Goal: Information Seeking & Learning: Find specific fact

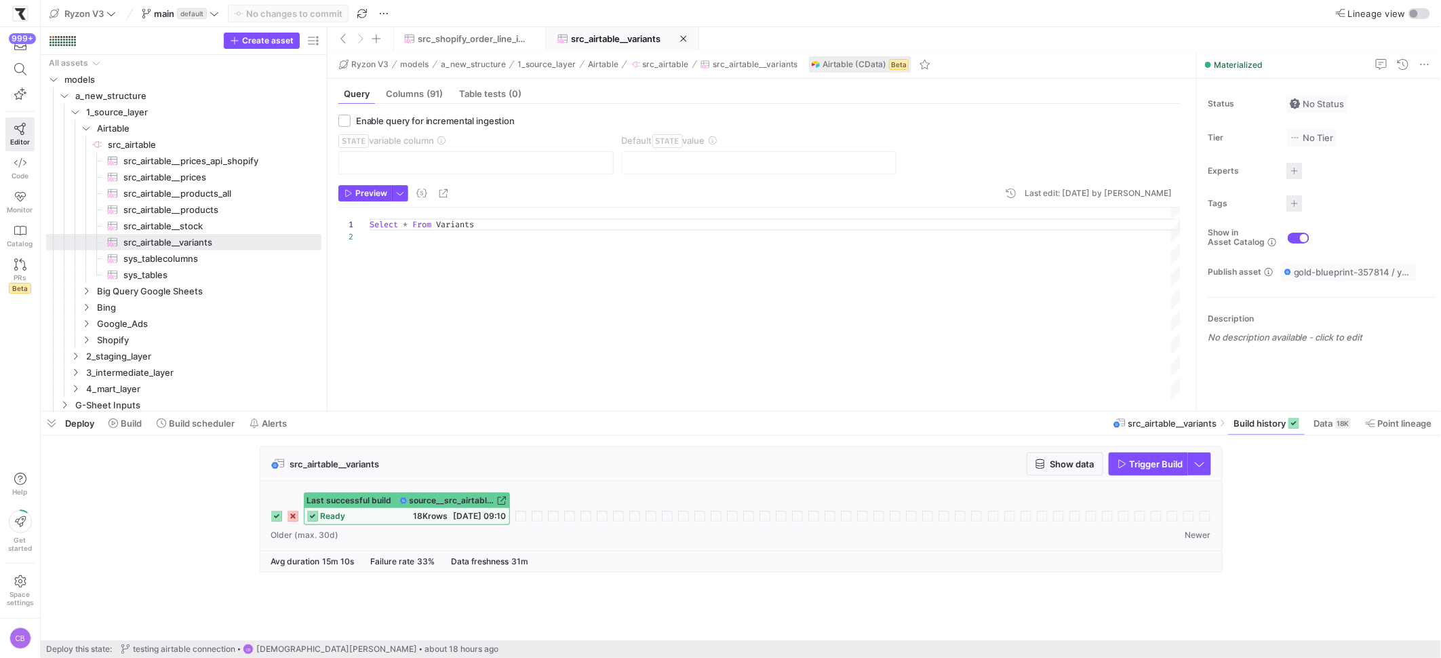
scroll to position [12, 0]
click at [201, 425] on span "Build scheduler" at bounding box center [202, 423] width 66 height 11
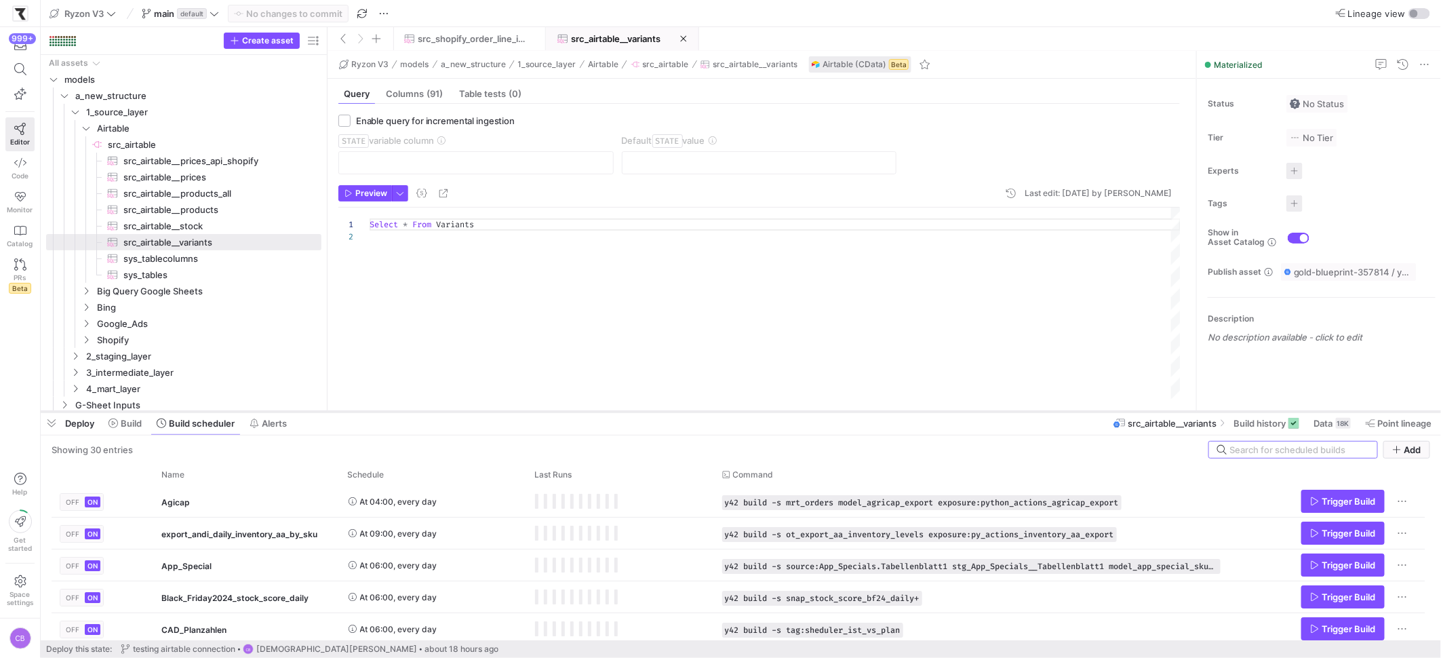
drag, startPoint x: 568, startPoint y: 413, endPoint x: 593, endPoint y: 201, distance: 213.0
click at [593, 409] on div at bounding box center [741, 411] width 1401 height 5
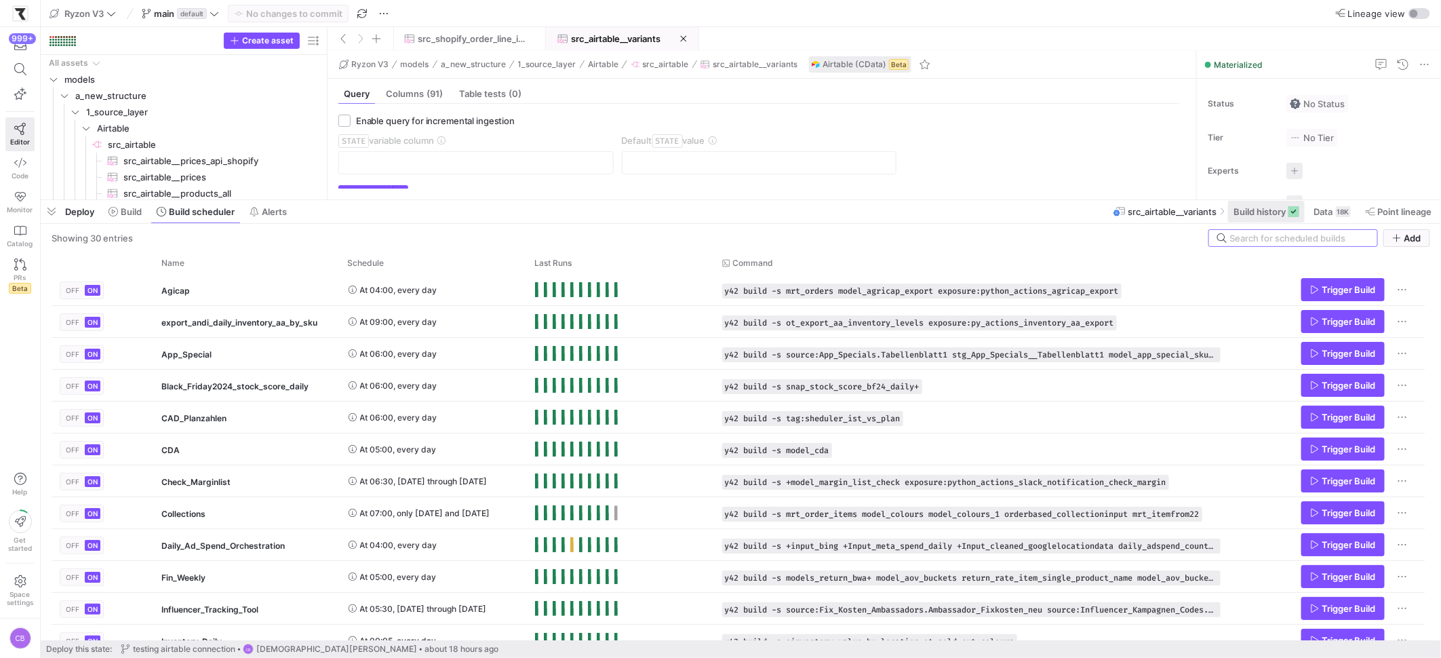
click at [1261, 212] on span "Build history" at bounding box center [1260, 211] width 52 height 11
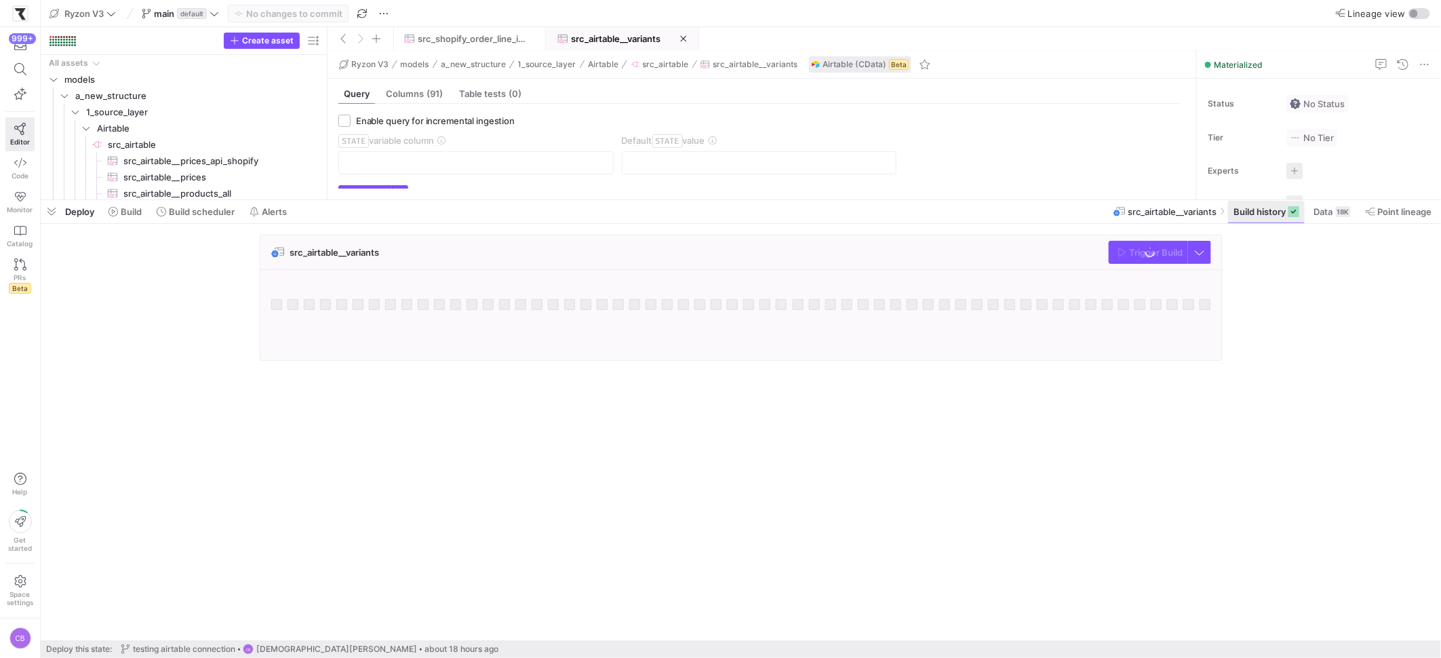
click at [1261, 212] on span "Build history" at bounding box center [1260, 211] width 52 height 11
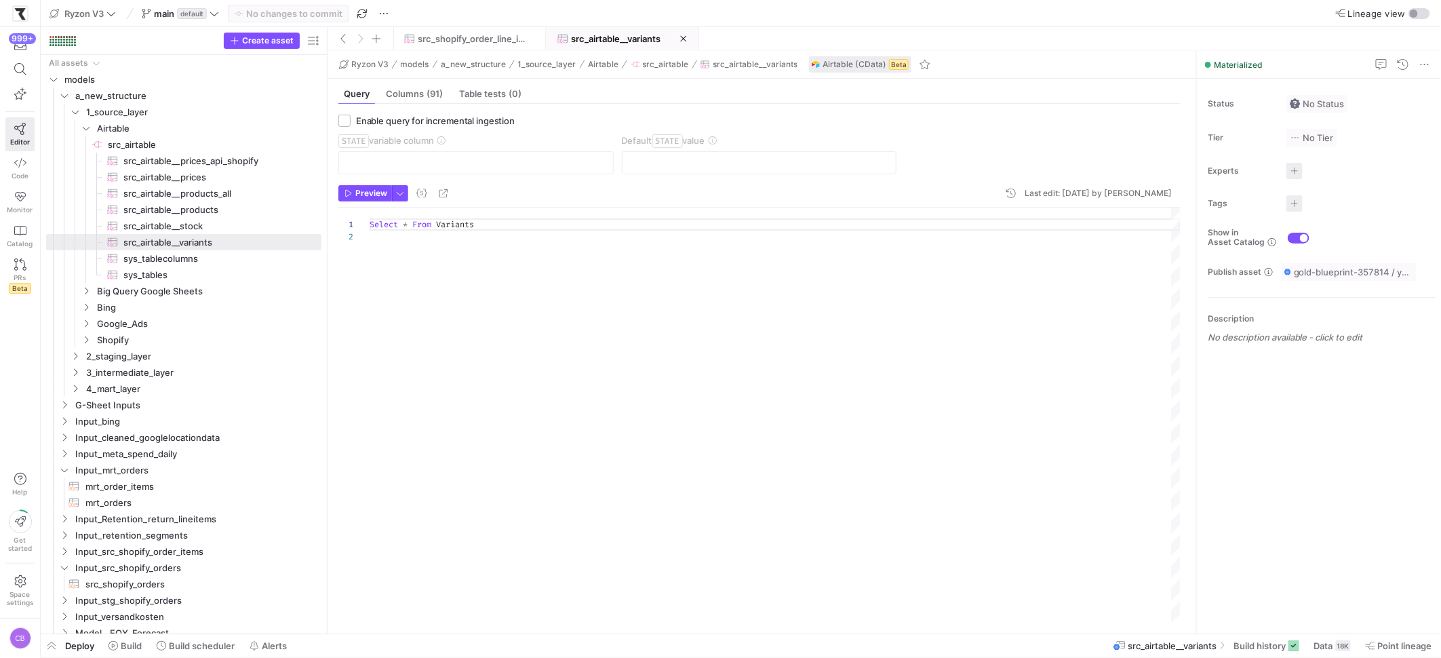
click at [389, 270] on div "Select * From Variants" at bounding box center [775, 415] width 811 height 414
click at [391, 258] on div "Select * From Variants" at bounding box center [775, 415] width 811 height 414
click at [90, 130] on span "Airtable" at bounding box center [199, 128] width 241 height 15
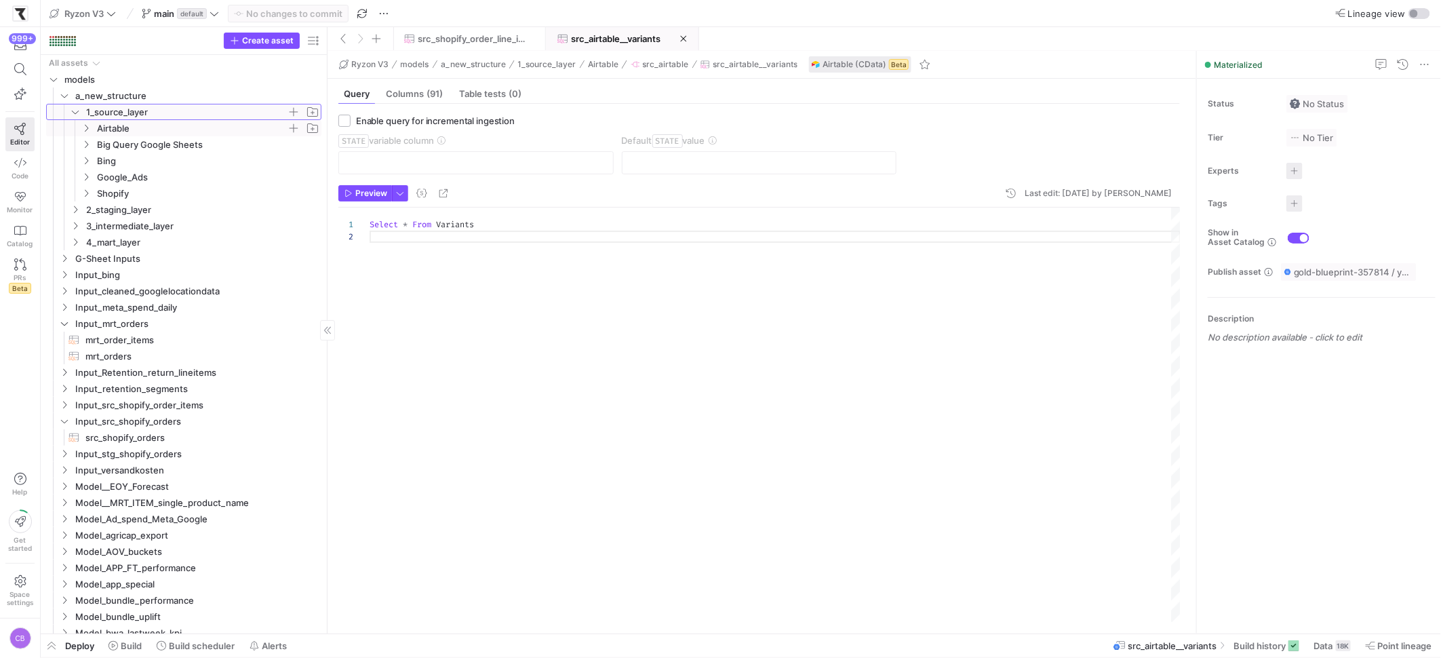
click at [75, 115] on icon "Press SPACE to select this row." at bounding box center [75, 112] width 9 height 8
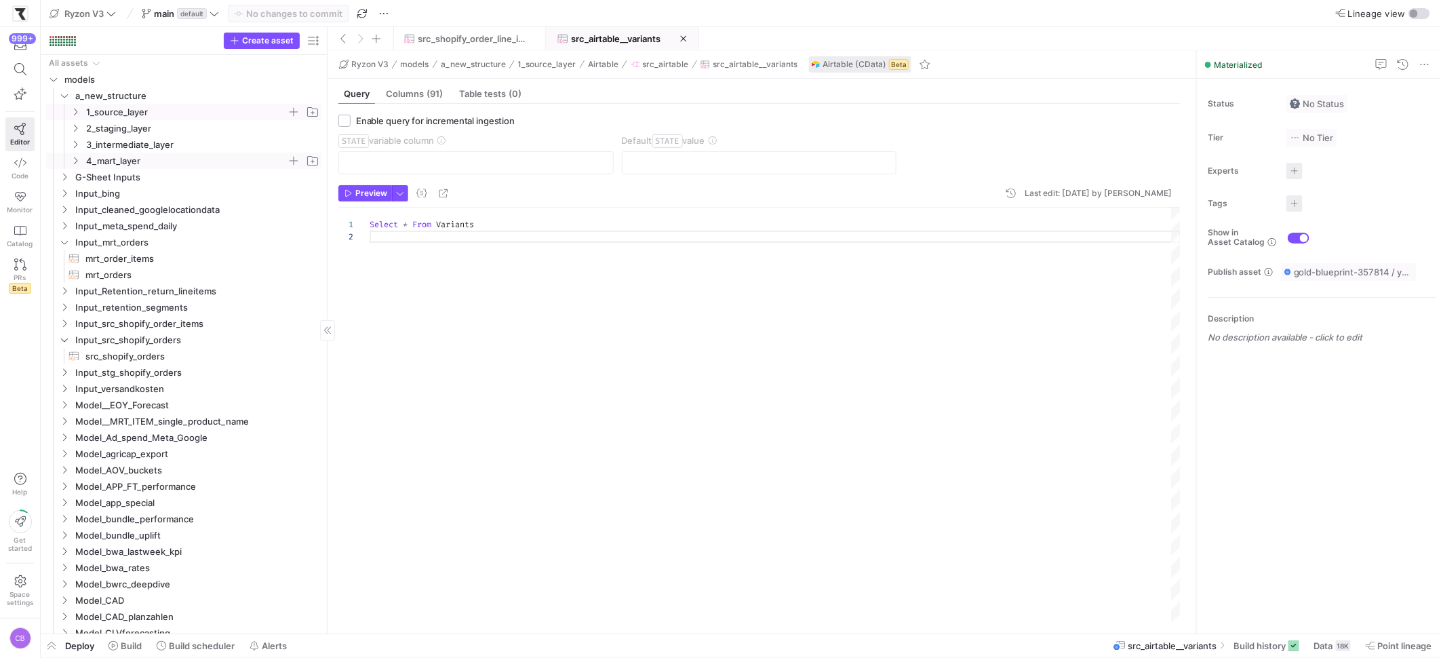
click at [79, 159] on icon "Press SPACE to select this row." at bounding box center [75, 161] width 9 height 8
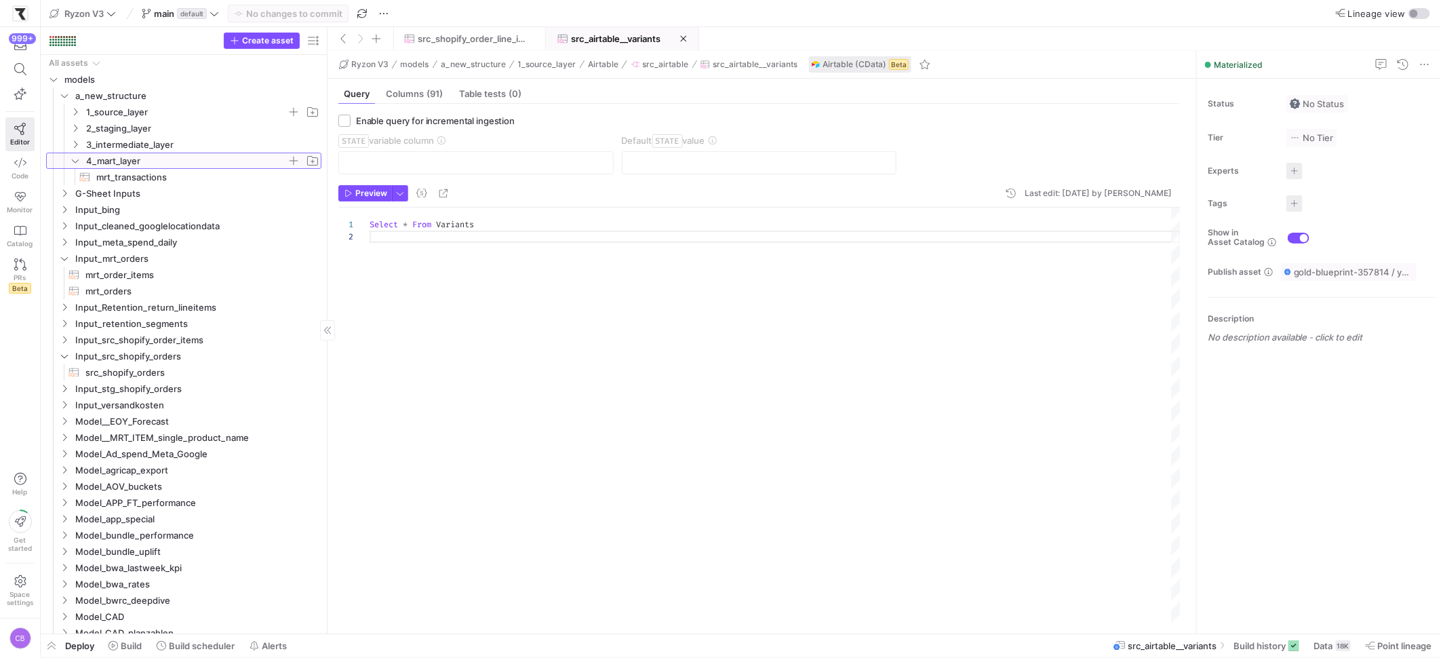
click at [79, 159] on icon at bounding box center [75, 161] width 9 height 8
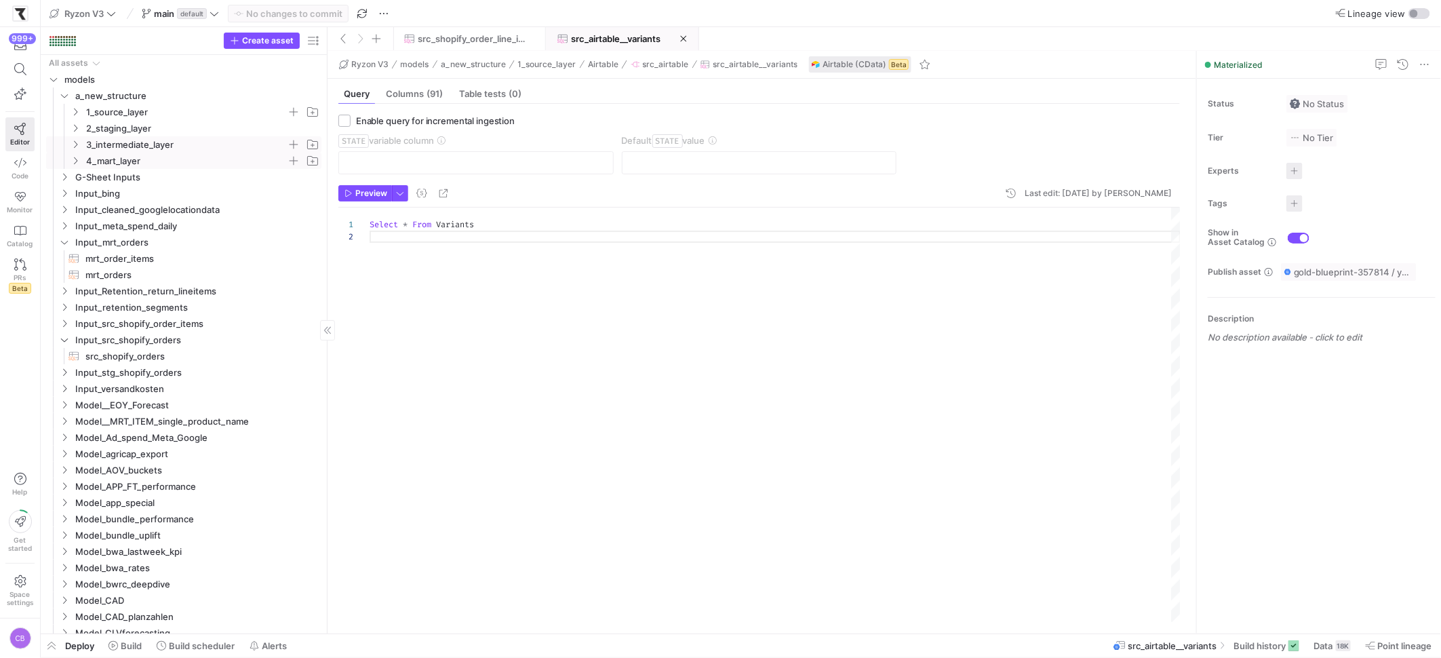
click at [79, 151] on span "3_intermediate_layer" at bounding box center [195, 144] width 252 height 15
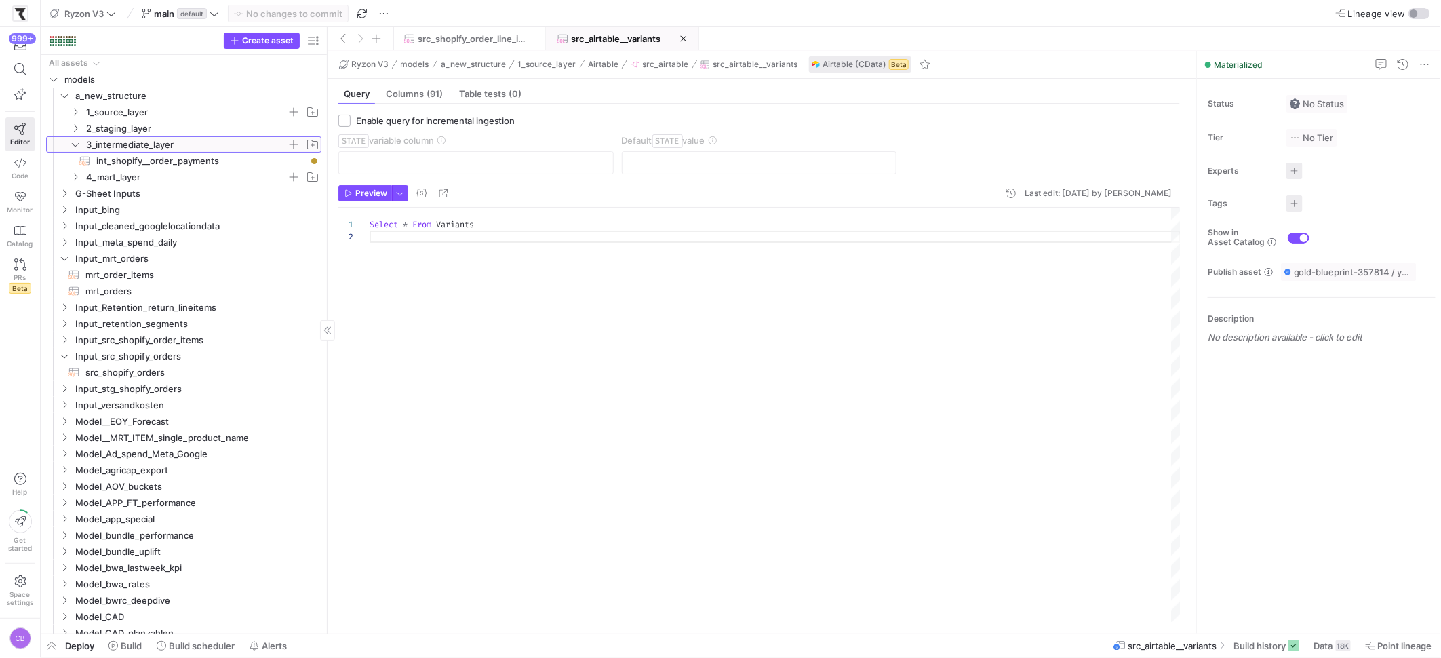
click at [79, 151] on span "3_intermediate_layer" at bounding box center [195, 144] width 252 height 15
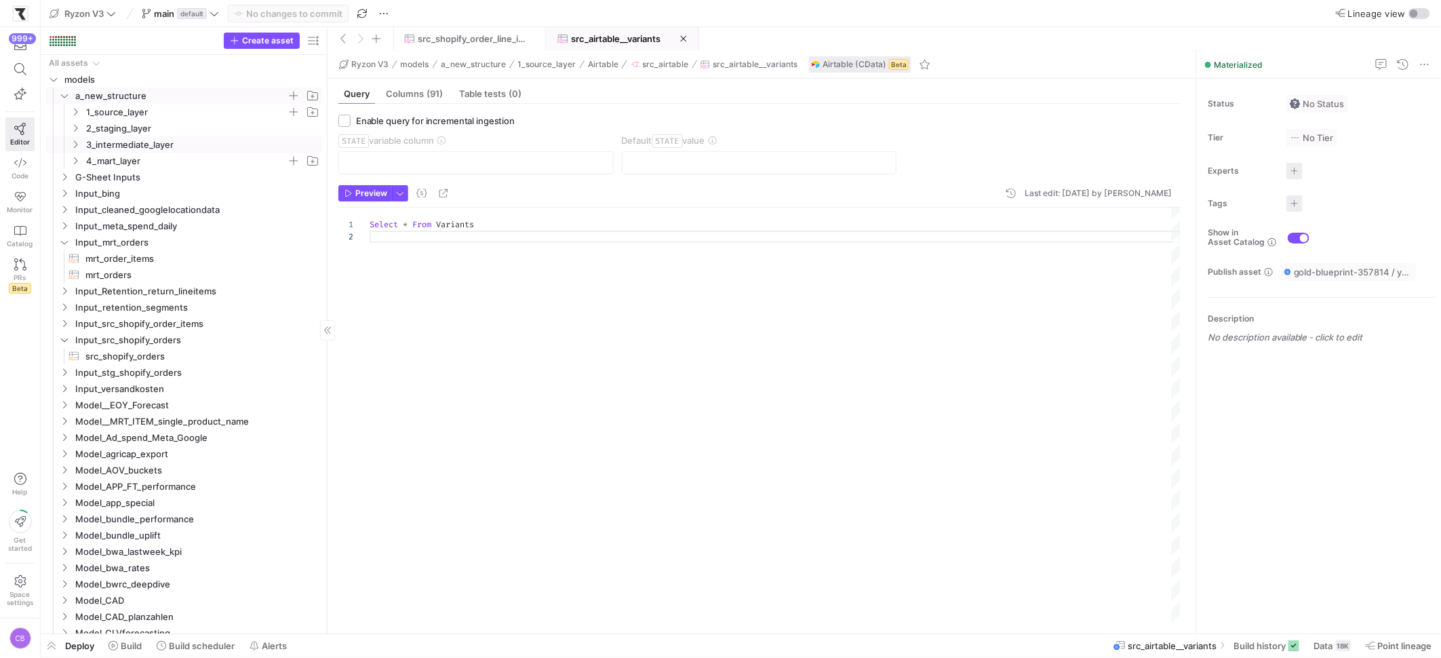
click at [65, 96] on icon "Press SPACE to select this row." at bounding box center [64, 96] width 9 height 8
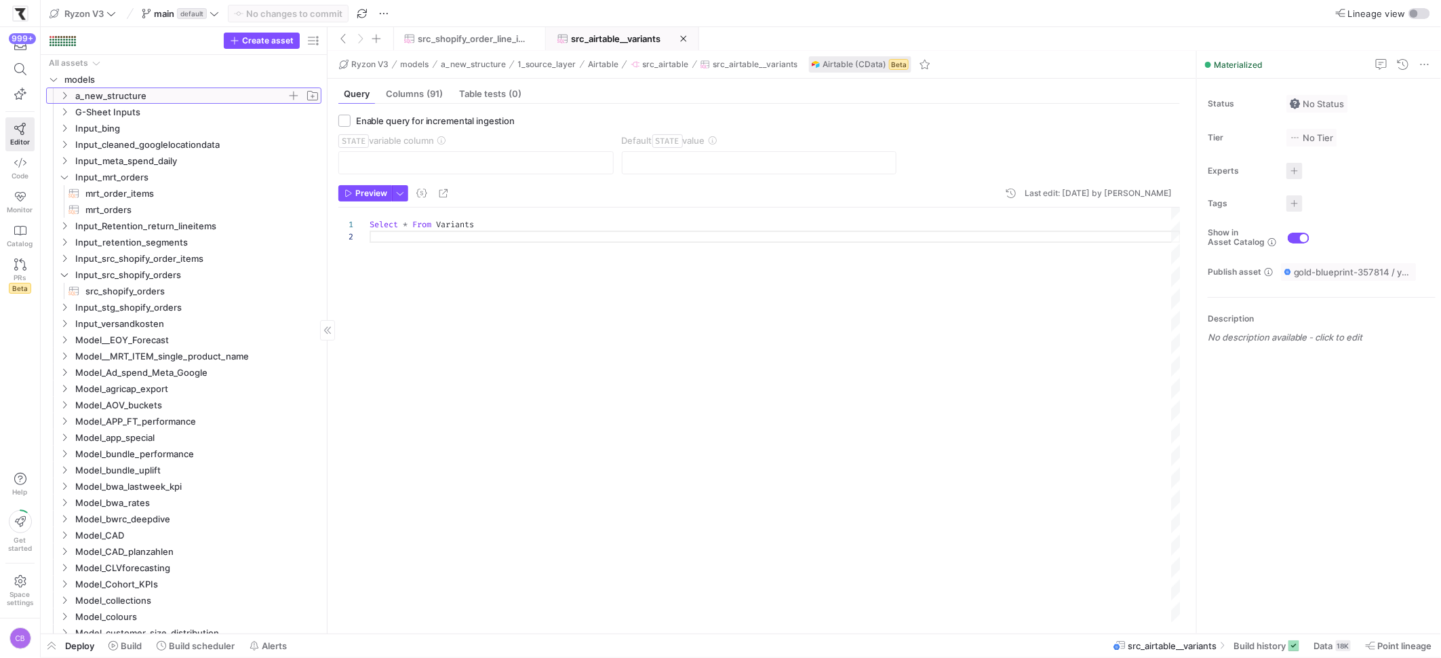
click at [65, 96] on icon at bounding box center [64, 96] width 9 height 8
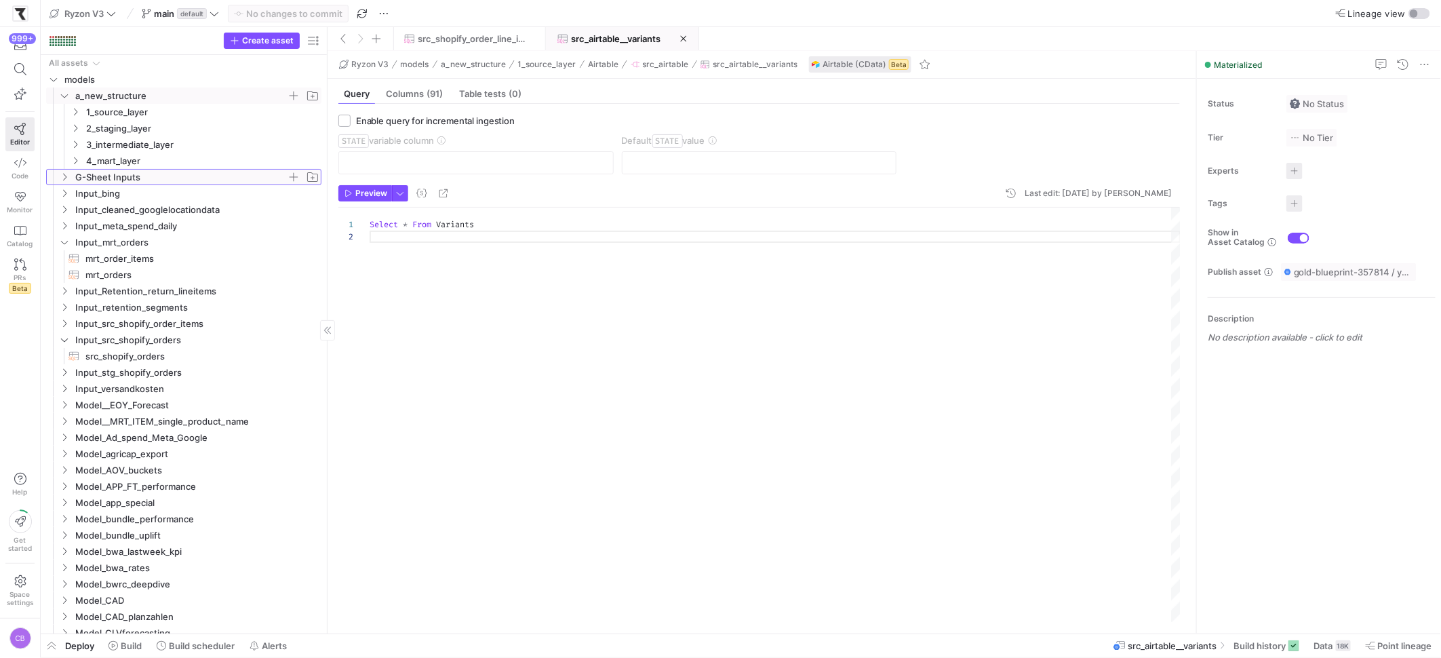
click at [64, 180] on icon "Press SPACE to select this row." at bounding box center [64, 177] width 9 height 8
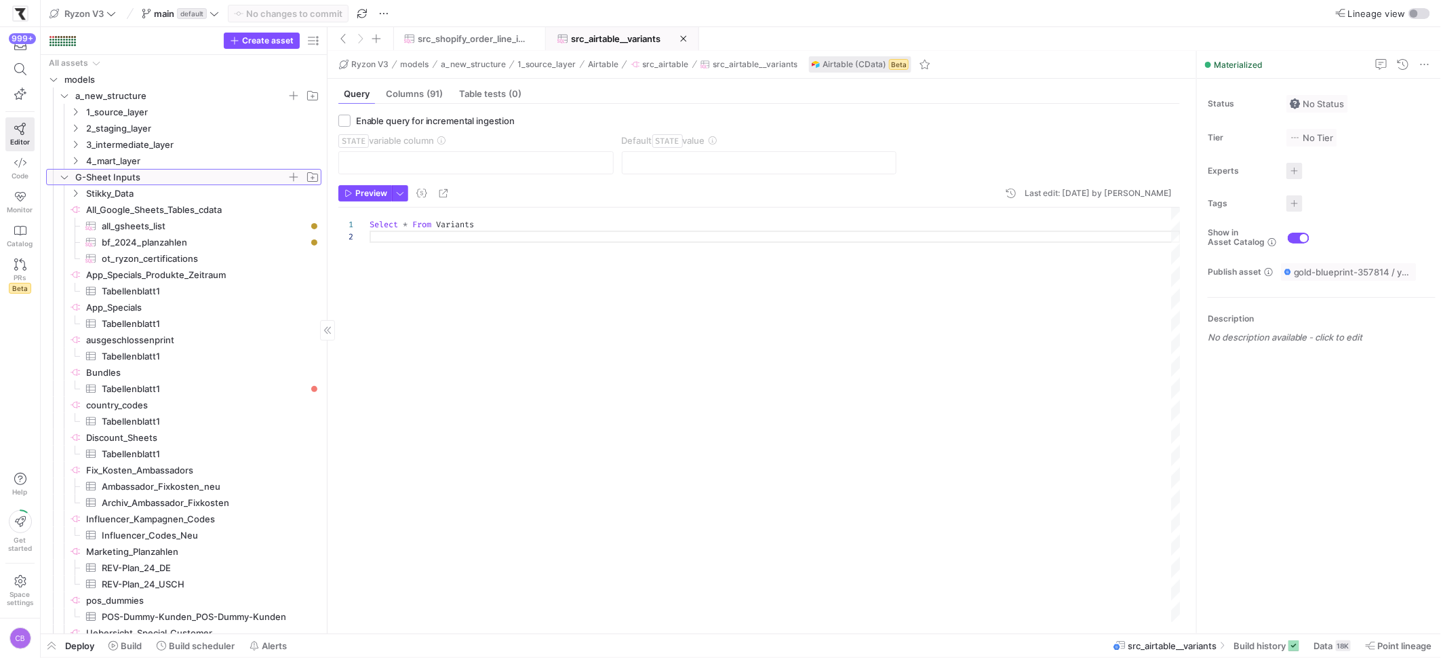
click at [64, 180] on icon at bounding box center [64, 177] width 9 height 8
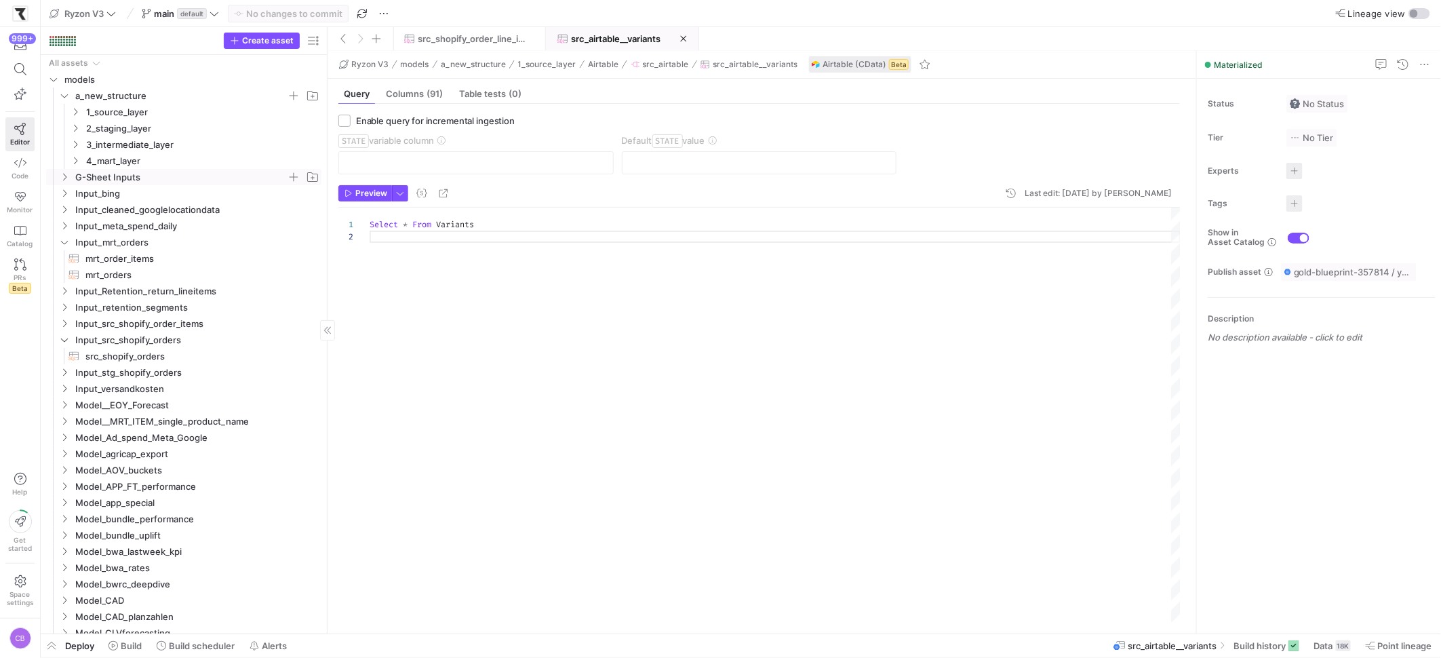
scroll to position [12, 0]
click at [77, 113] on icon "Press SPACE to select this row." at bounding box center [75, 112] width 9 height 8
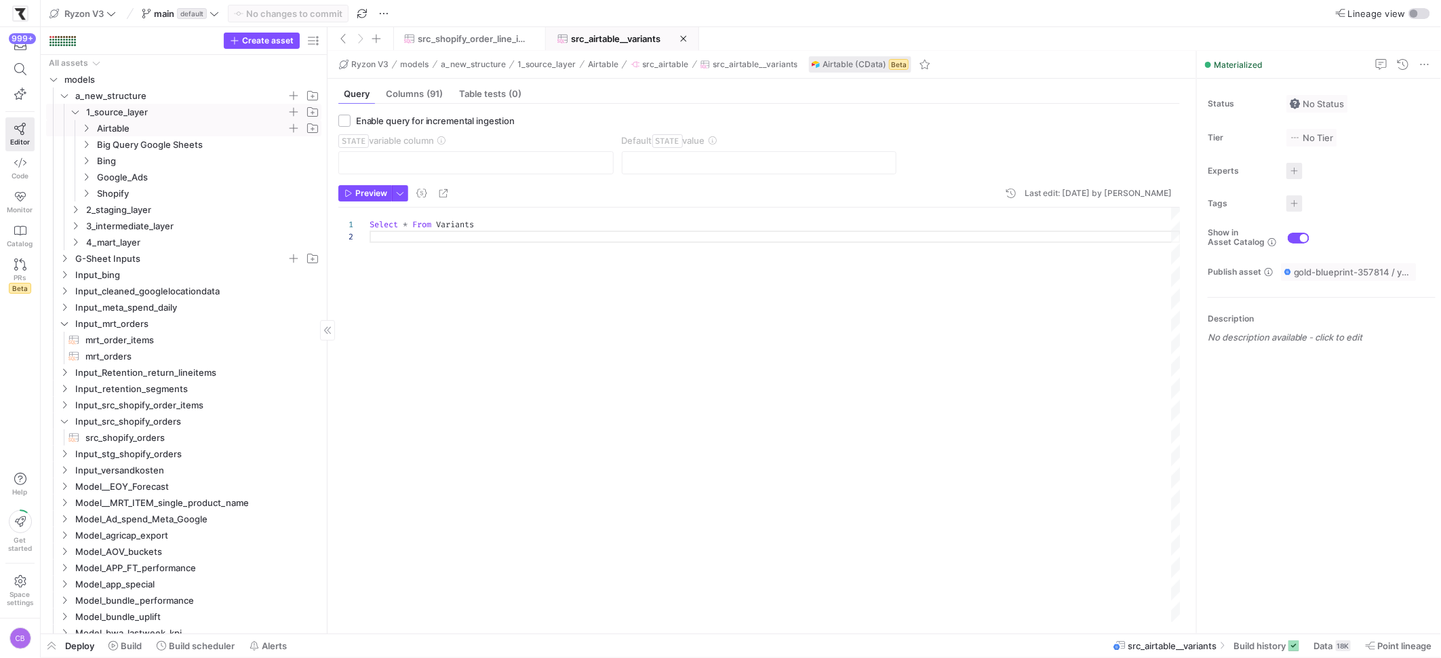
click at [85, 129] on icon "Press SPACE to select this row." at bounding box center [85, 128] width 9 height 8
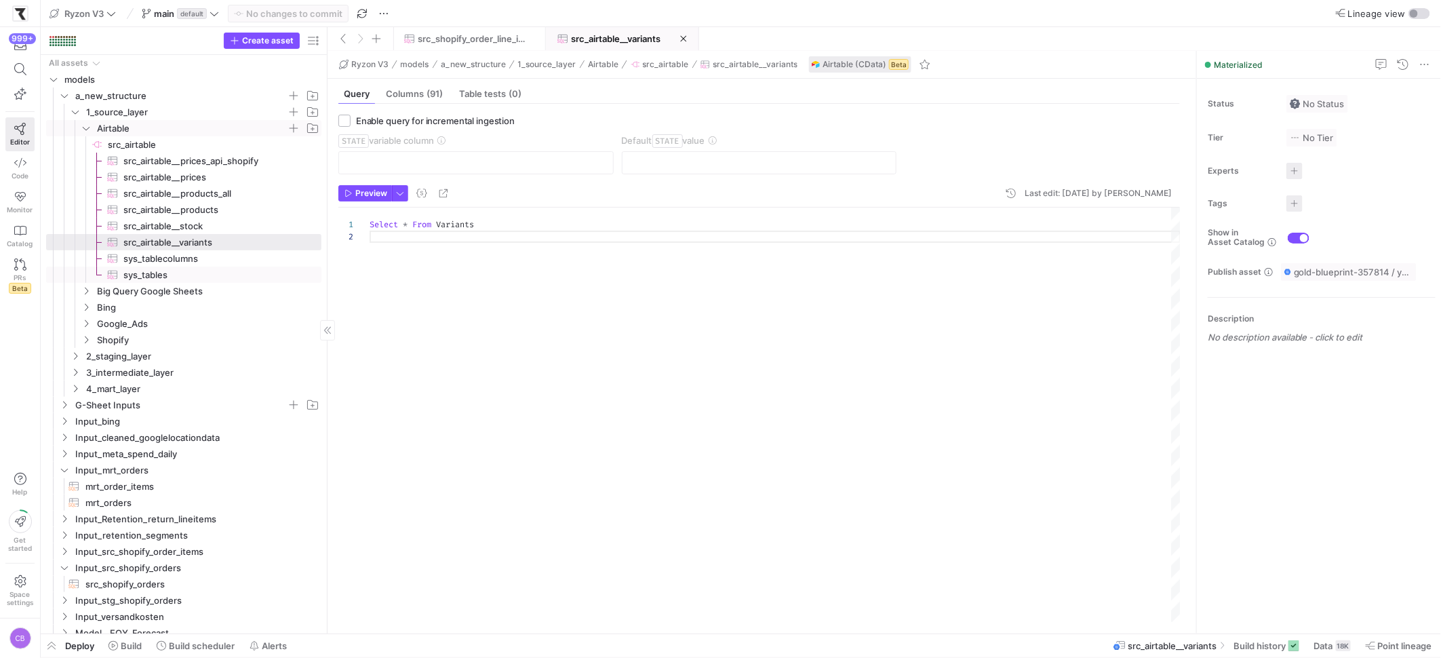
click at [184, 269] on span "sys_tables​​​​​​​​​" at bounding box center [214, 275] width 182 height 16
type textarea "SELECT * FROM sys_tables"
click at [1270, 650] on span "Build history" at bounding box center [1260, 645] width 52 height 11
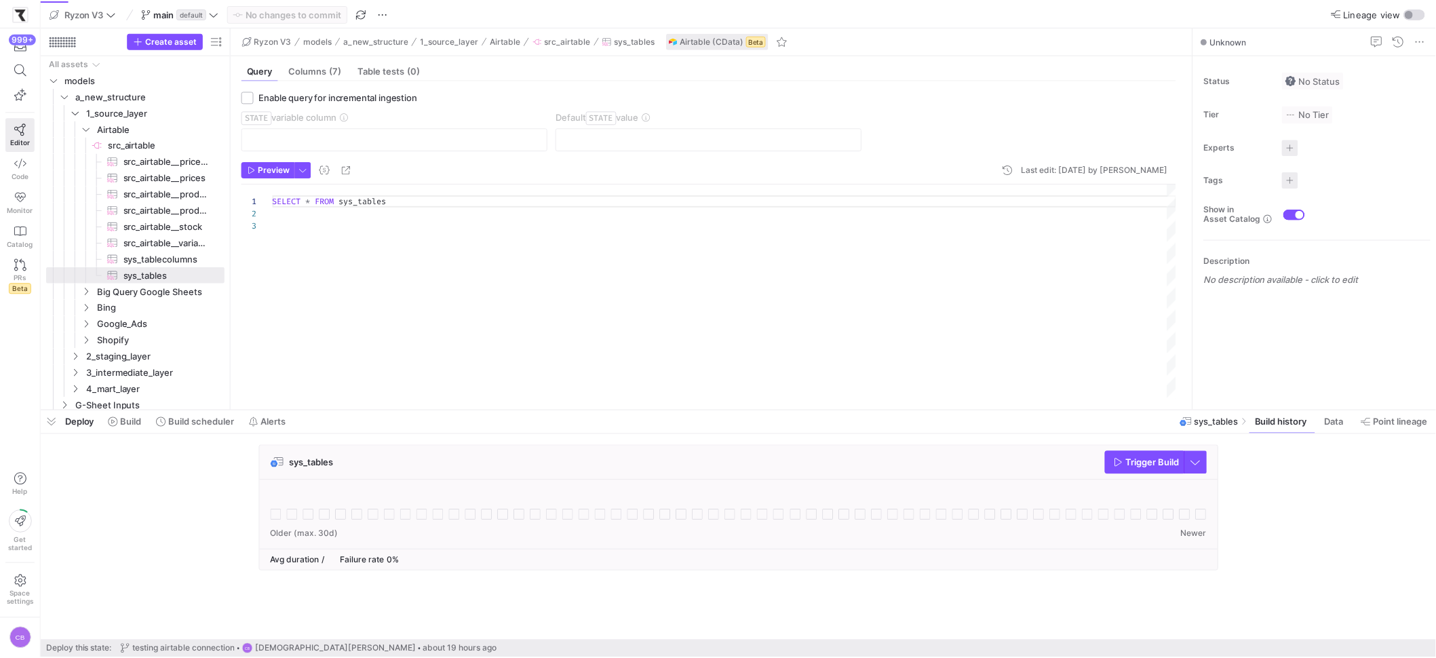
scroll to position [24, 0]
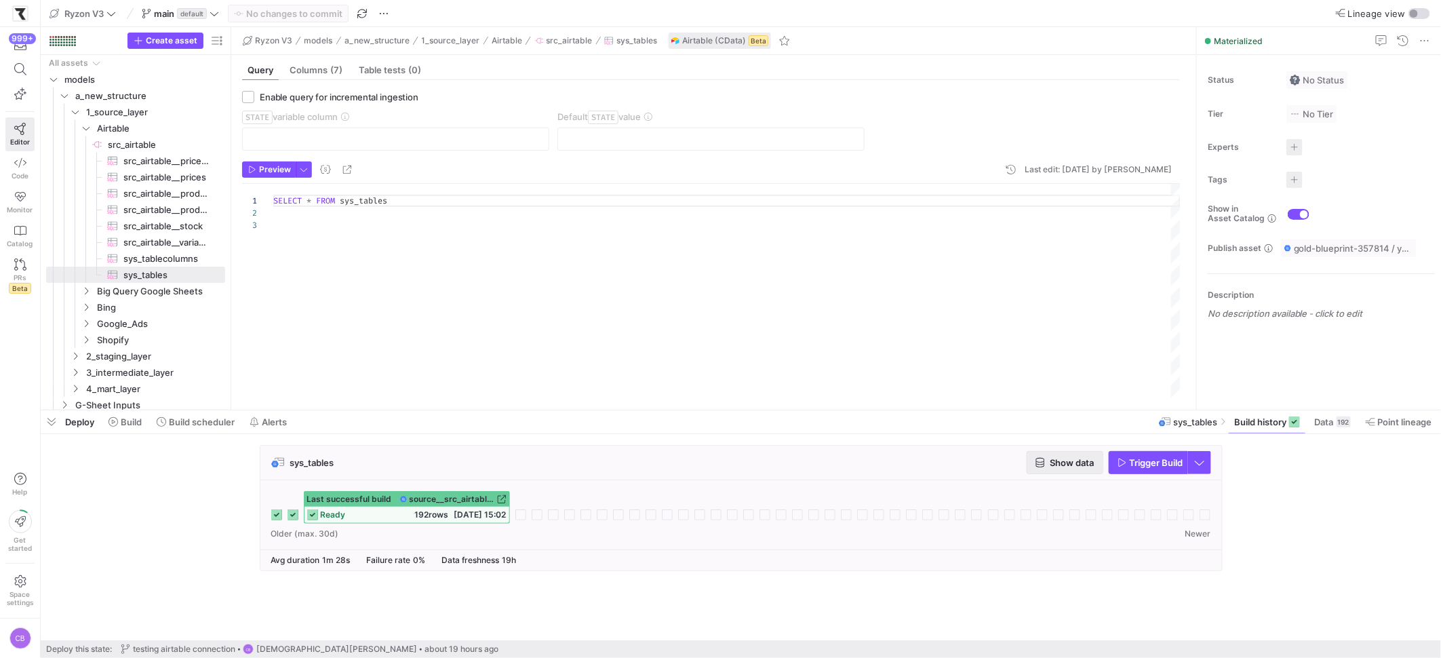
click at [1069, 461] on span "Show data" at bounding box center [1073, 462] width 44 height 11
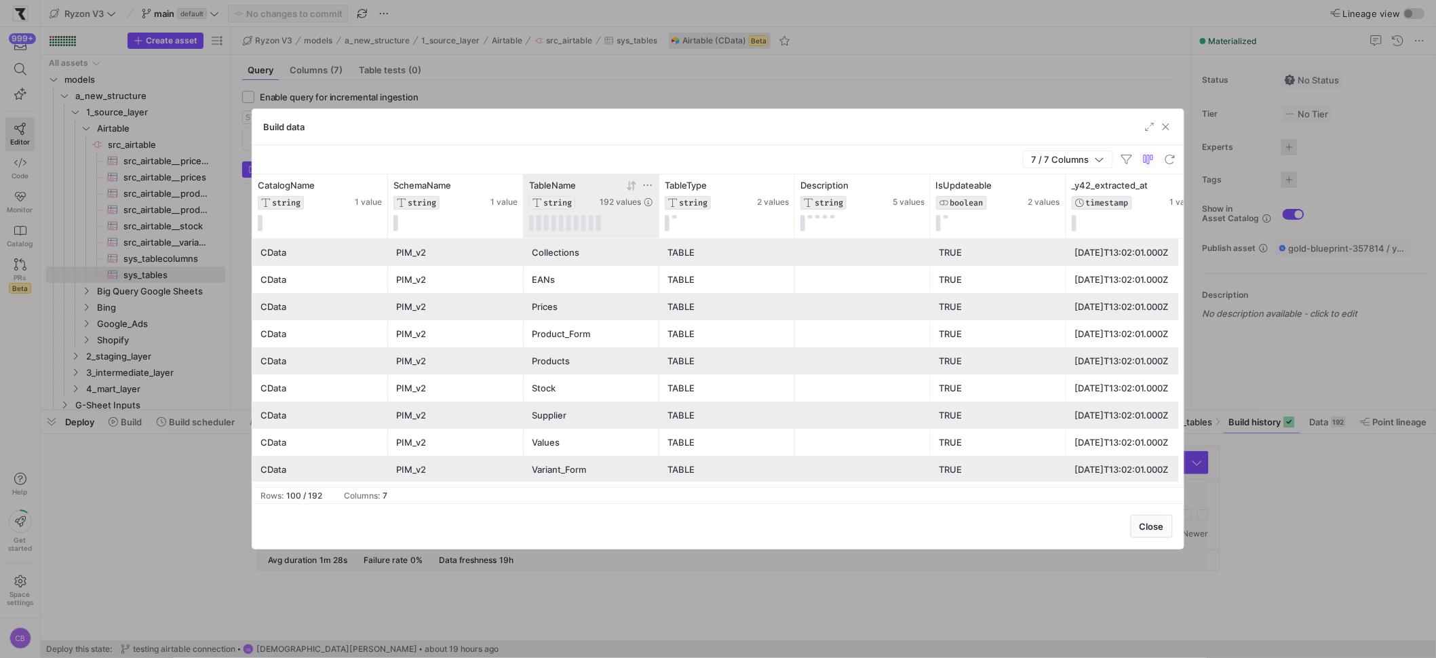
click at [646, 184] on icon at bounding box center [647, 185] width 11 height 11
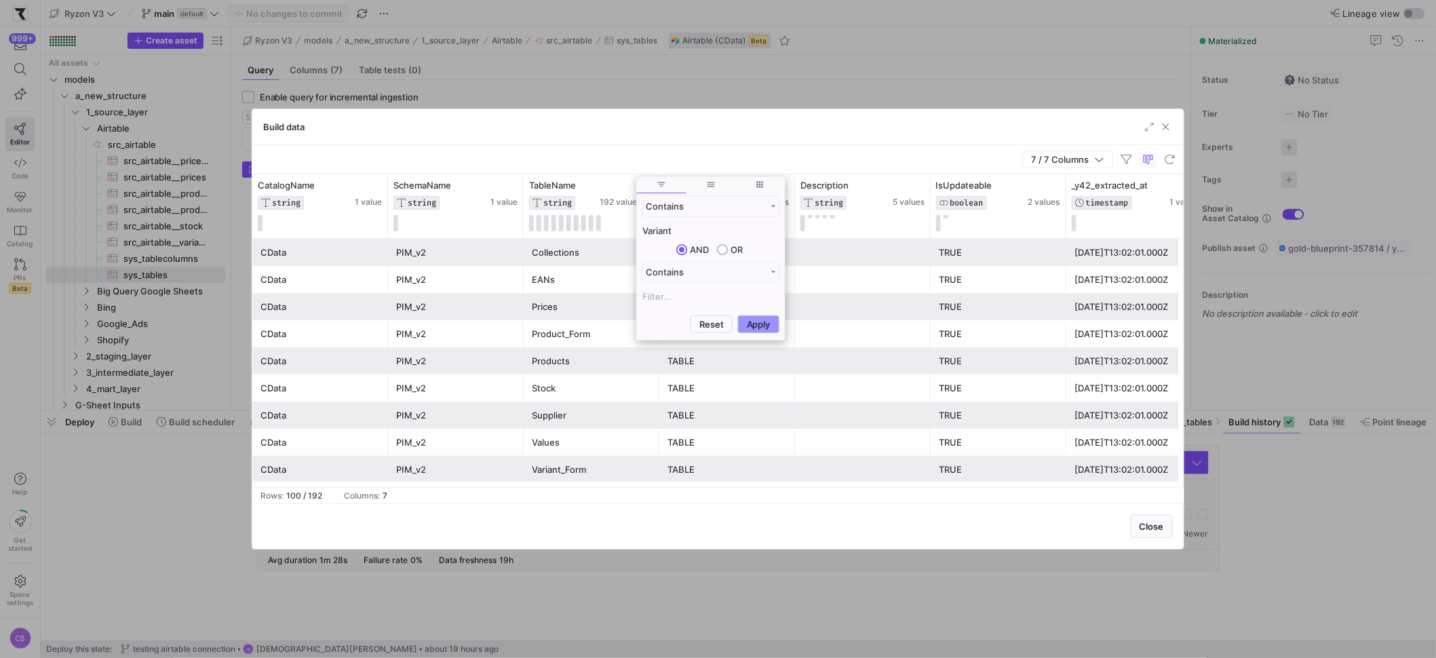
type input "Variant"
click at [773, 329] on button "Apply" at bounding box center [758, 324] width 41 height 18
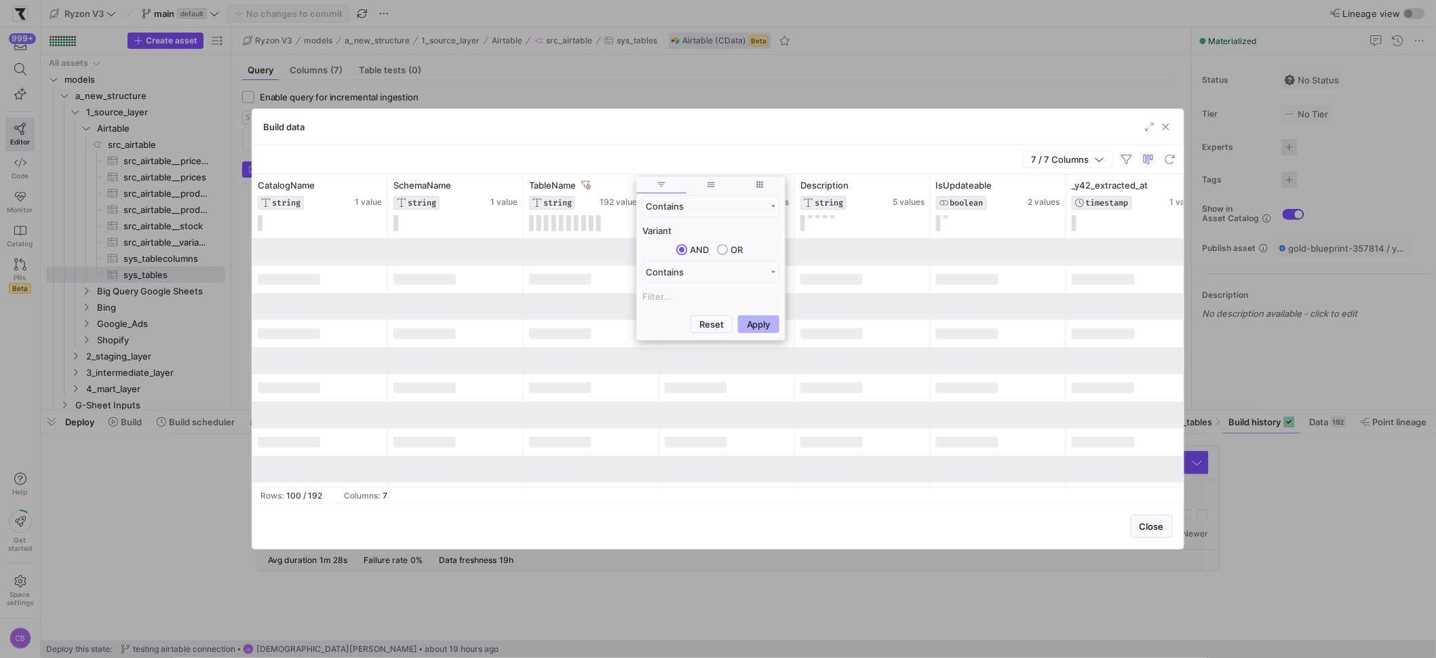
click at [764, 156] on div "7 / 7 Columns" at bounding box center [717, 159] width 931 height 29
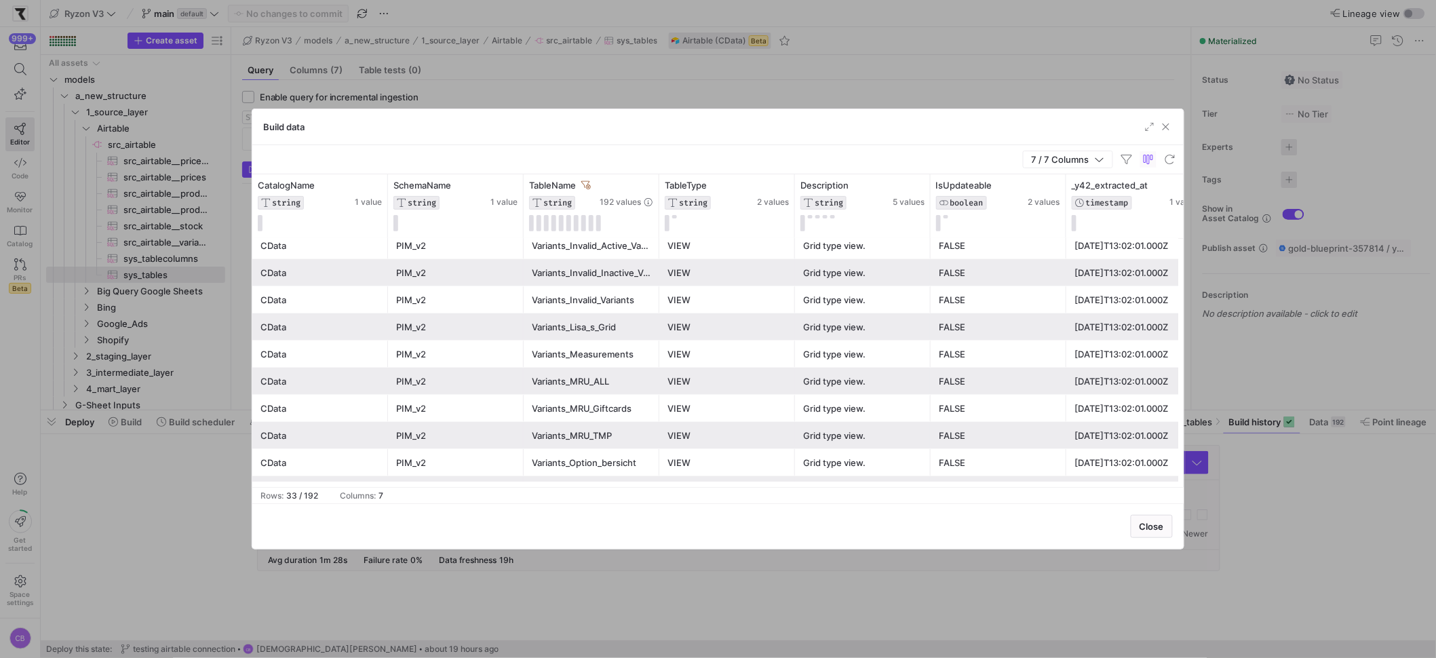
scroll to position [653, 0]
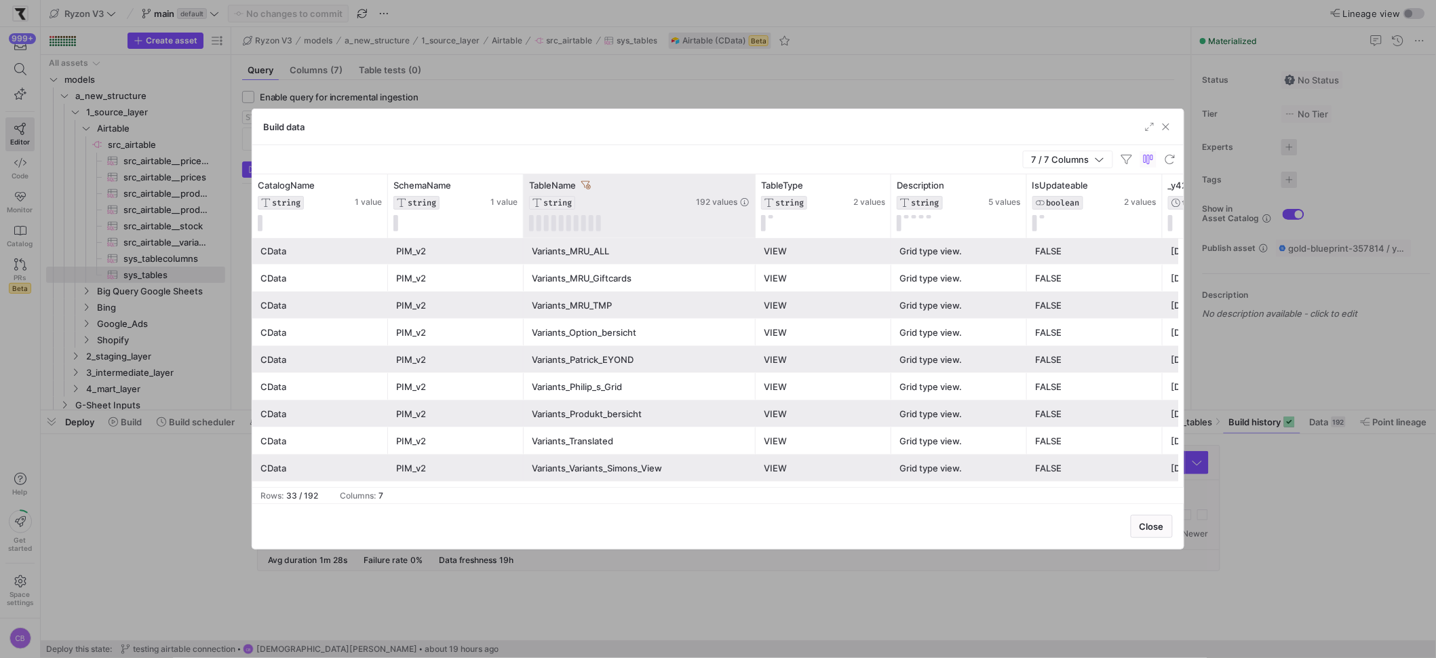
drag, startPoint x: 657, startPoint y: 191, endPoint x: 838, endPoint y: 231, distance: 185.6
click at [758, 231] on div at bounding box center [754, 206] width 5 height 64
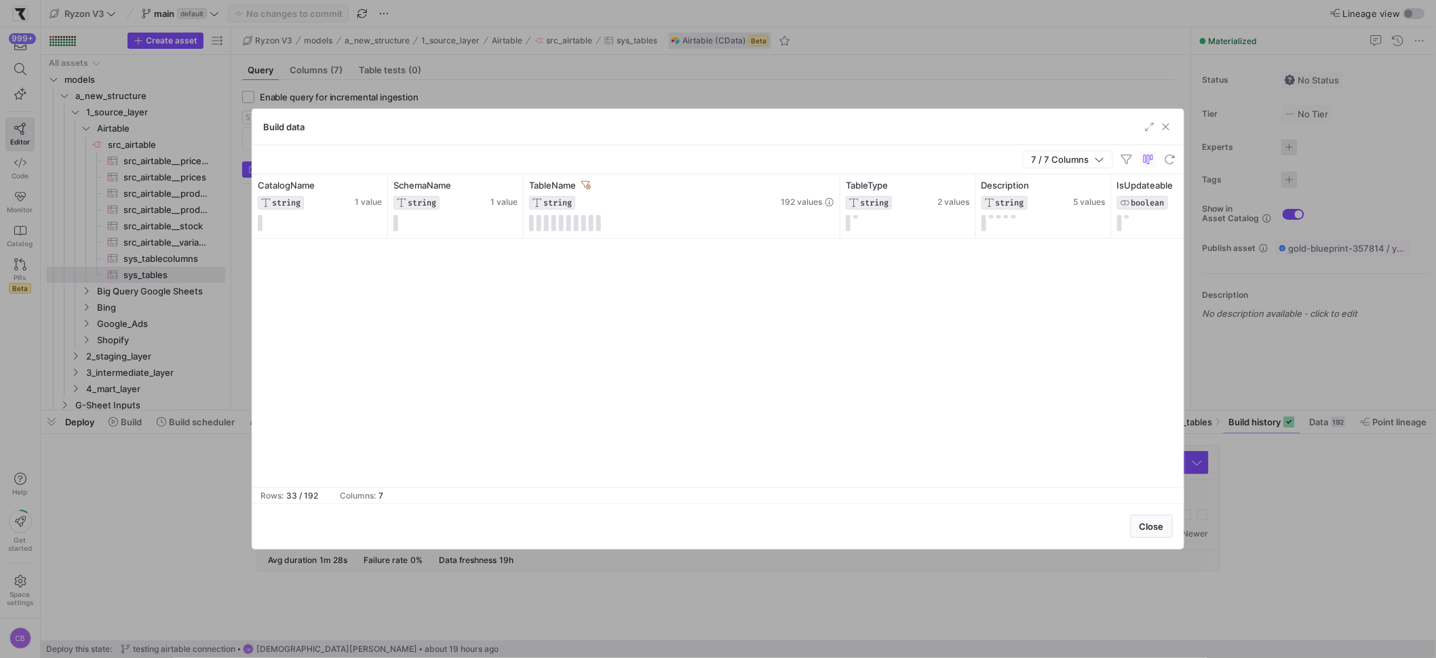
scroll to position [0, 0]
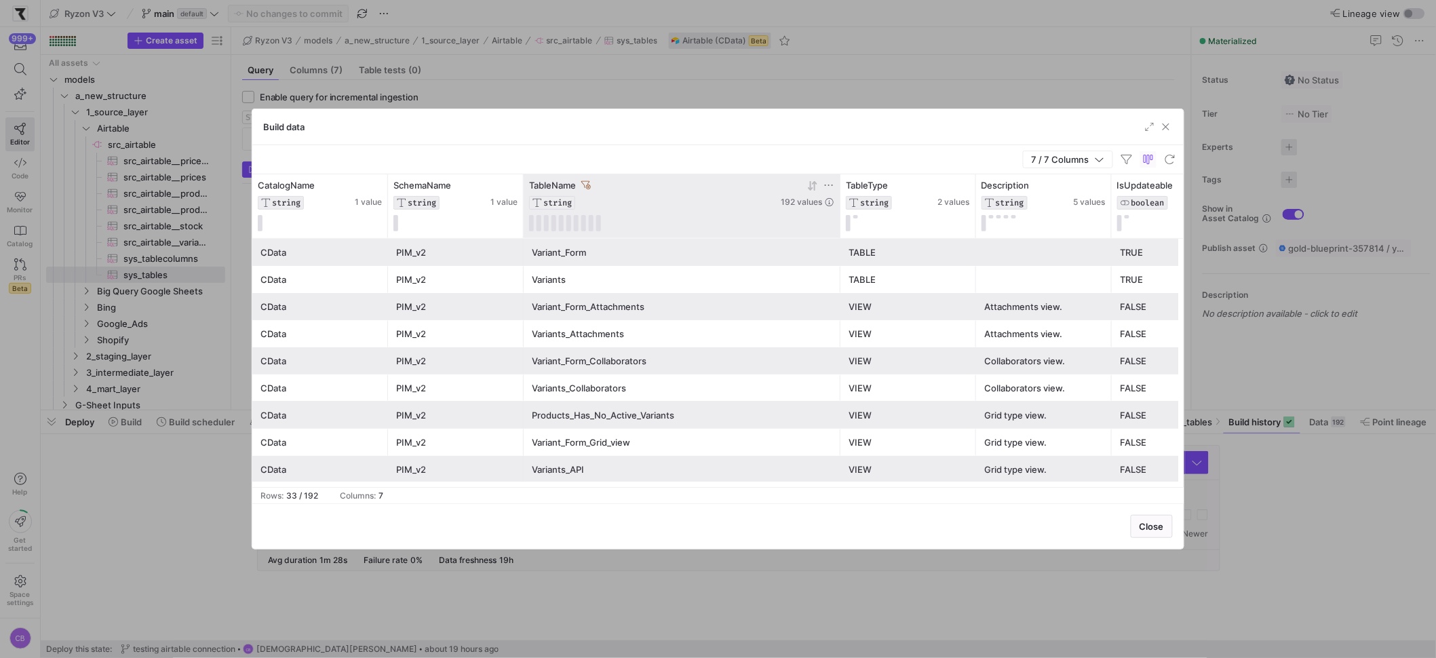
click at [834, 187] on icon at bounding box center [828, 185] width 11 height 11
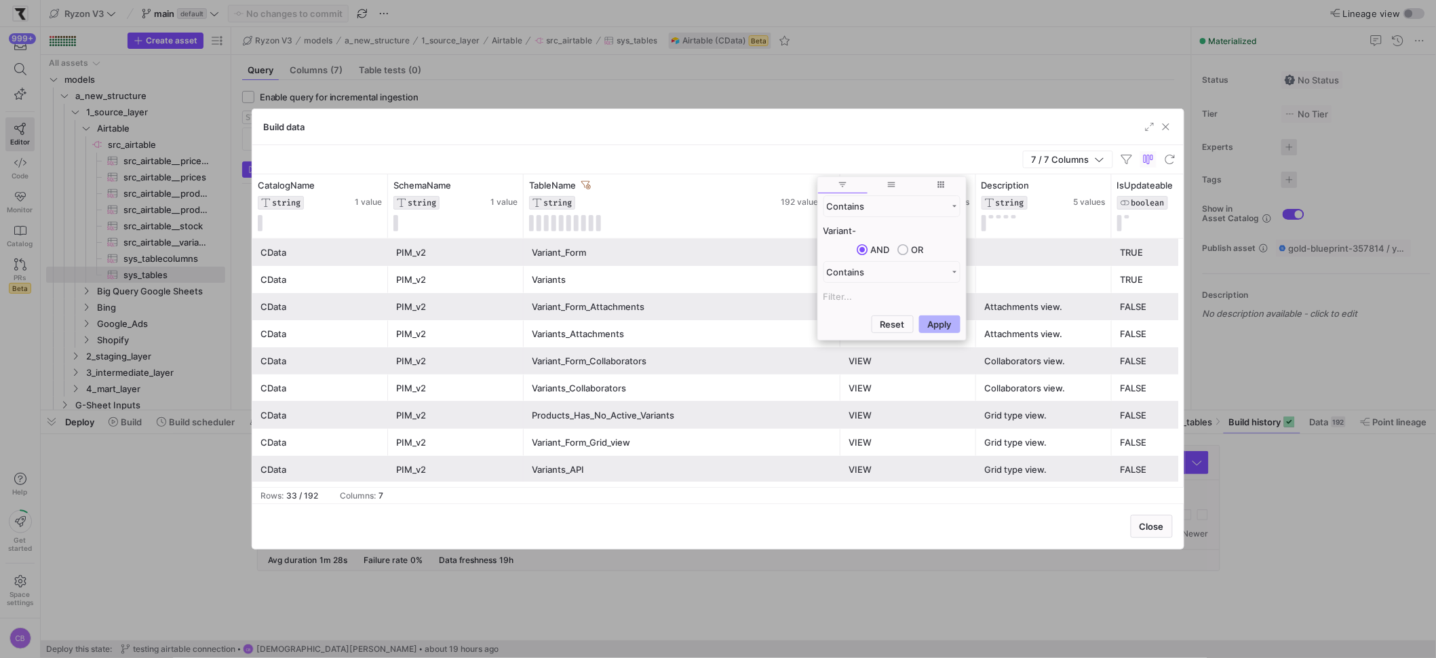
type input "Variant-"
click at [919, 315] on button "Apply" at bounding box center [939, 324] width 41 height 18
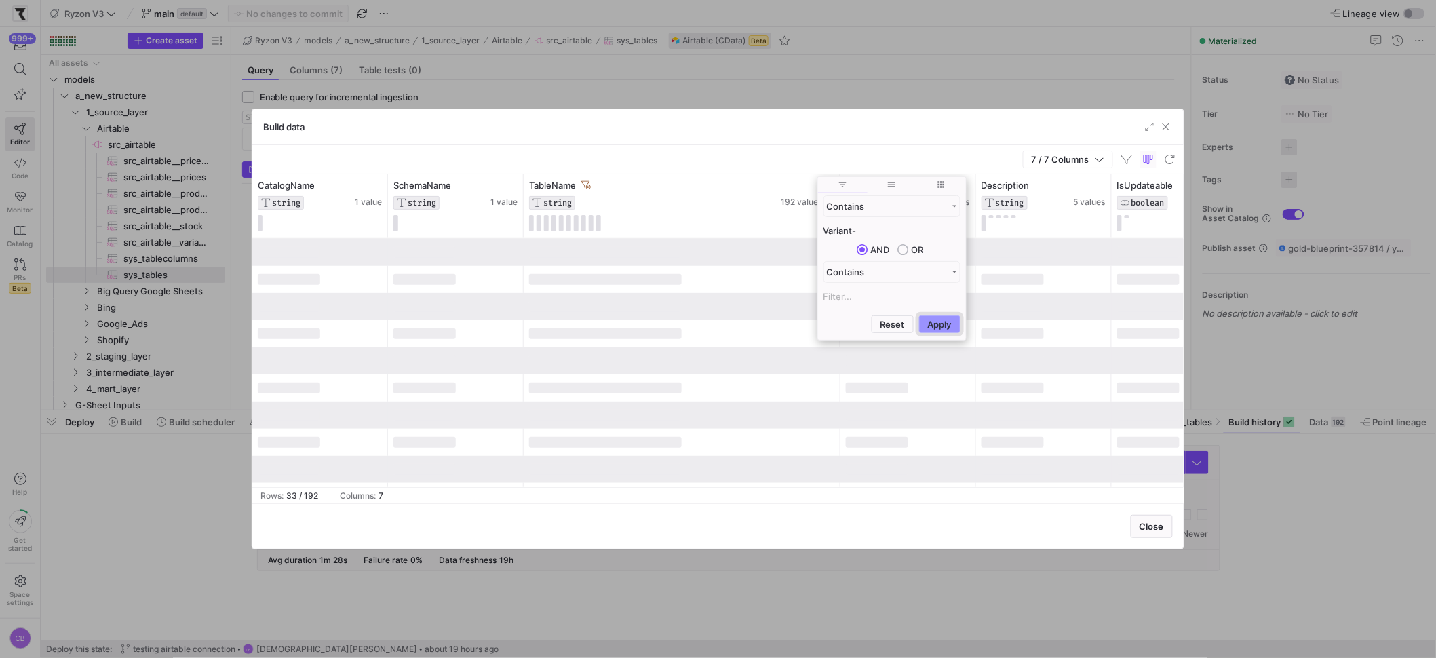
click at [927, 330] on button "Apply" at bounding box center [939, 324] width 41 height 18
click at [625, 137] on div "Build data" at bounding box center [717, 127] width 931 height 36
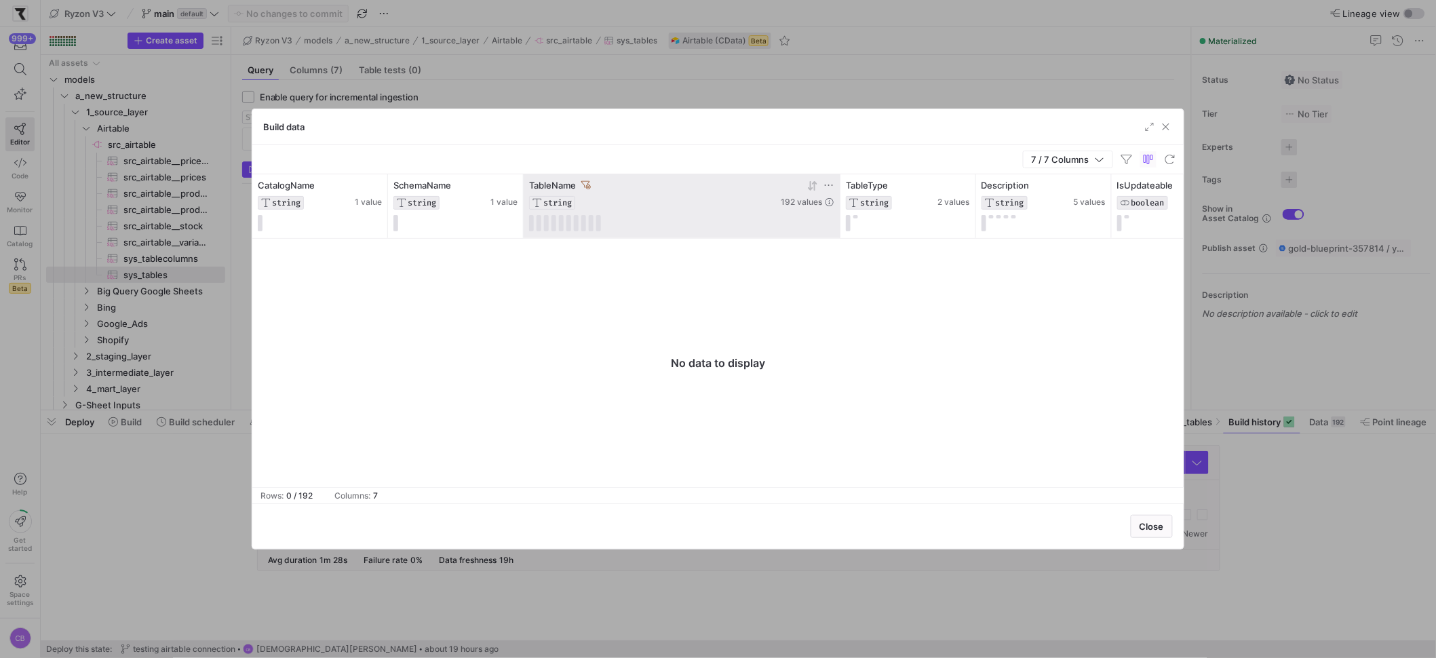
click at [591, 184] on icon at bounding box center [585, 184] width 9 height 9
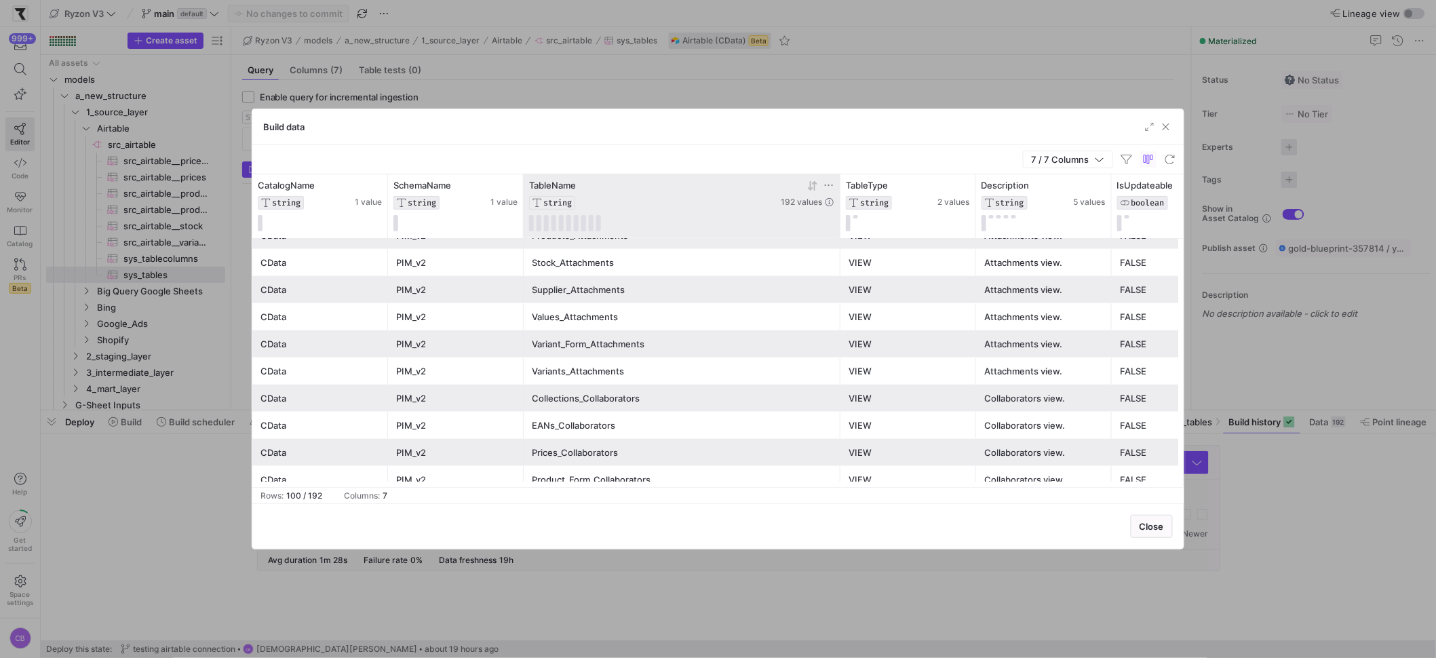
scroll to position [489, 0]
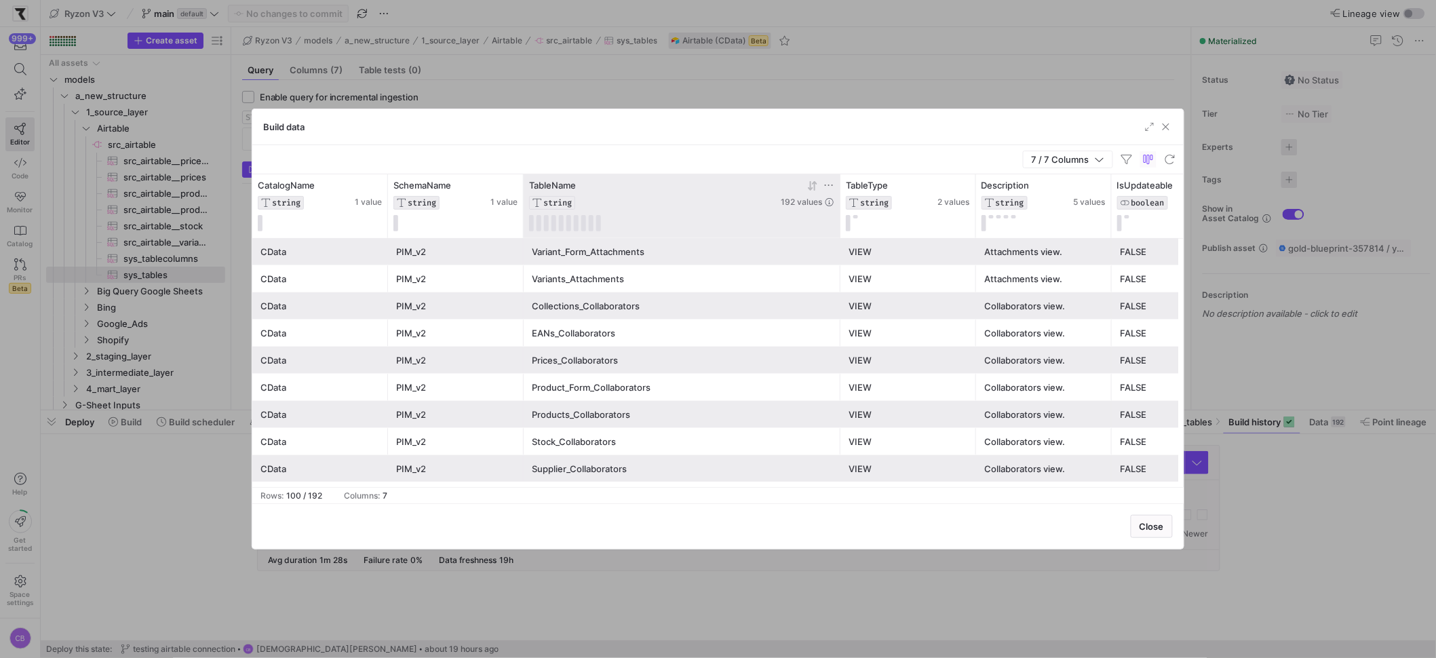
click at [834, 184] on icon at bounding box center [828, 185] width 11 height 11
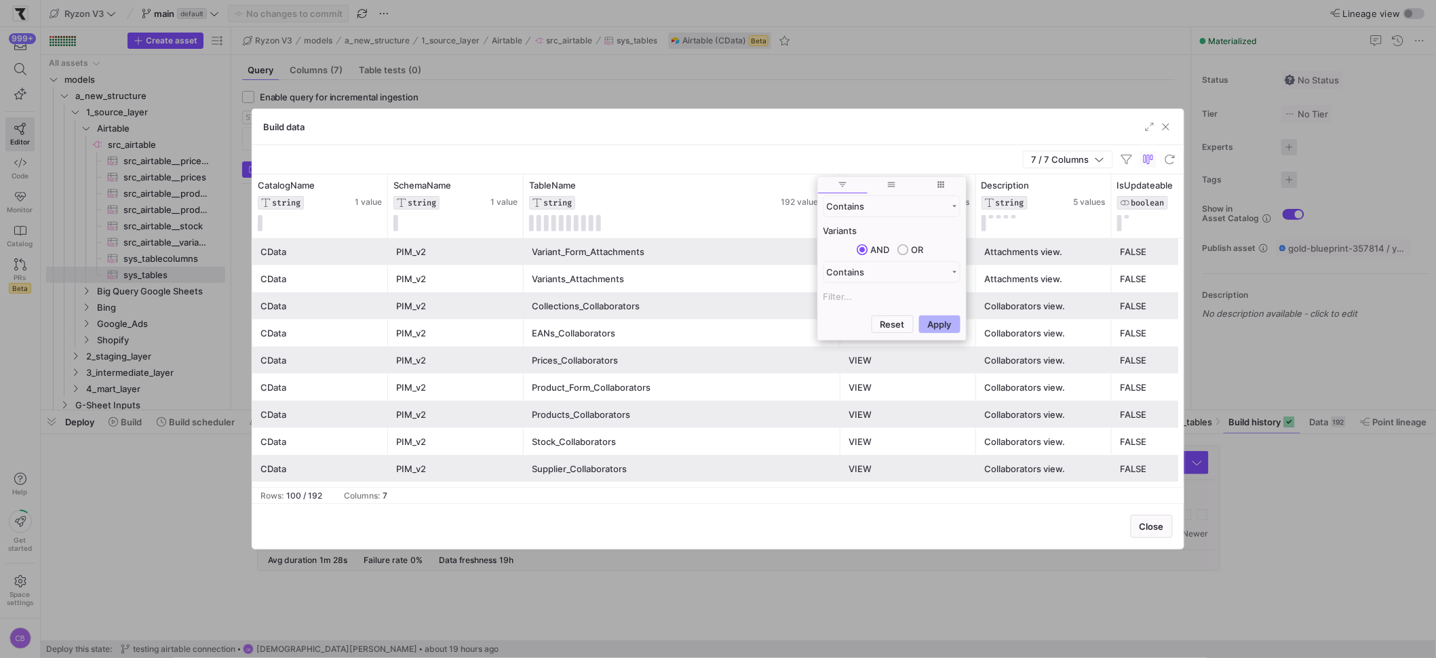
type input "Variants"
click at [919, 315] on button "Apply" at bounding box center [939, 324] width 41 height 18
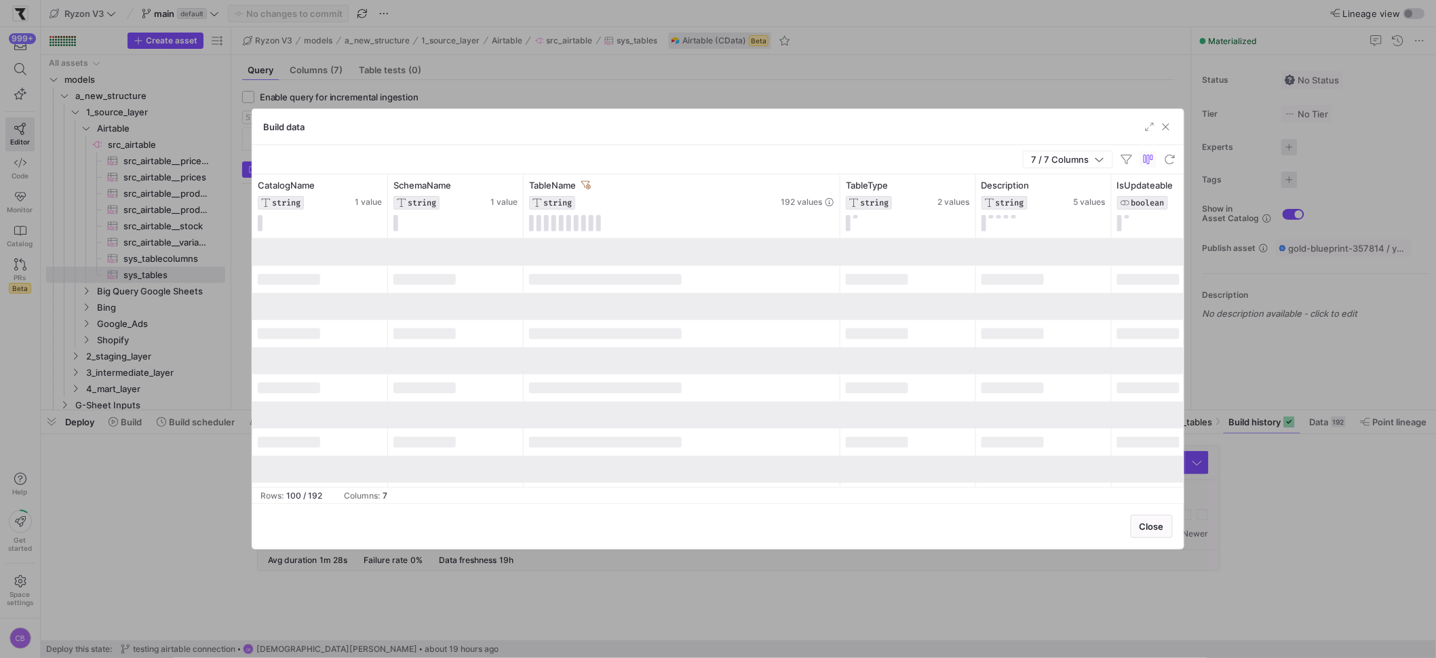
click at [785, 144] on div "Build data" at bounding box center [717, 127] width 931 height 36
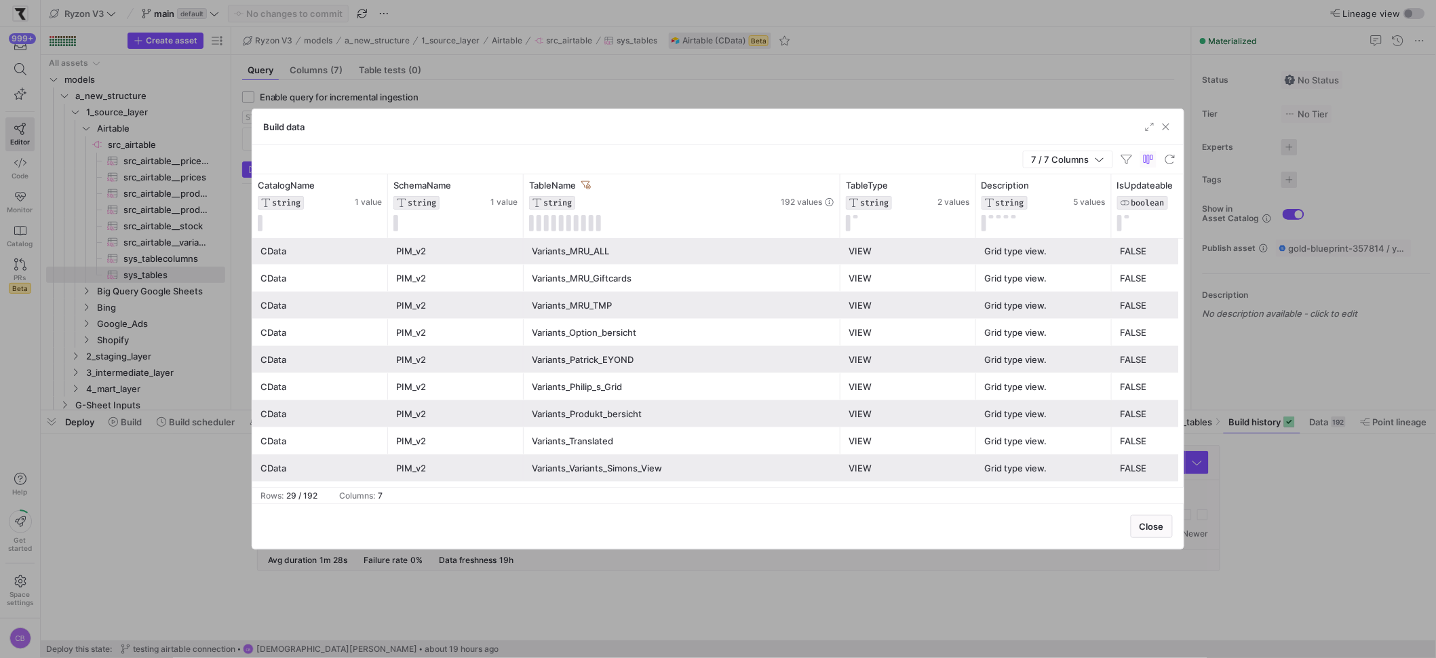
click at [655, 475] on div "Variants_Variants_Simons_View" at bounding box center [682, 468] width 300 height 26
click at [609, 330] on div "Products_Has_No_Active_Variants" at bounding box center [682, 334] width 300 height 26
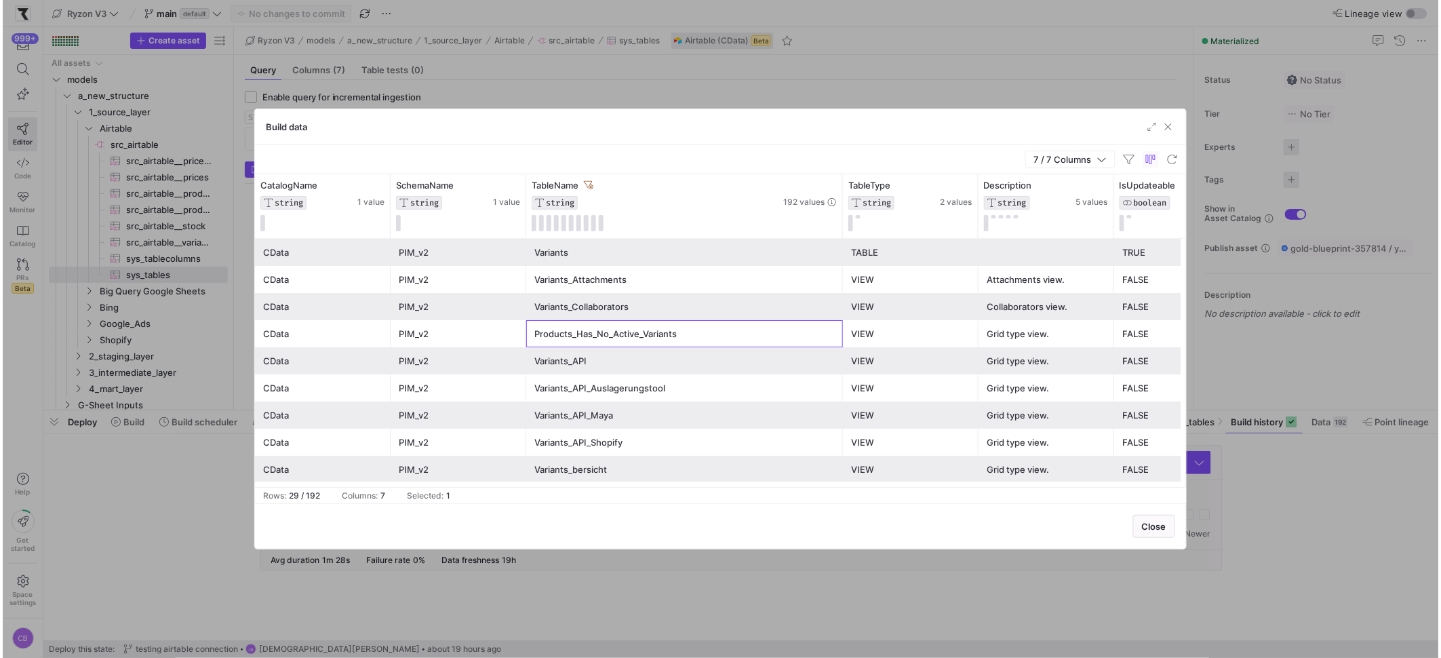
scroll to position [544, 0]
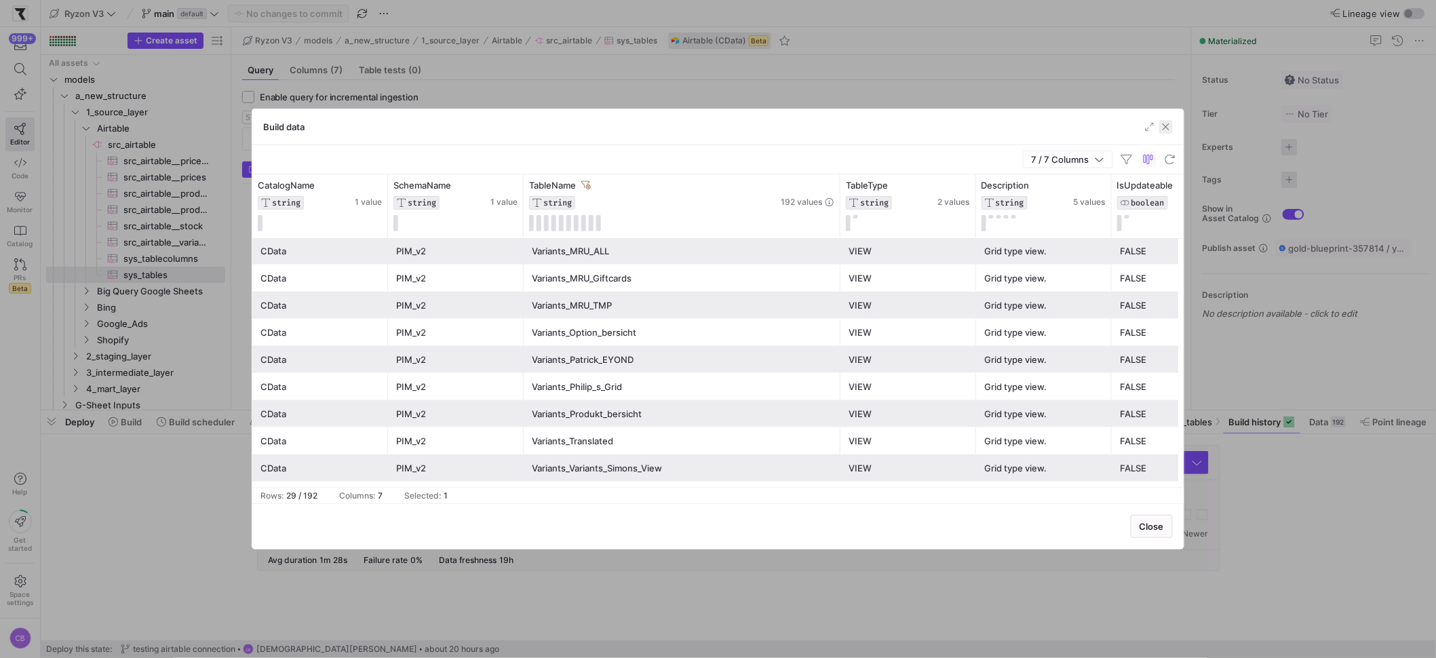
click at [1167, 128] on span "button" at bounding box center [1166, 127] width 14 height 14
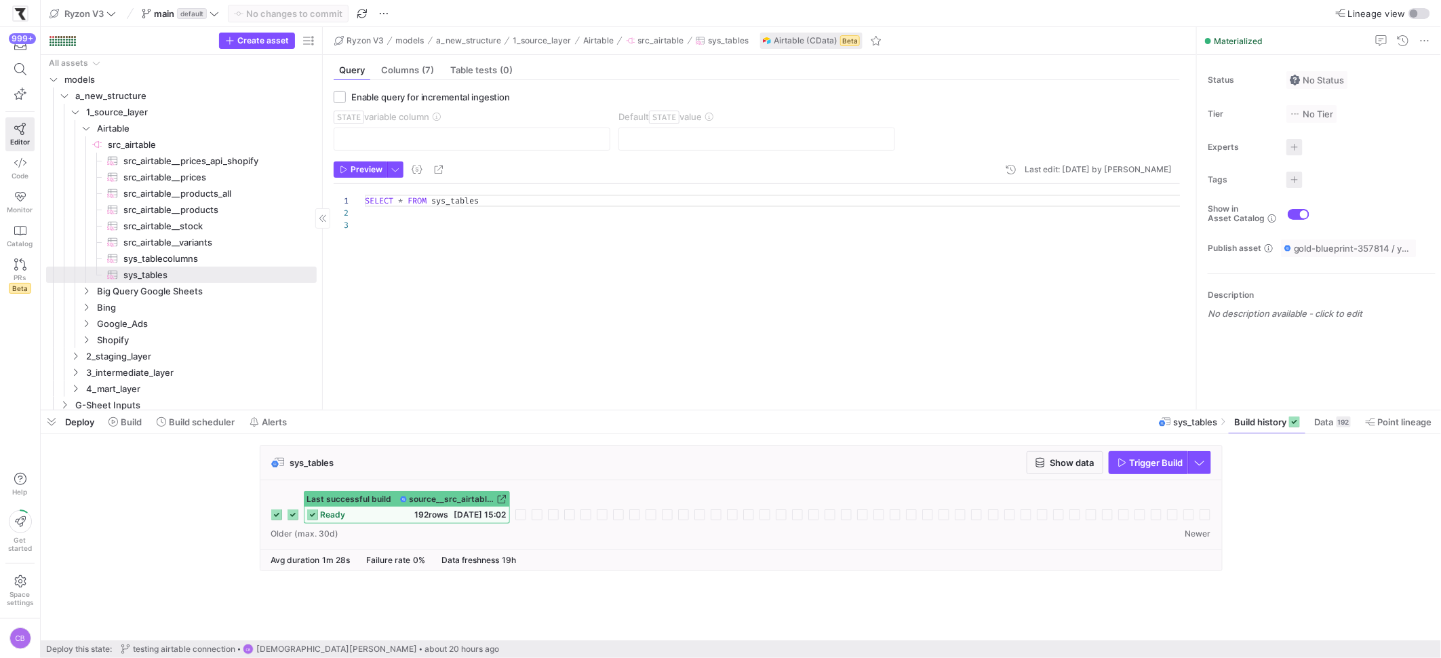
drag, startPoint x: 230, startPoint y: 178, endPoint x: 332, endPoint y: 194, distance: 103.6
click at [323, 190] on div at bounding box center [322, 218] width 1 height 383
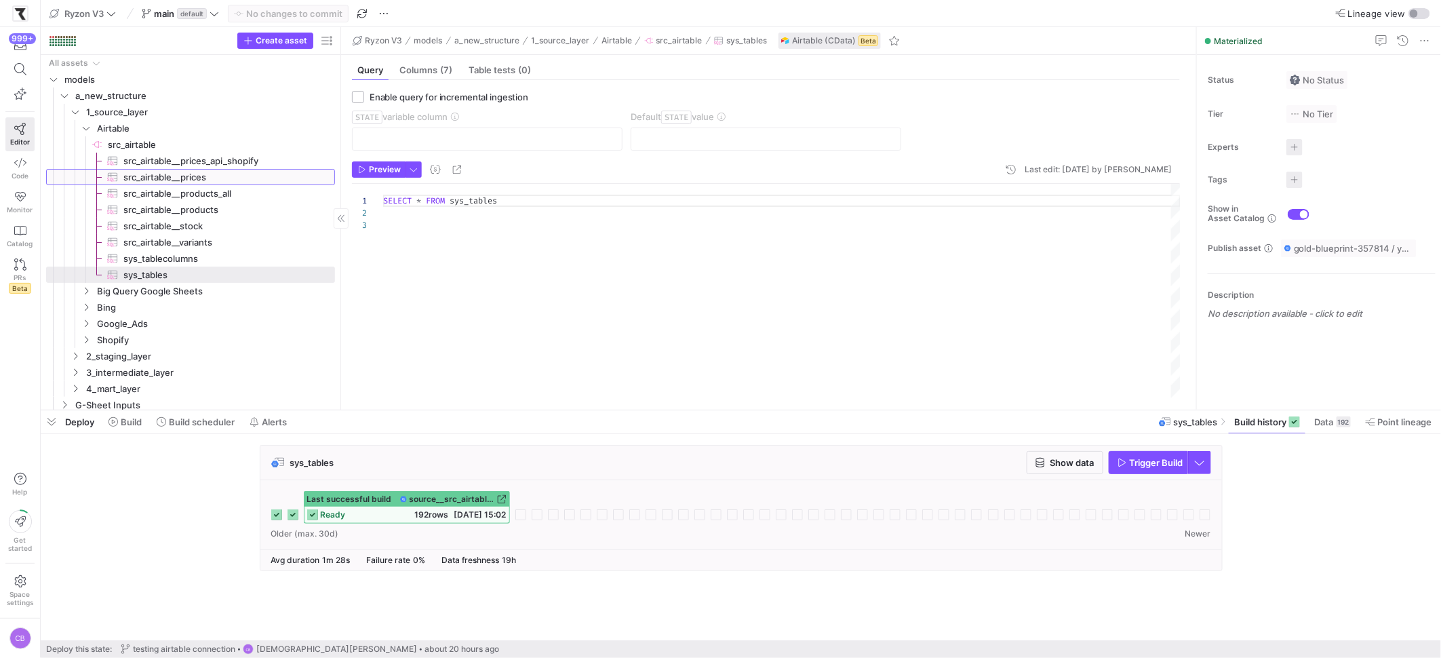
click at [185, 174] on span "src_airtable__prices​​​​​​​​​" at bounding box center [221, 178] width 196 height 16
type textarea "SELECT * FROM Prices"
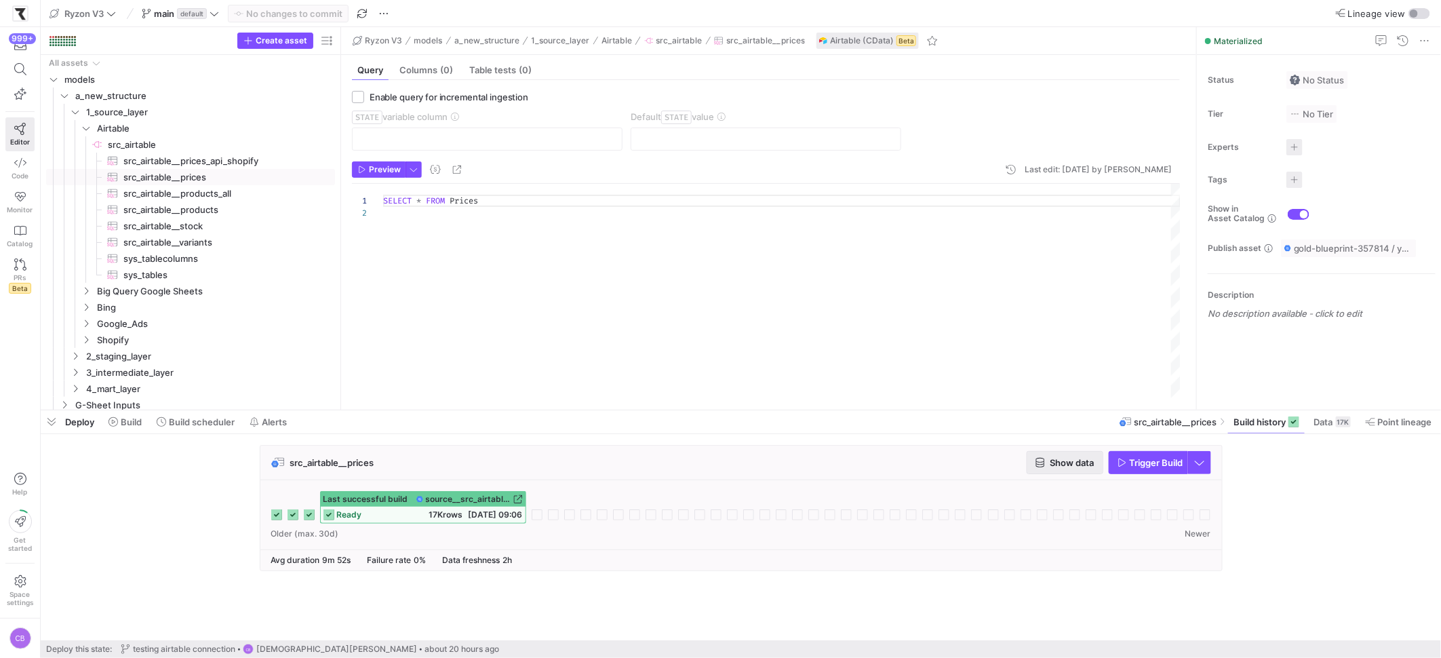
click at [1051, 461] on span "Show data" at bounding box center [1073, 462] width 44 height 11
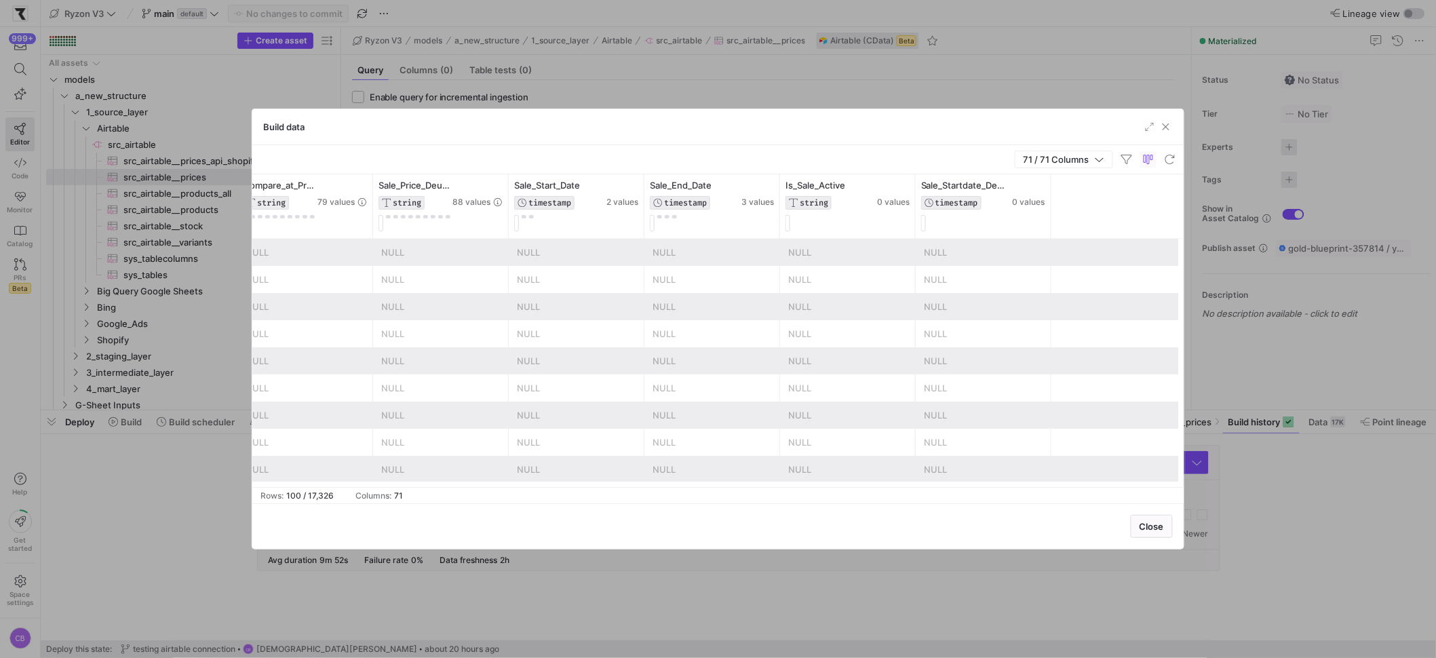
scroll to position [0, 1327]
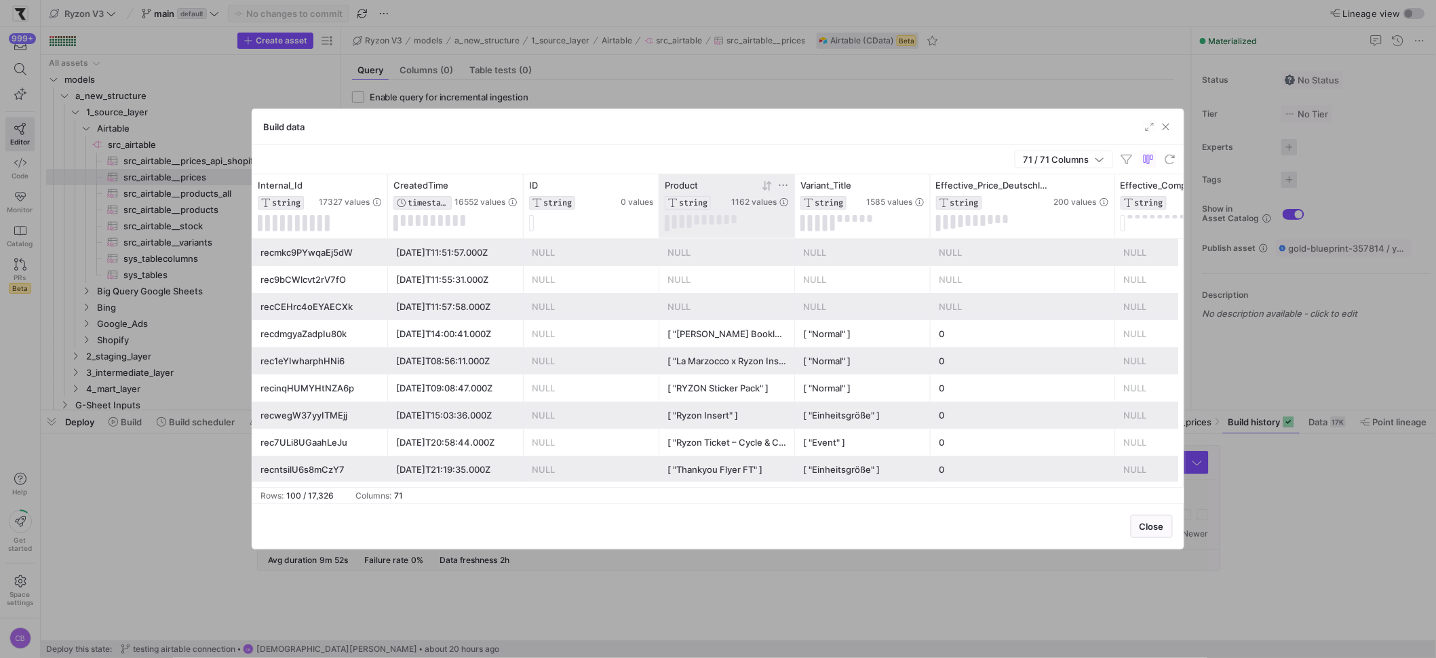
click at [787, 185] on icon at bounding box center [783, 184] width 8 height 1
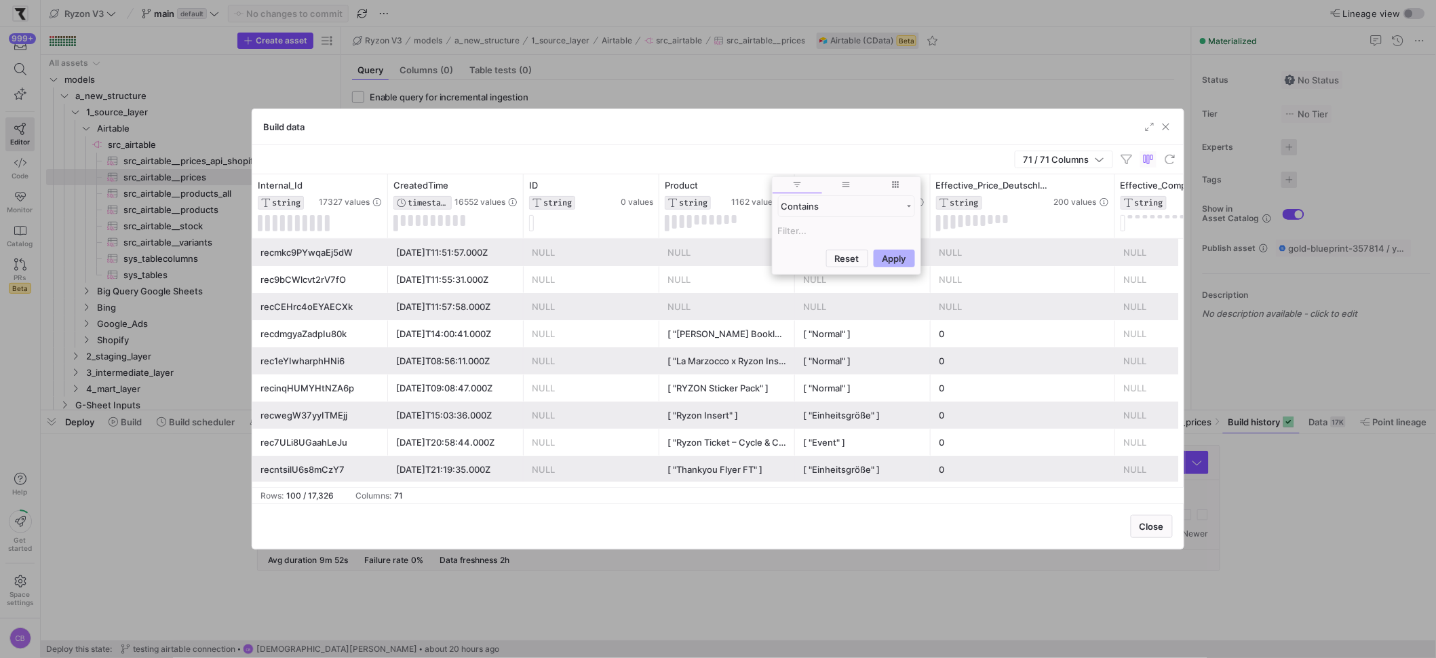
click at [795, 225] on input "Filter Value" at bounding box center [846, 230] width 137 height 16
type input "Vela"
click at [887, 328] on button "Apply" at bounding box center [894, 324] width 41 height 18
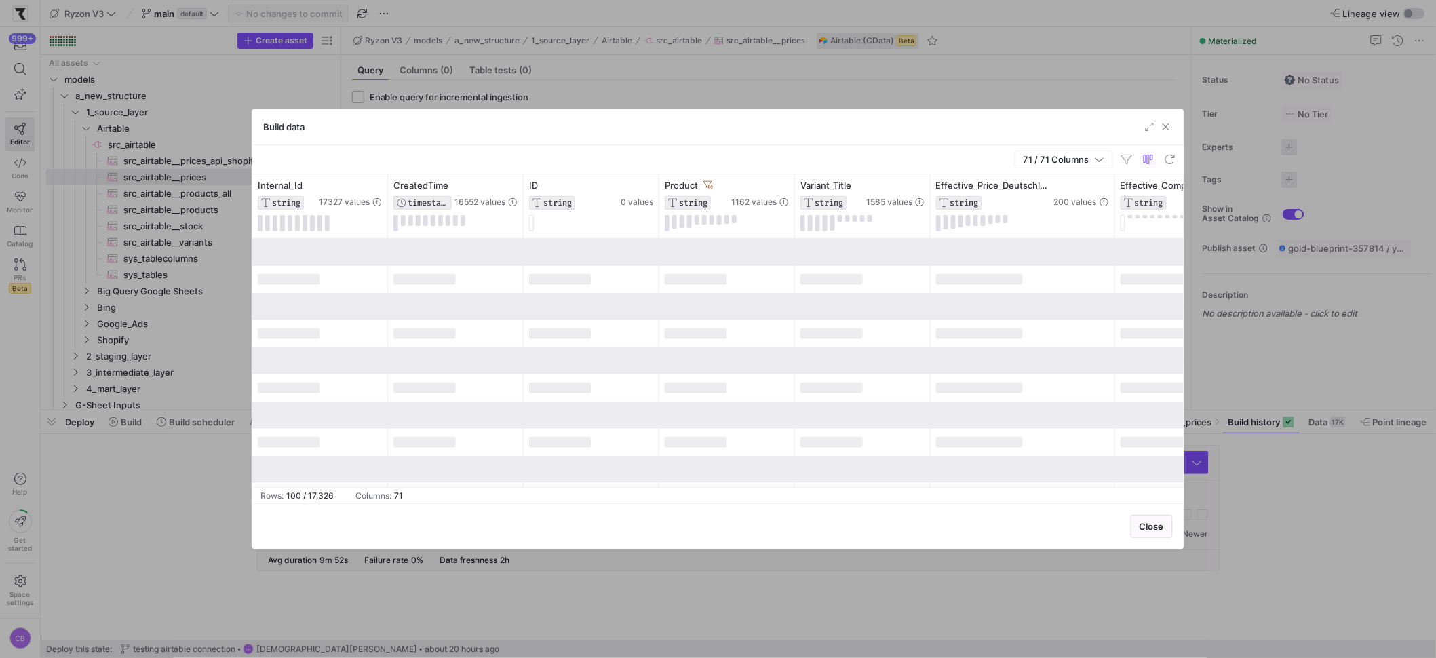
click at [732, 142] on div "Build data" at bounding box center [717, 127] width 931 height 36
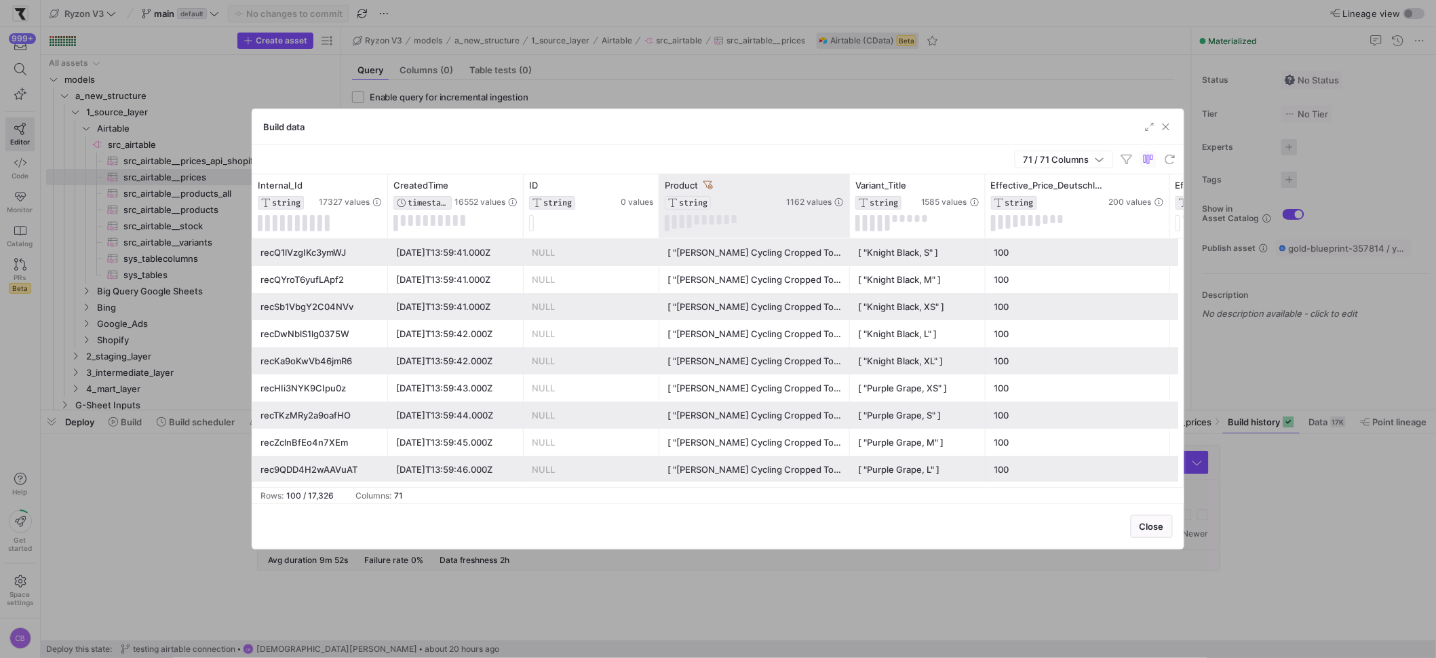
drag, startPoint x: 791, startPoint y: 218, endPoint x: 846, endPoint y: 229, distance: 56.0
click at [847, 229] on div at bounding box center [849, 206] width 5 height 64
drag, startPoint x: 848, startPoint y: 218, endPoint x: 954, endPoint y: 233, distance: 106.9
click at [852, 233] on div at bounding box center [849, 206] width 5 height 64
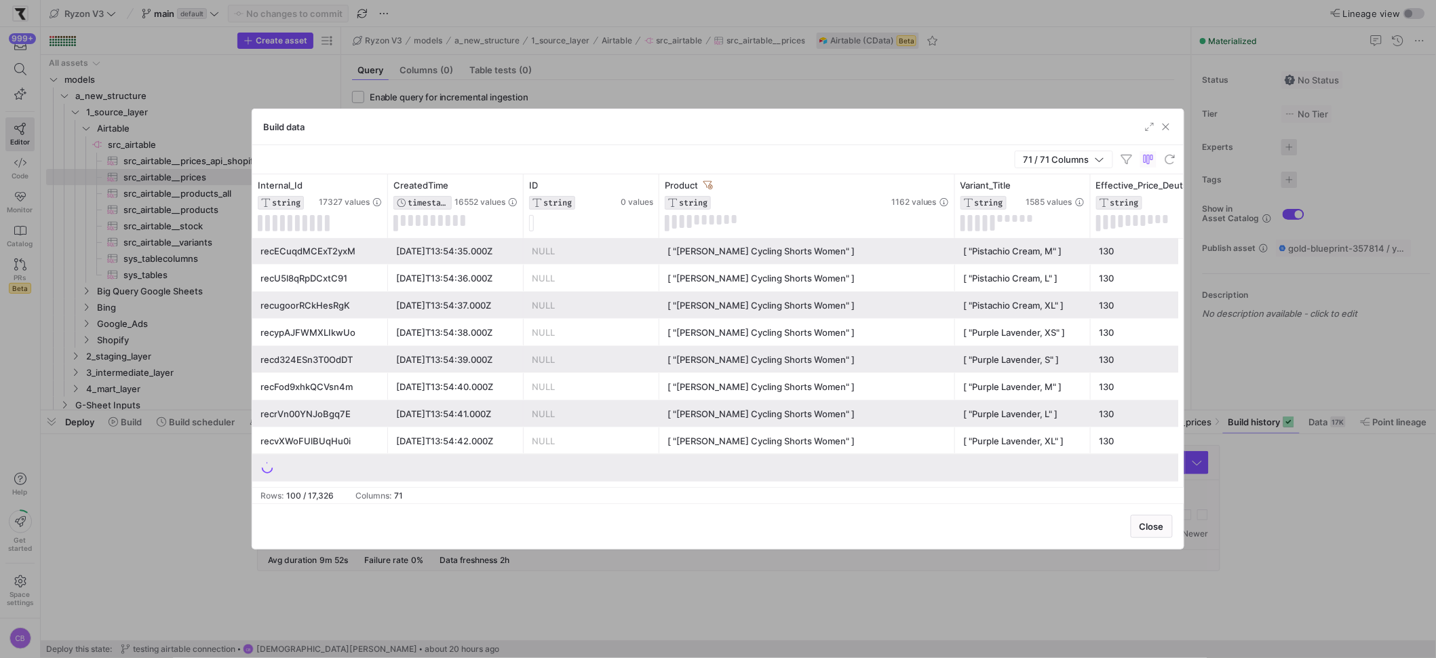
click at [771, 385] on div "[ "Vela Cycling Shorts Women" ]" at bounding box center [806, 387] width 279 height 26
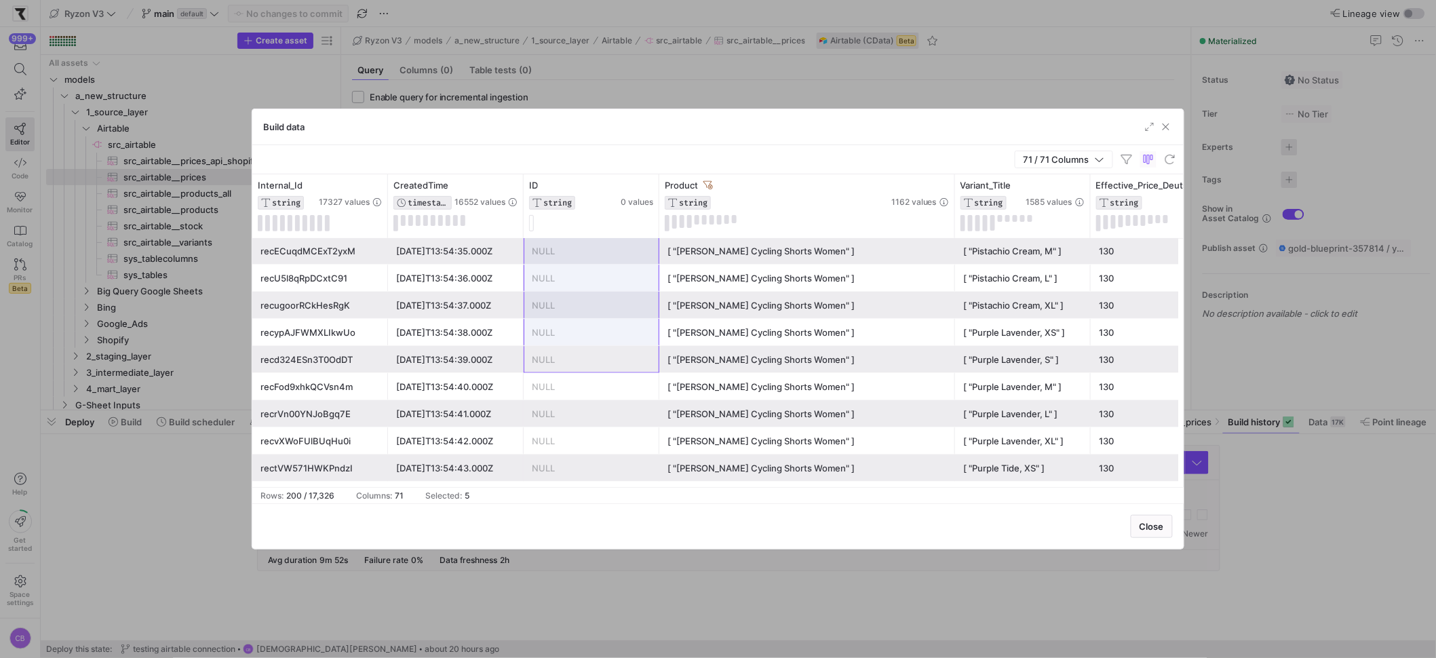
drag, startPoint x: 572, startPoint y: 350, endPoint x: 579, endPoint y: 262, distance: 87.7
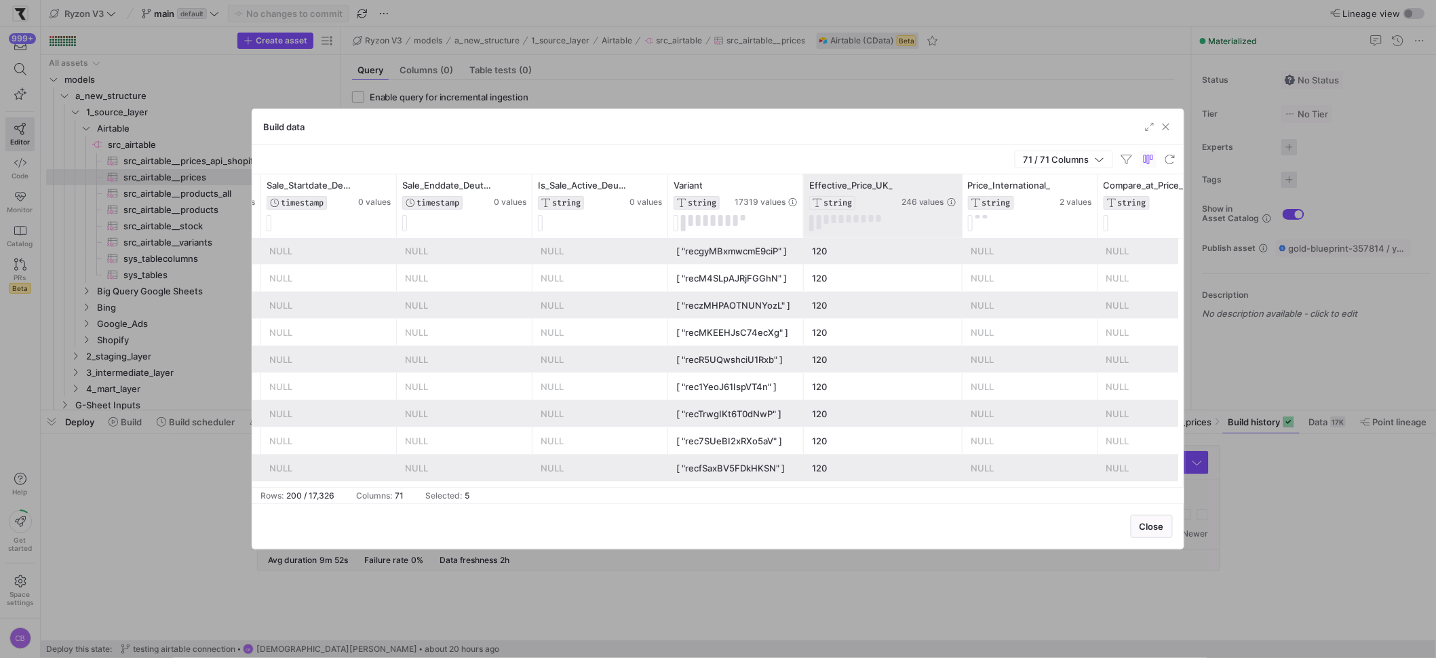
drag, startPoint x: 936, startPoint y: 201, endPoint x: 1081, endPoint y: 218, distance: 146.1
click at [965, 218] on div at bounding box center [961, 206] width 5 height 64
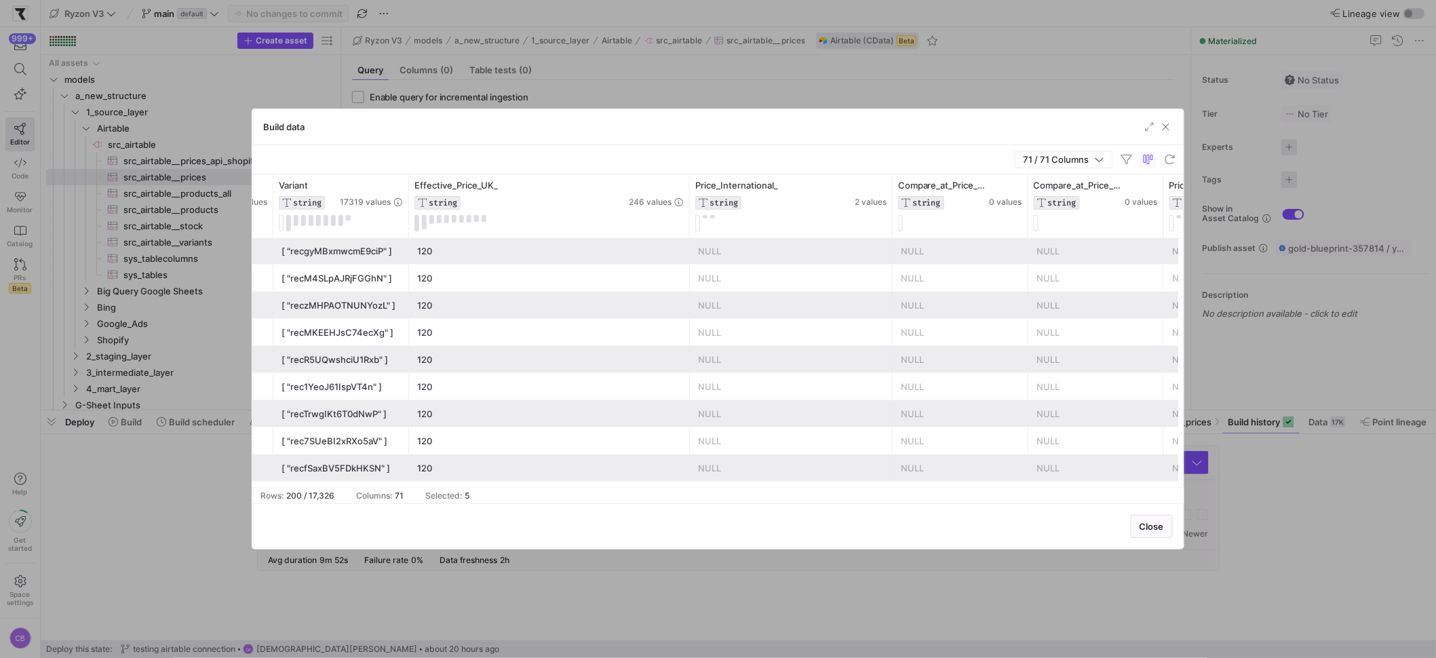
drag, startPoint x: 823, startPoint y: 218, endPoint x: 855, endPoint y: 281, distance: 70.7
click at [895, 228] on div at bounding box center [891, 206] width 5 height 64
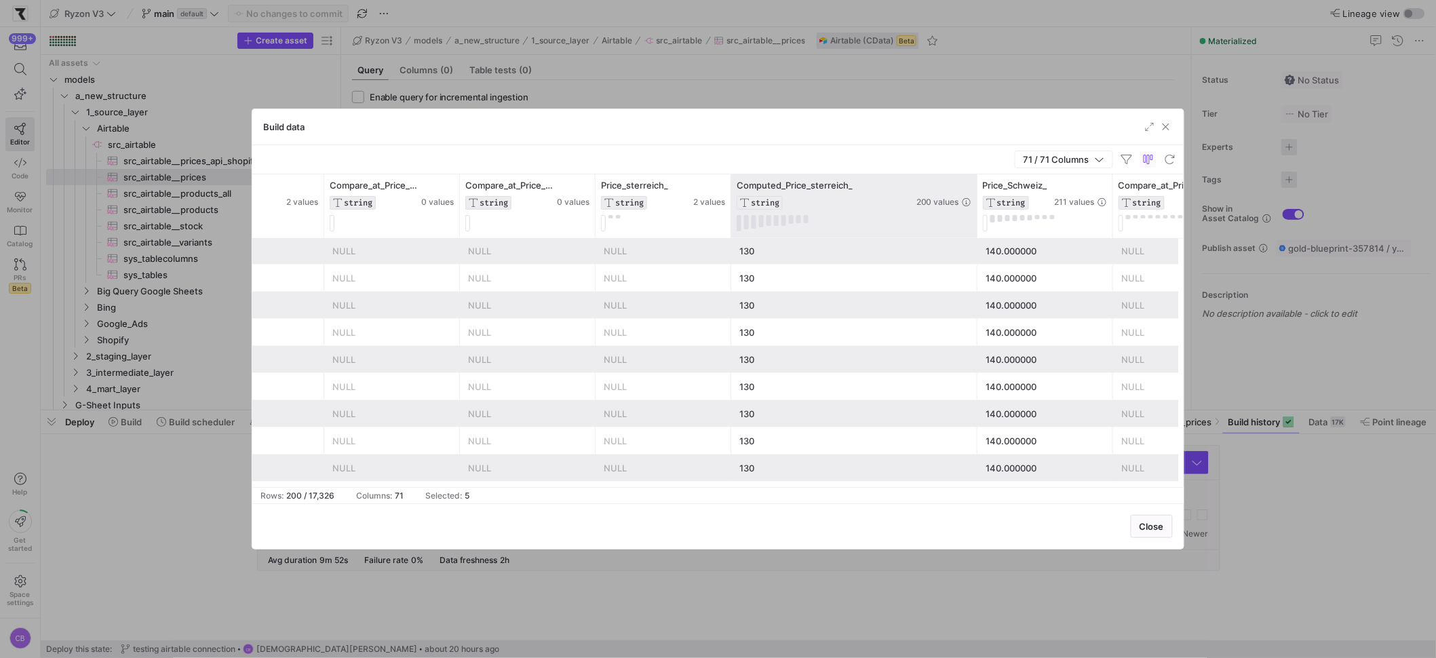
drag, startPoint x: 863, startPoint y: 207, endPoint x: 974, endPoint y: 236, distance: 114.3
click at [974, 236] on div at bounding box center [976, 206] width 5 height 64
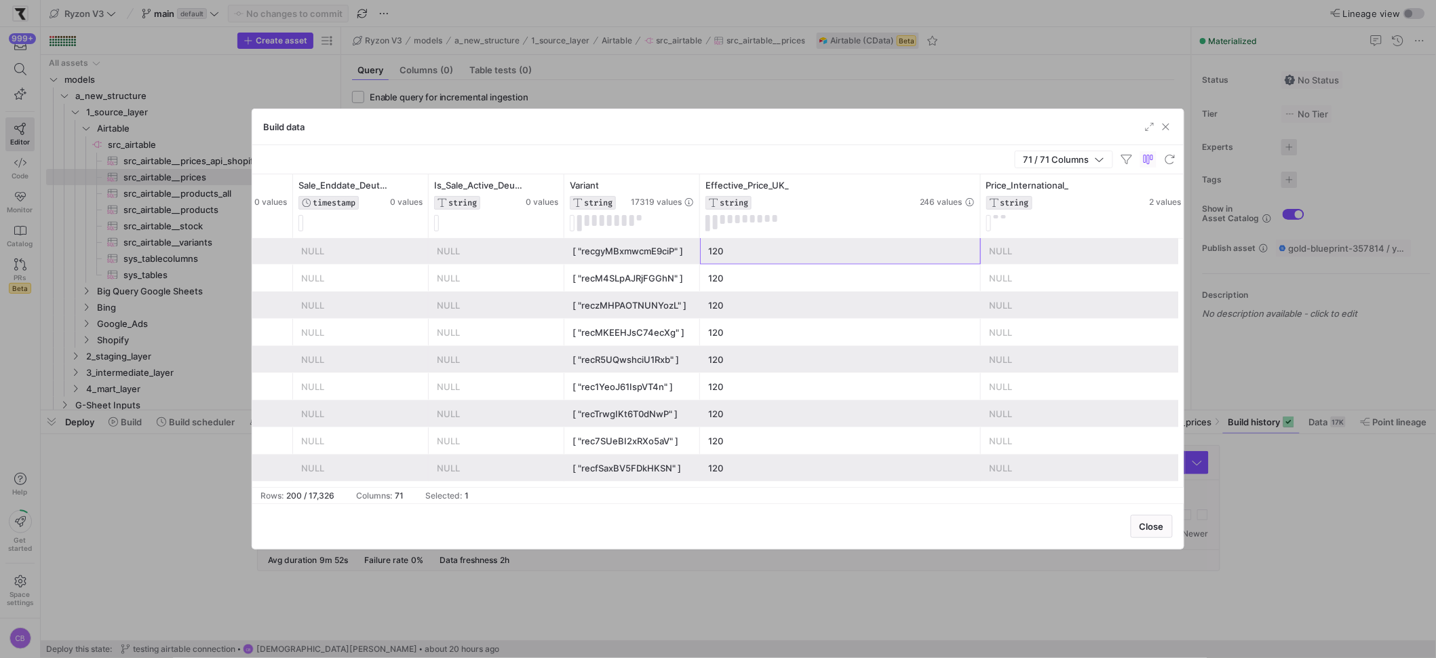
click at [716, 256] on div "120" at bounding box center [840, 251] width 265 height 26
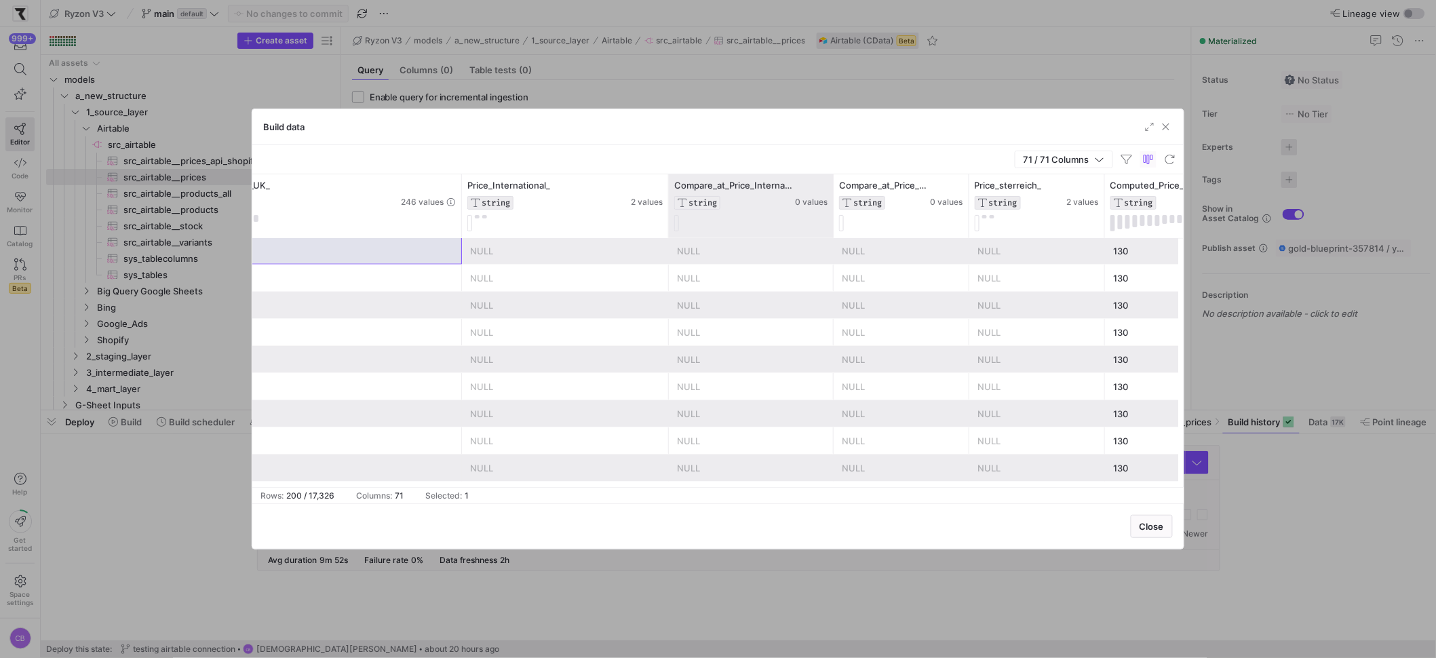
drag, startPoint x: 800, startPoint y: 213, endPoint x: 843, endPoint y: 213, distance: 42.7
click at [836, 213] on div at bounding box center [832, 206] width 5 height 64
drag, startPoint x: 845, startPoint y: 184, endPoint x: 927, endPoint y: 196, distance: 82.9
click at [927, 196] on div at bounding box center [928, 206] width 5 height 64
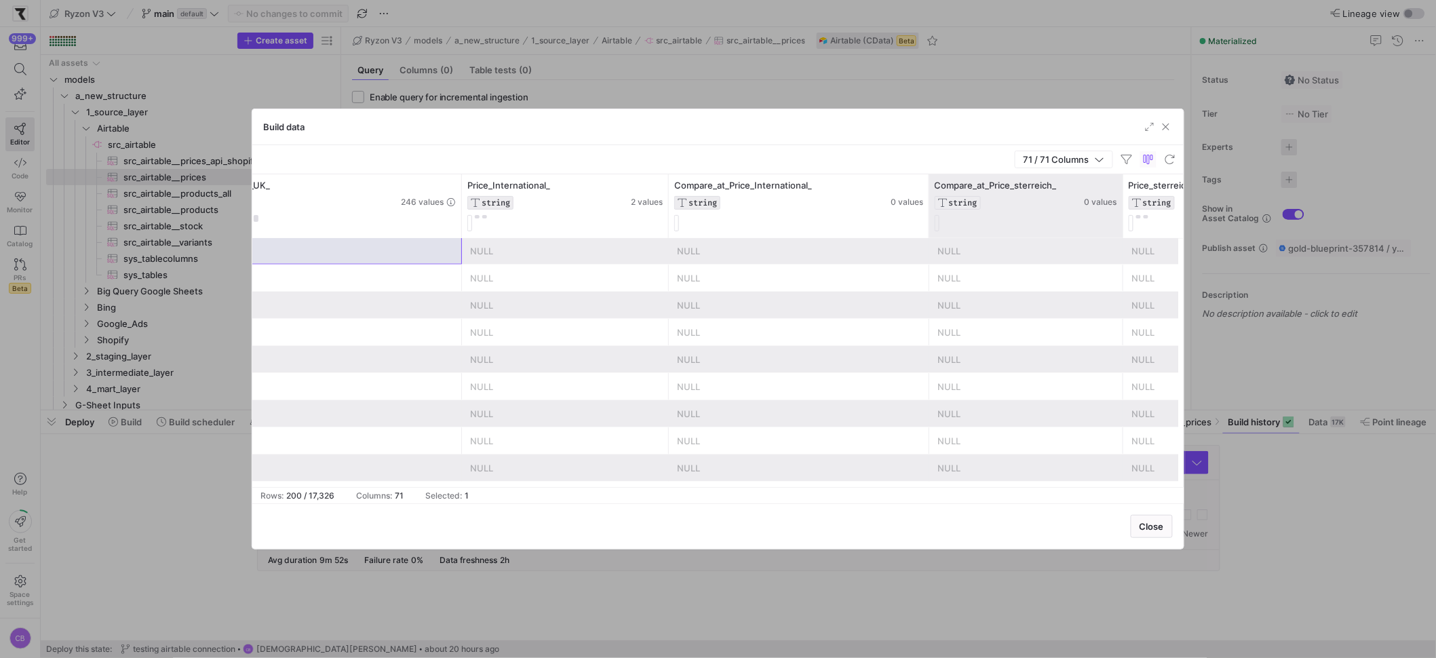
drag, startPoint x: 1062, startPoint y: 193, endPoint x: 1127, endPoint y: 216, distance: 69.7
click at [1125, 216] on div at bounding box center [1122, 206] width 5 height 64
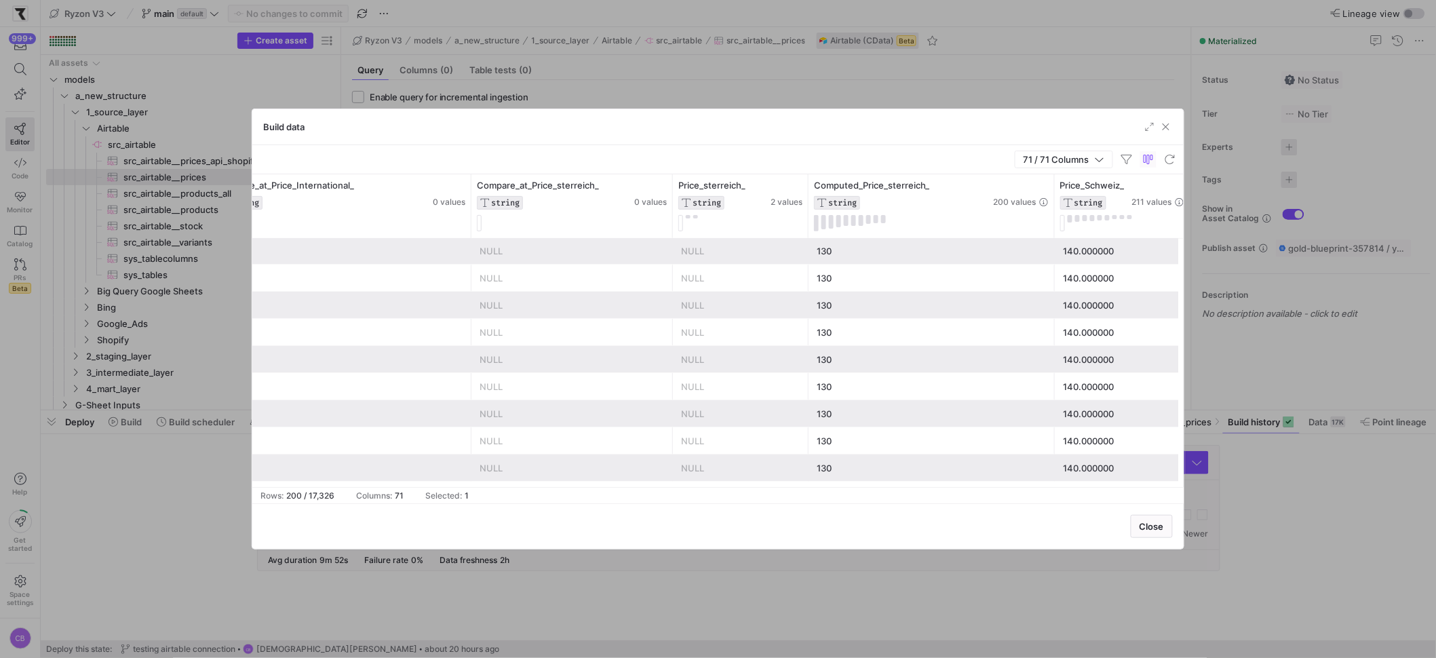
click at [833, 255] on div "130" at bounding box center [932, 251] width 230 height 26
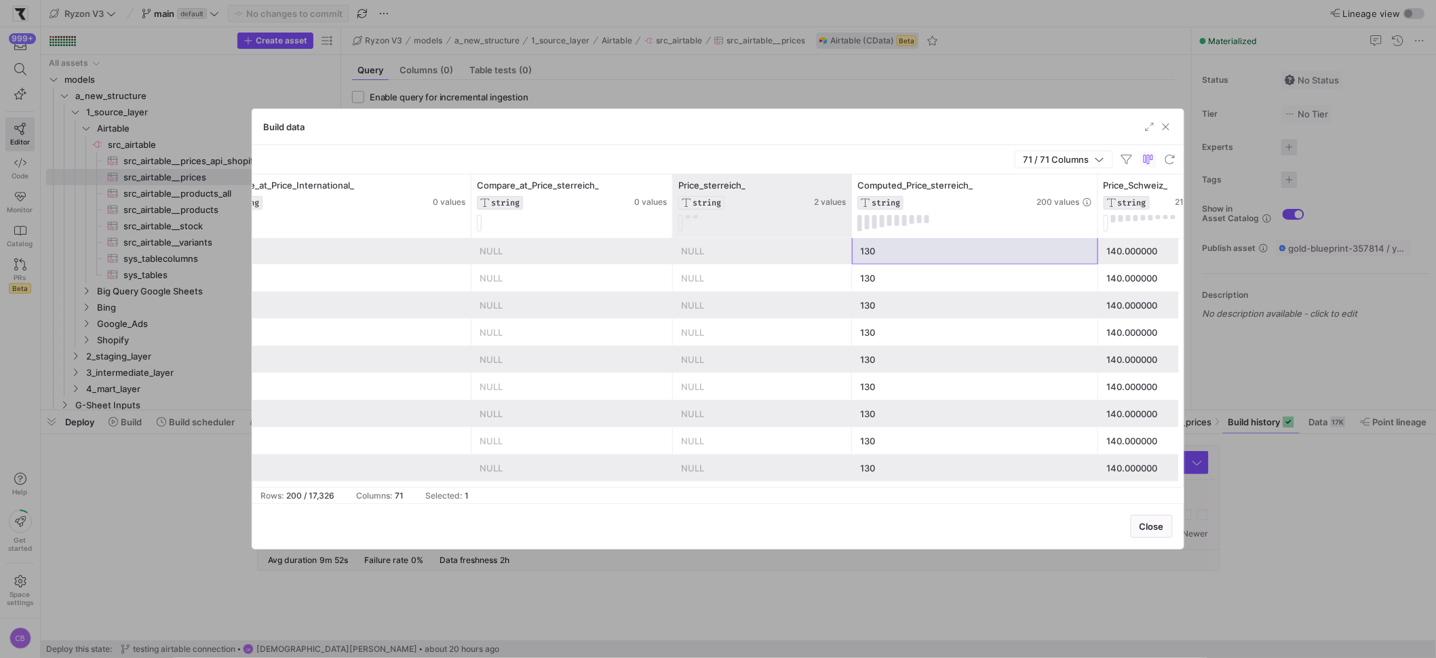
drag, startPoint x: 805, startPoint y: 218, endPoint x: 849, endPoint y: 227, distance: 44.3
click at [849, 227] on div at bounding box center [851, 206] width 5 height 64
click at [935, 258] on div "130" at bounding box center [975, 251] width 230 height 26
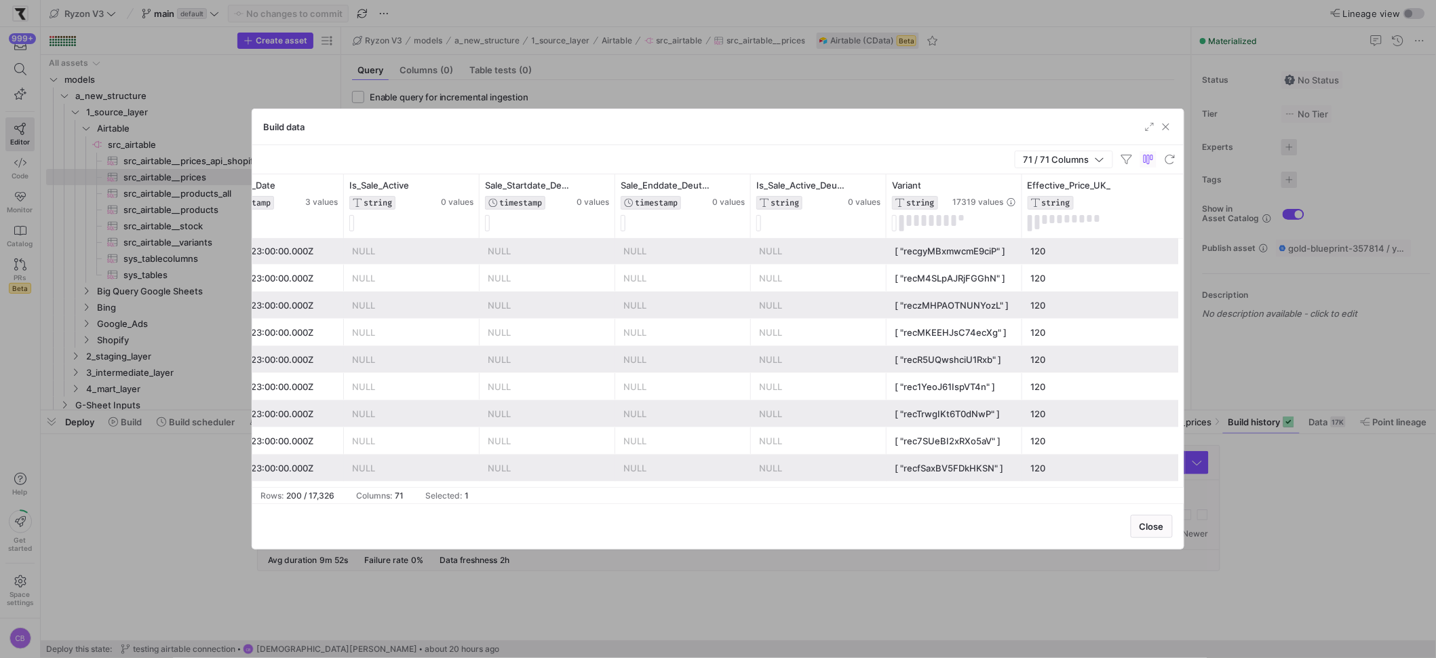
scroll to position [0, 1723]
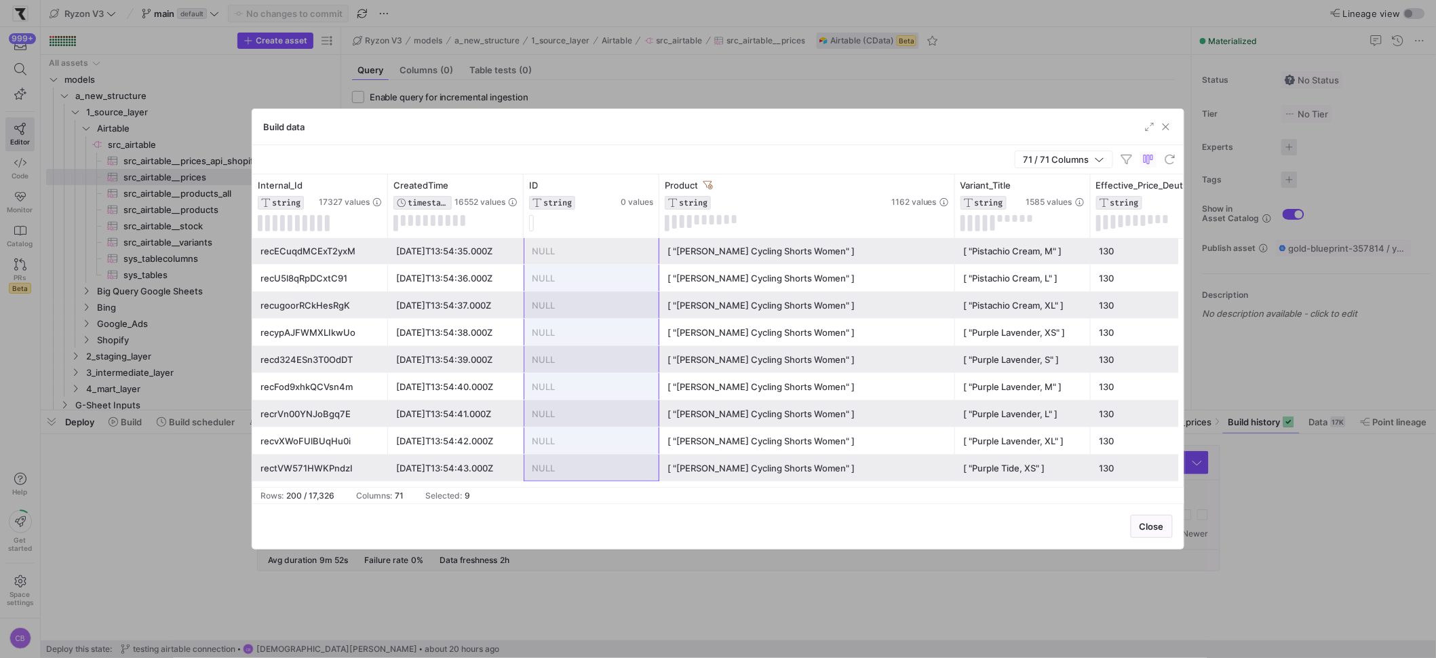
drag, startPoint x: 572, startPoint y: 260, endPoint x: 573, endPoint y: 465, distance: 204.8
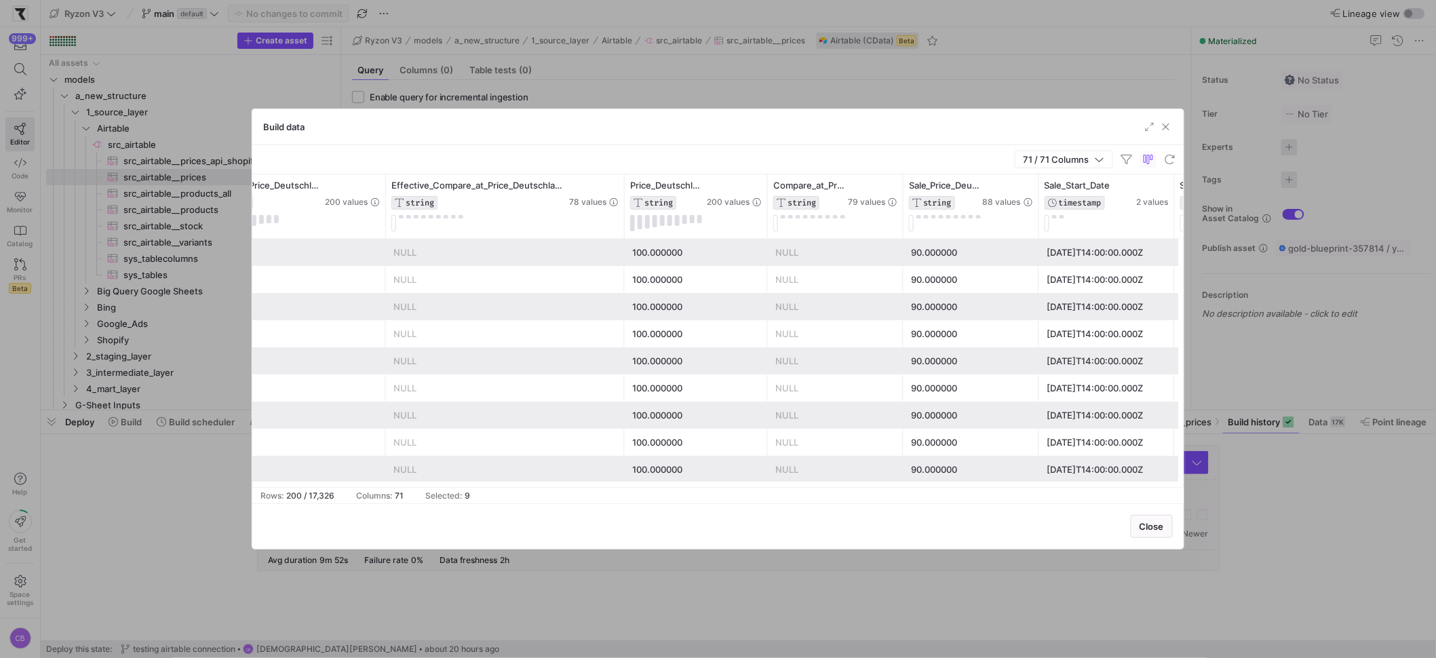
scroll to position [0, 941]
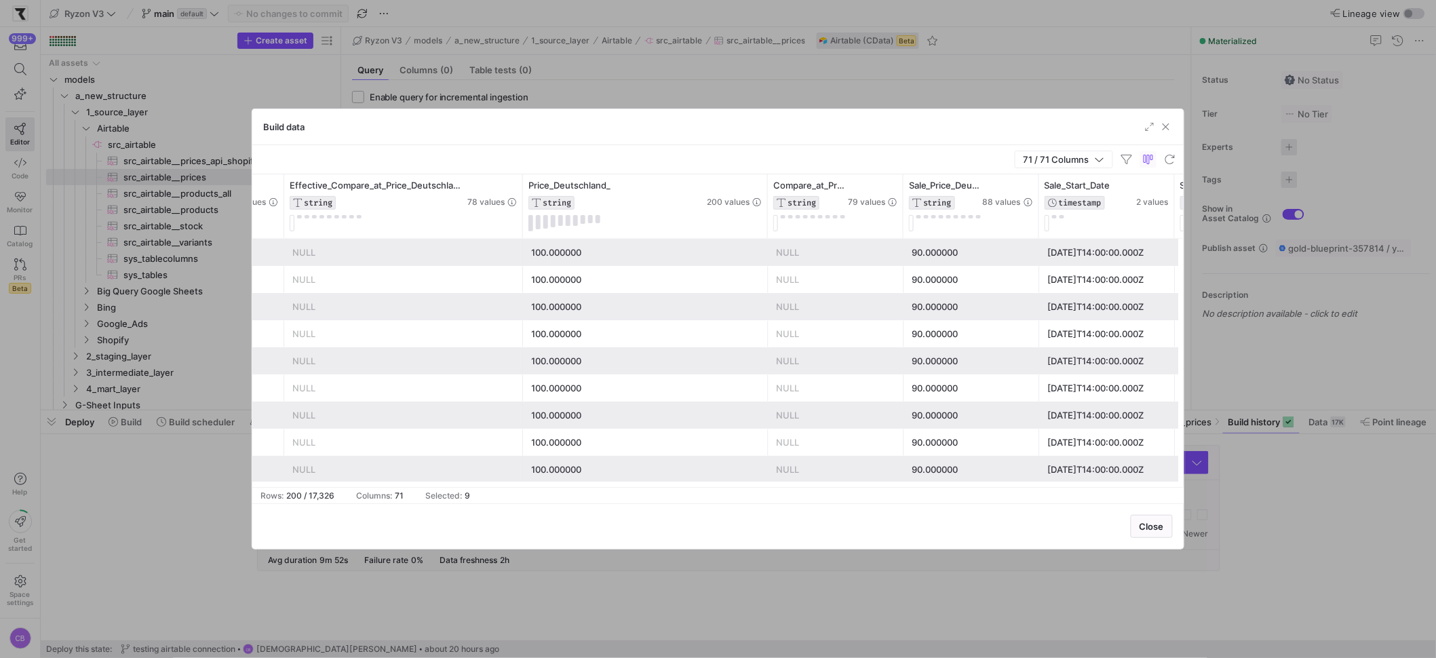
drag, startPoint x: 663, startPoint y: 220, endPoint x: 766, endPoint y: 243, distance: 105.0
click at [766, 243] on div "Effective_Compare_at_Price_Deutschland_ STRING 78 values Effective_Price_Deutsc…" at bounding box center [717, 330] width 931 height 313
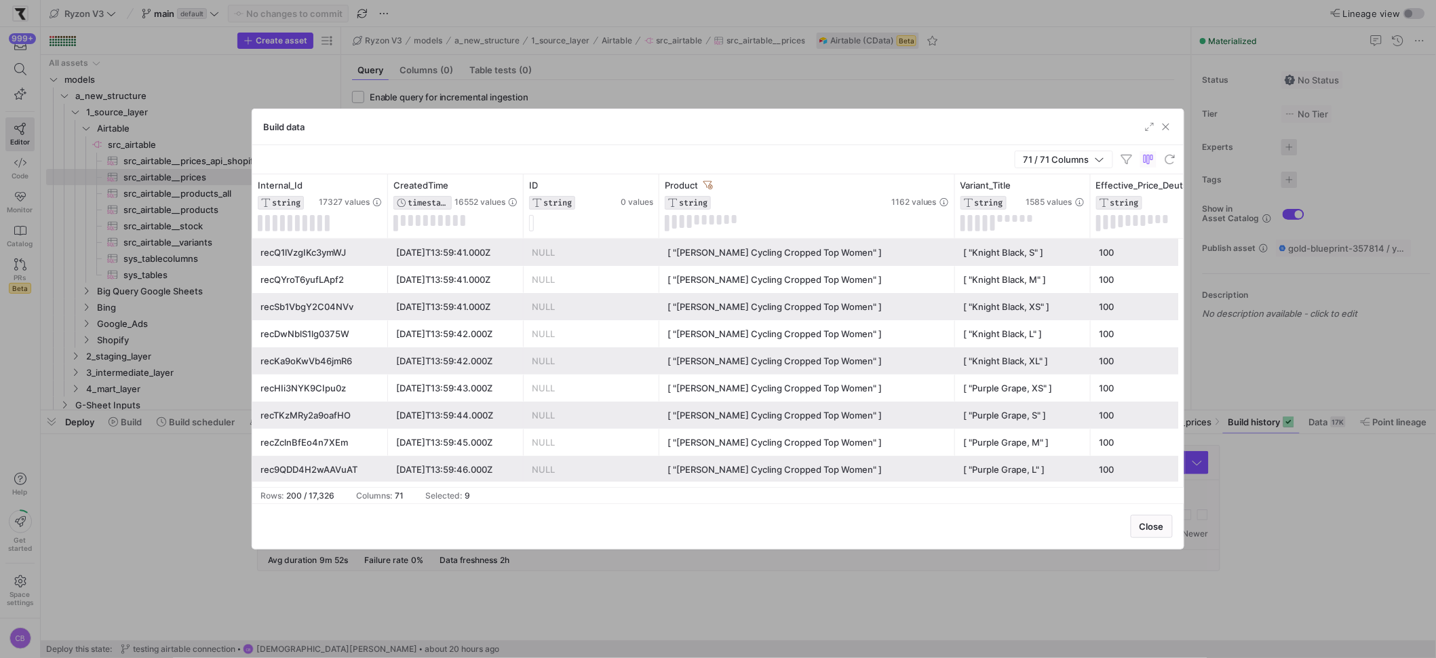
click at [605, 275] on div "NULL" at bounding box center [591, 280] width 119 height 26
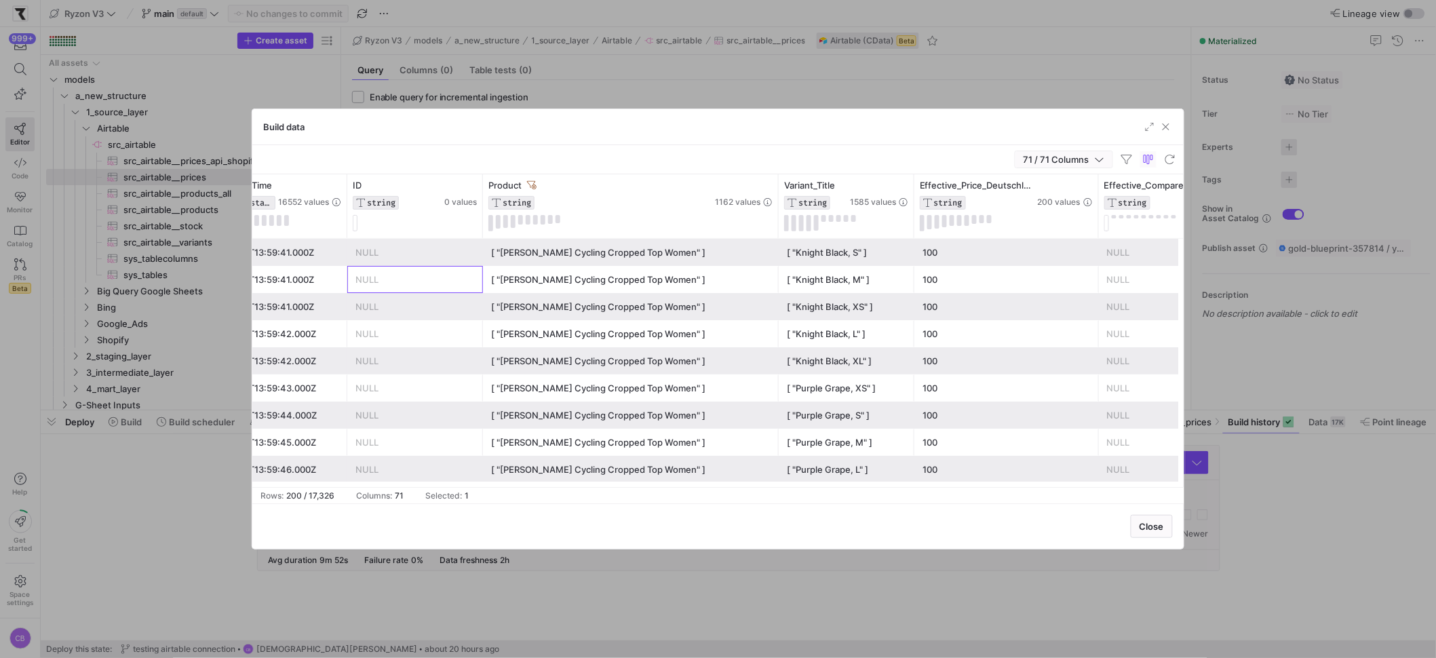
click at [1099, 163] on icon "button" at bounding box center [1099, 159] width 9 height 9
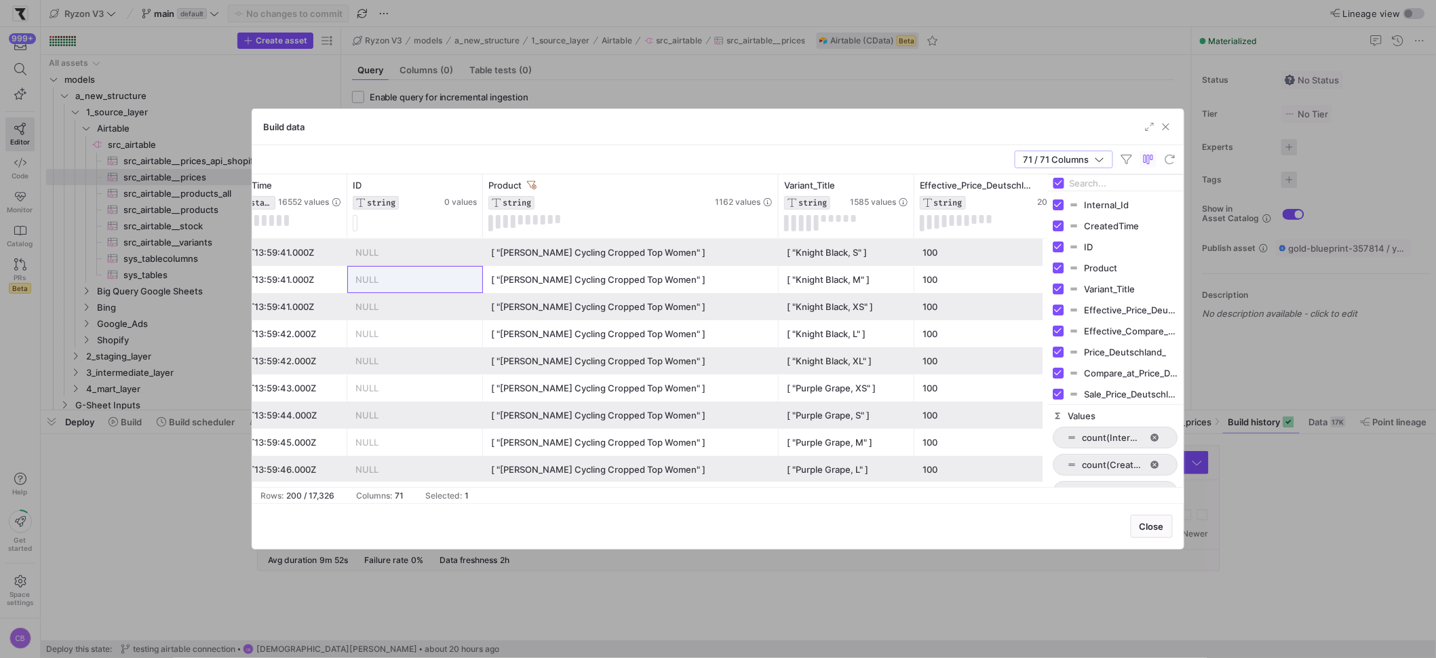
click at [1104, 184] on input "Filter Columns Input" at bounding box center [1124, 183] width 109 height 27
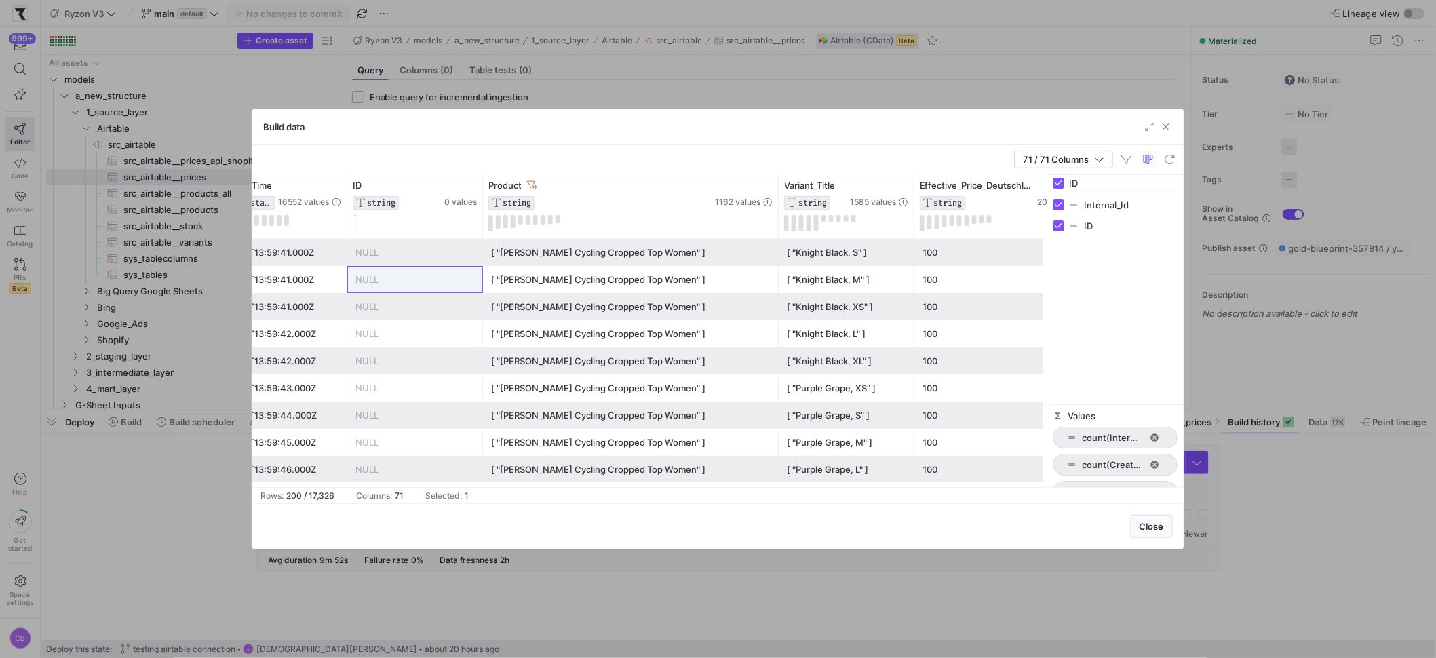
type input "I"
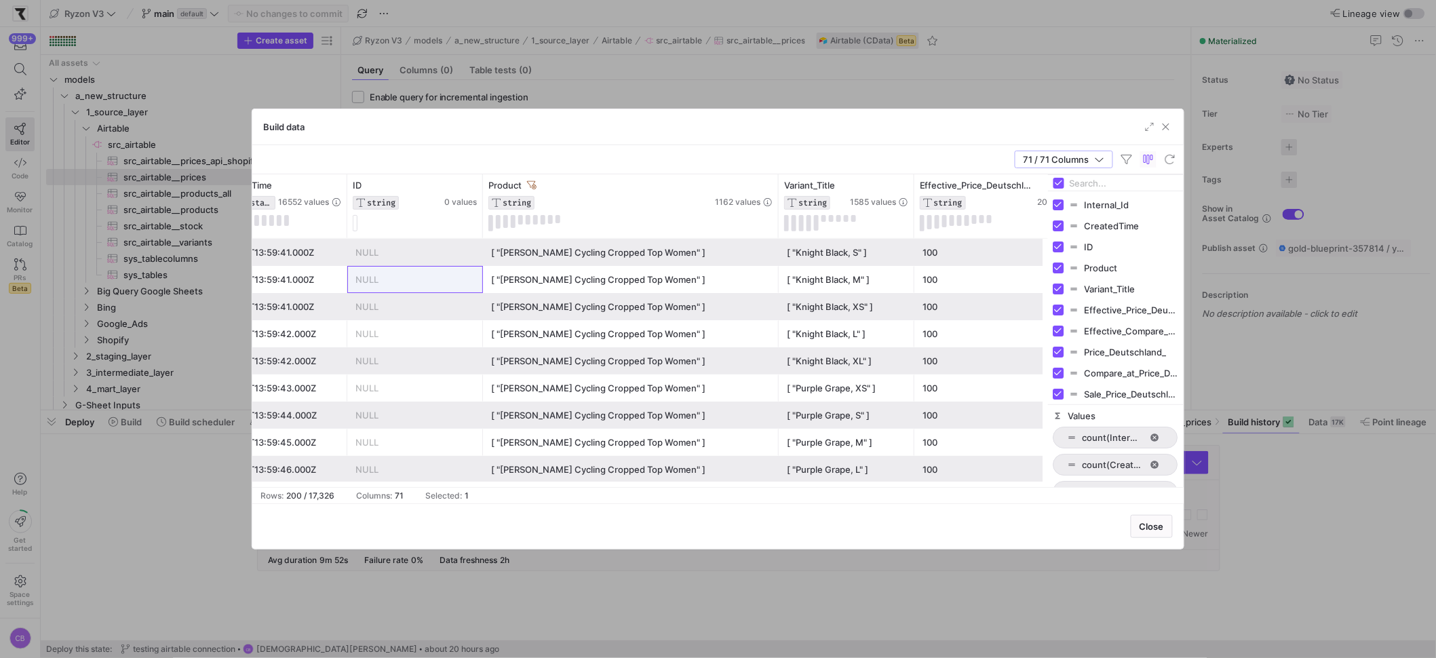
click at [933, 152] on div "71 / 71 Columns" at bounding box center [717, 159] width 931 height 29
click at [1102, 159] on icon "button" at bounding box center [1099, 159] width 9 height 9
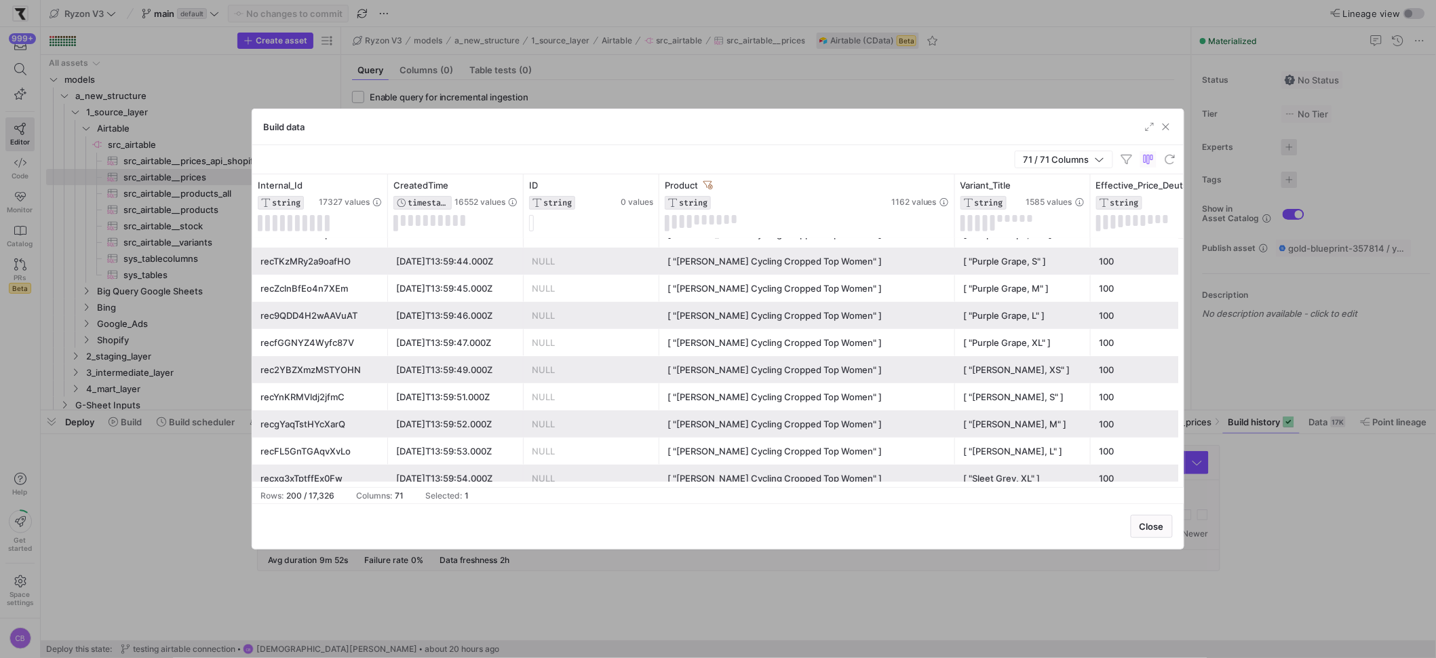
scroll to position [0, 90]
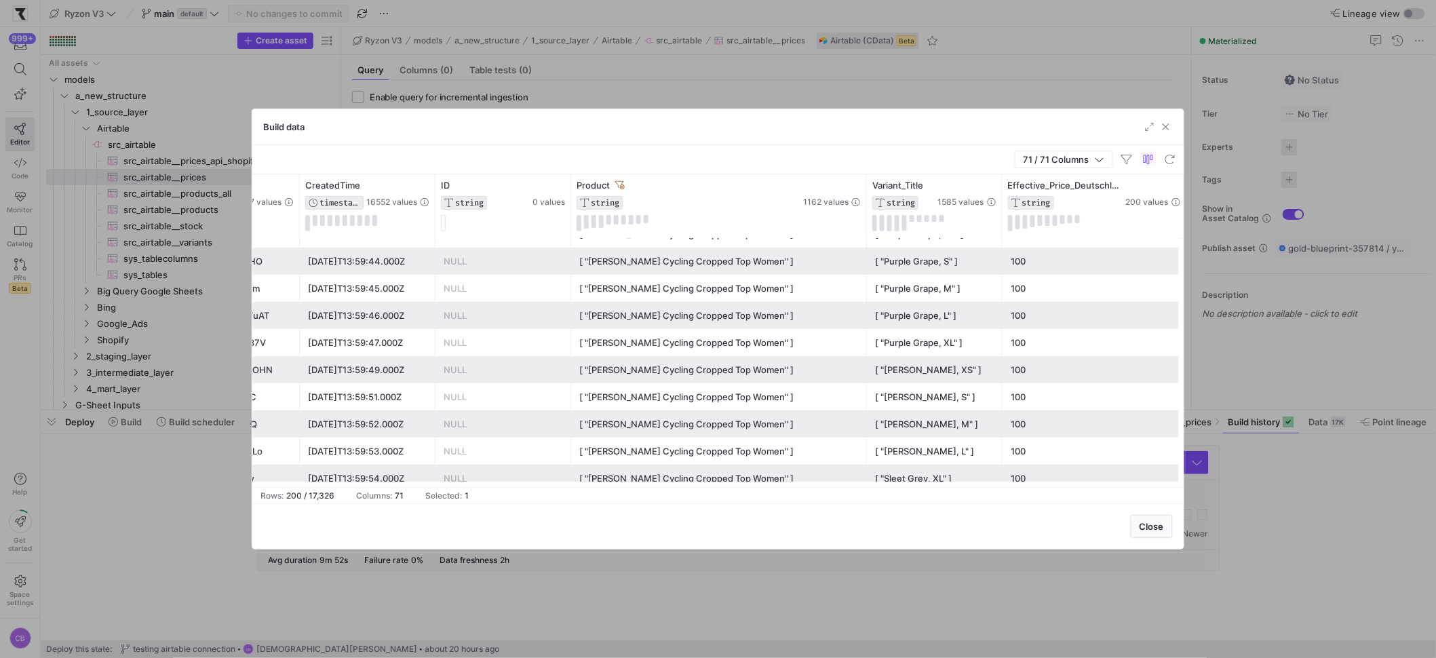
click at [790, 354] on div "[ "Vela Cycling Cropped Top Women" ]" at bounding box center [718, 343] width 279 height 26
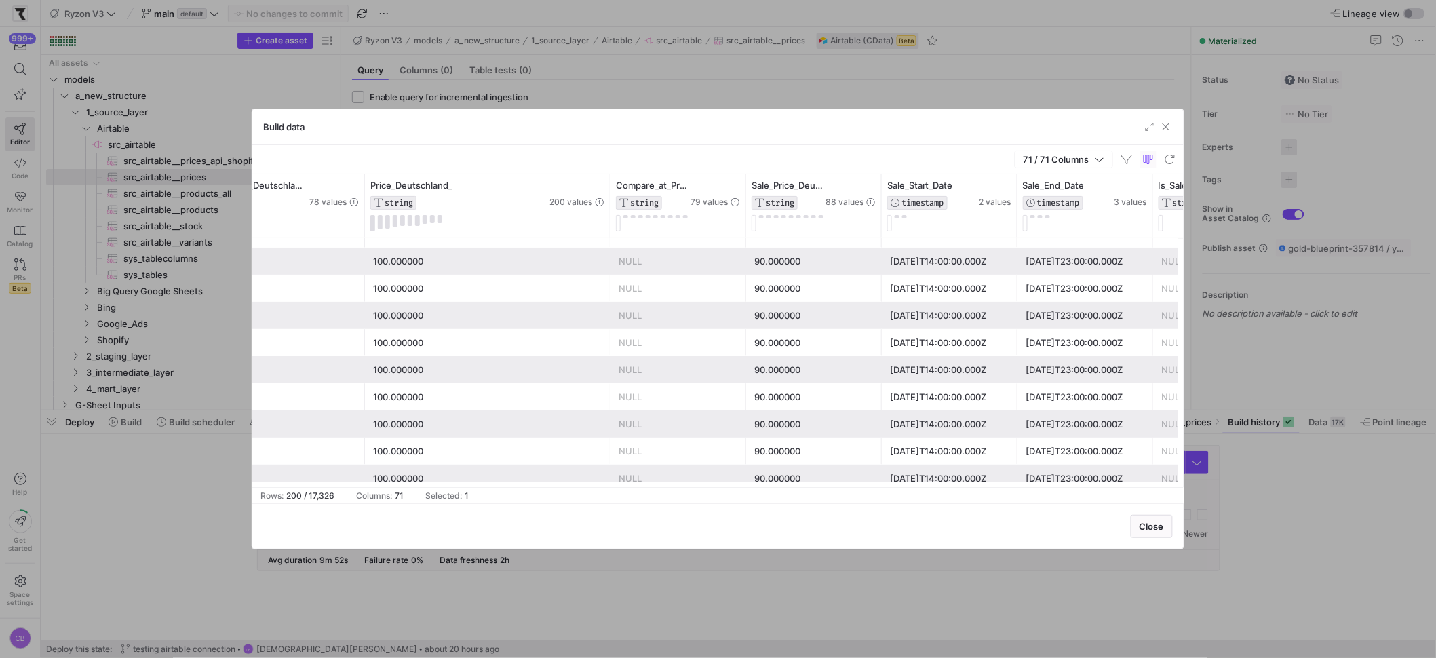
scroll to position [0, 1365]
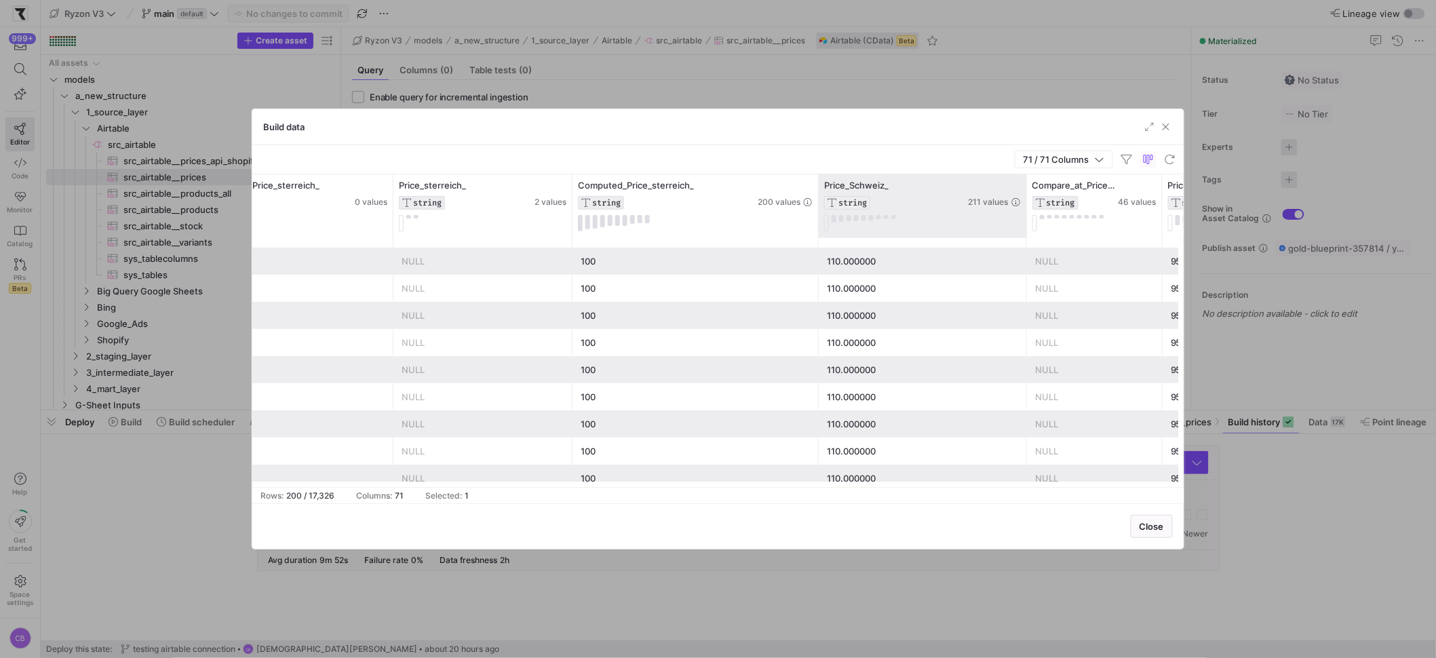
drag, startPoint x: 950, startPoint y: 184, endPoint x: 1025, endPoint y: 191, distance: 74.9
click at [1025, 189] on div at bounding box center [1026, 206] width 5 height 64
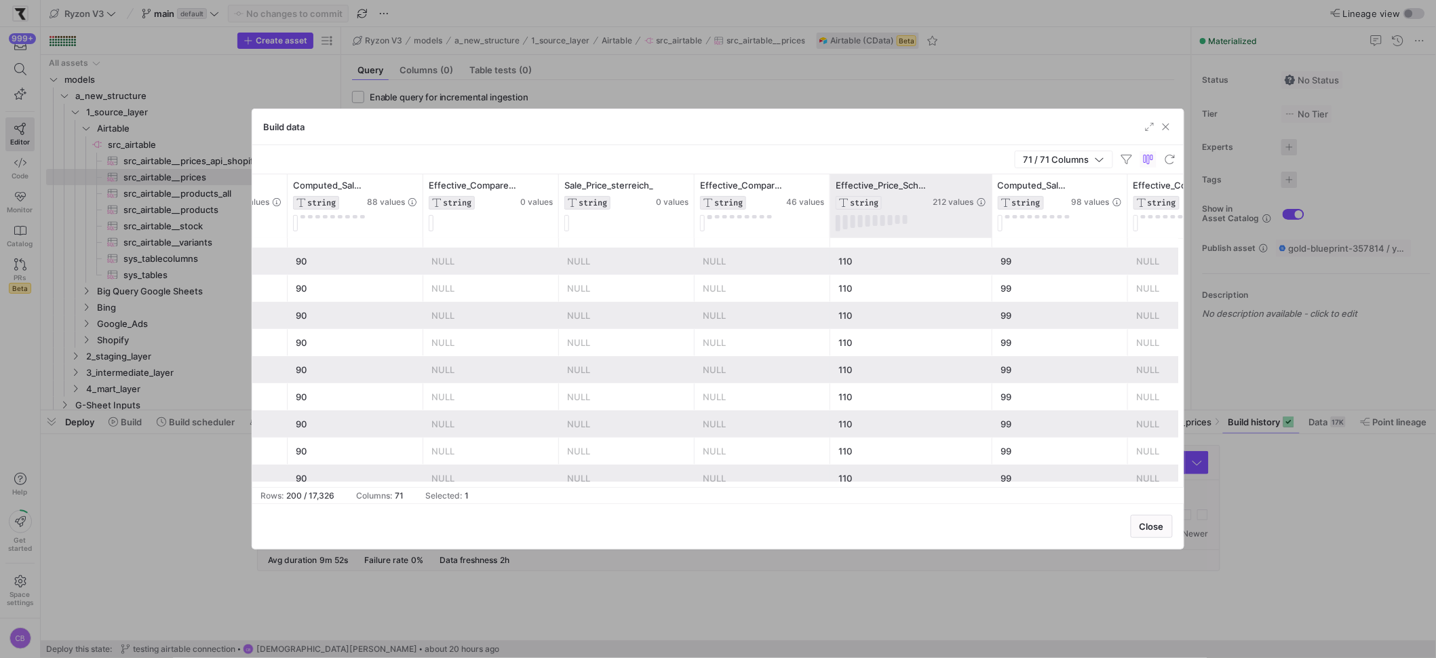
drag, startPoint x: 961, startPoint y: 192, endPoint x: 999, endPoint y: 216, distance: 44.8
click at [992, 214] on div "Effective_Price_Schweiz_ STRING 212 values" at bounding box center [911, 206] width 162 height 64
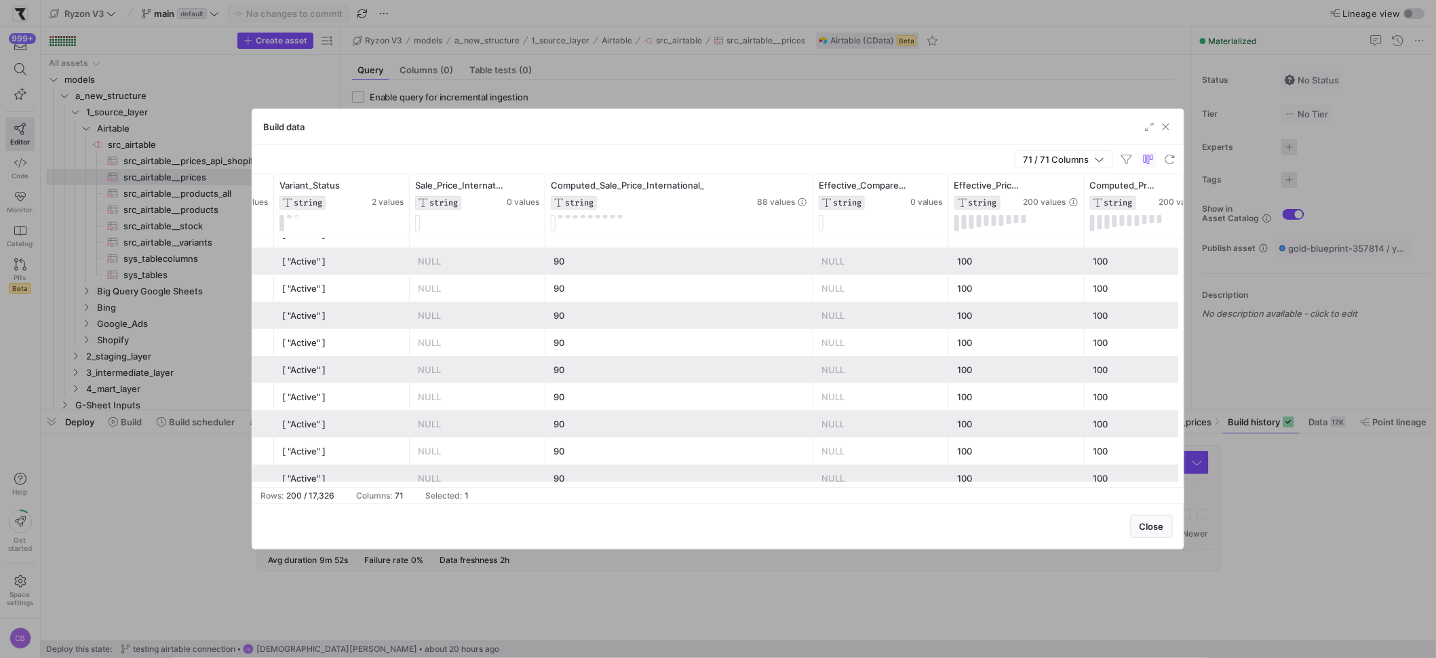
drag, startPoint x: 680, startPoint y: 214, endPoint x: 813, endPoint y: 254, distance: 138.2
click at [813, 254] on div "Is_Giftcard STRING 2 values Product_Status STRING 3 values Variant_Status STRIN…" at bounding box center [717, 330] width 931 height 313
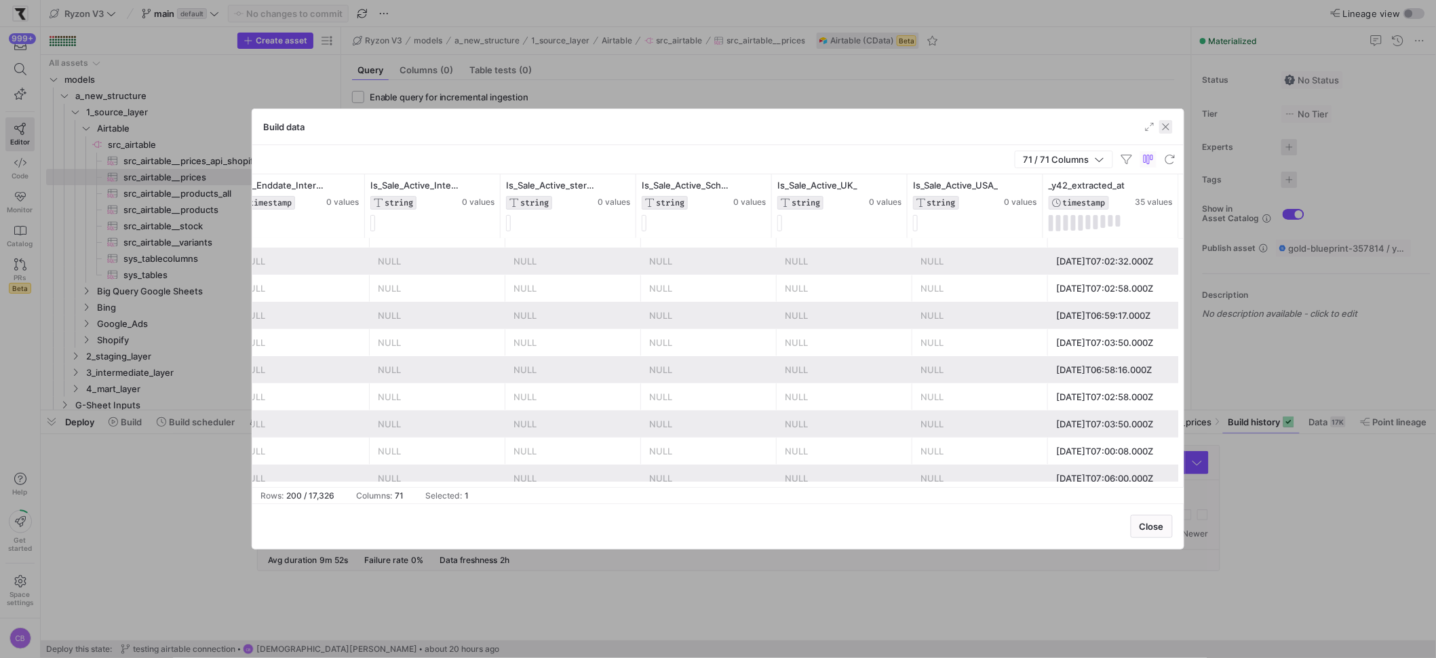
click at [1167, 126] on span "button" at bounding box center [1166, 127] width 14 height 14
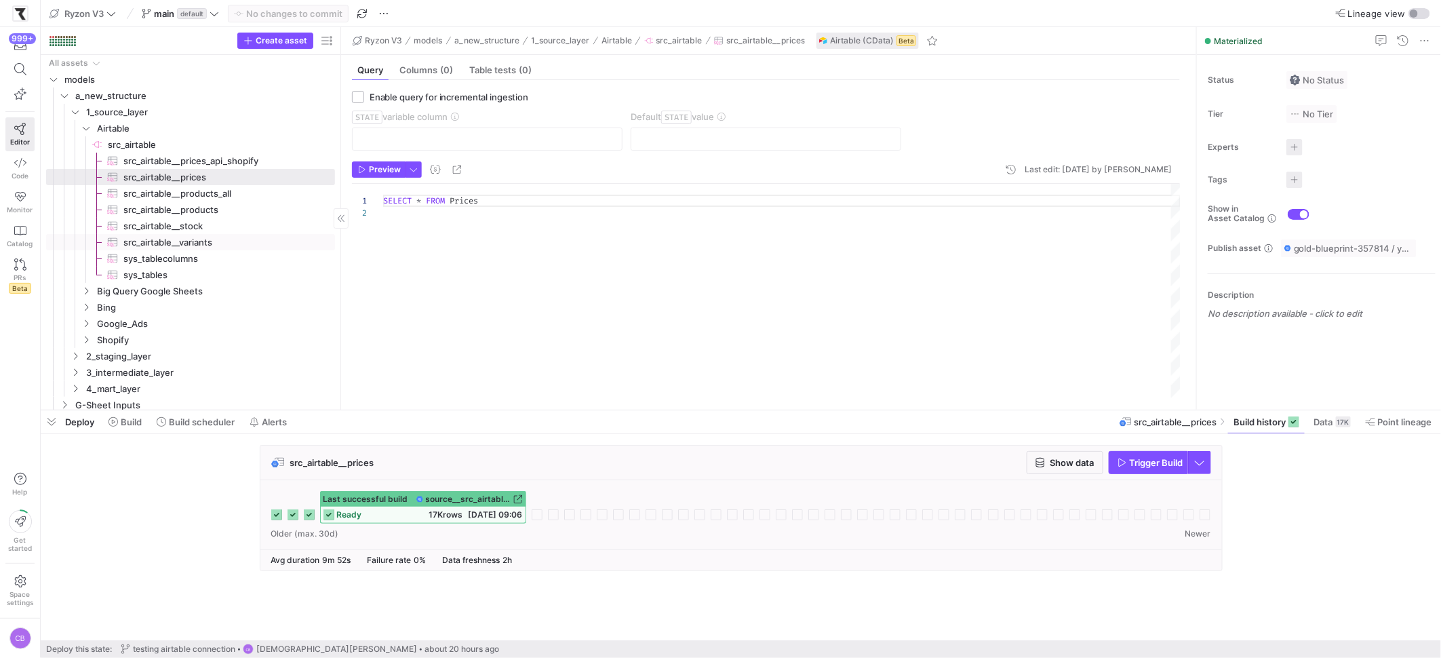
click at [199, 237] on span "src_airtable__variants​​​​​​​​​" at bounding box center [221, 243] width 196 height 16
type textarea "Select * From Variants"
click at [1055, 464] on span "Show data" at bounding box center [1073, 462] width 44 height 11
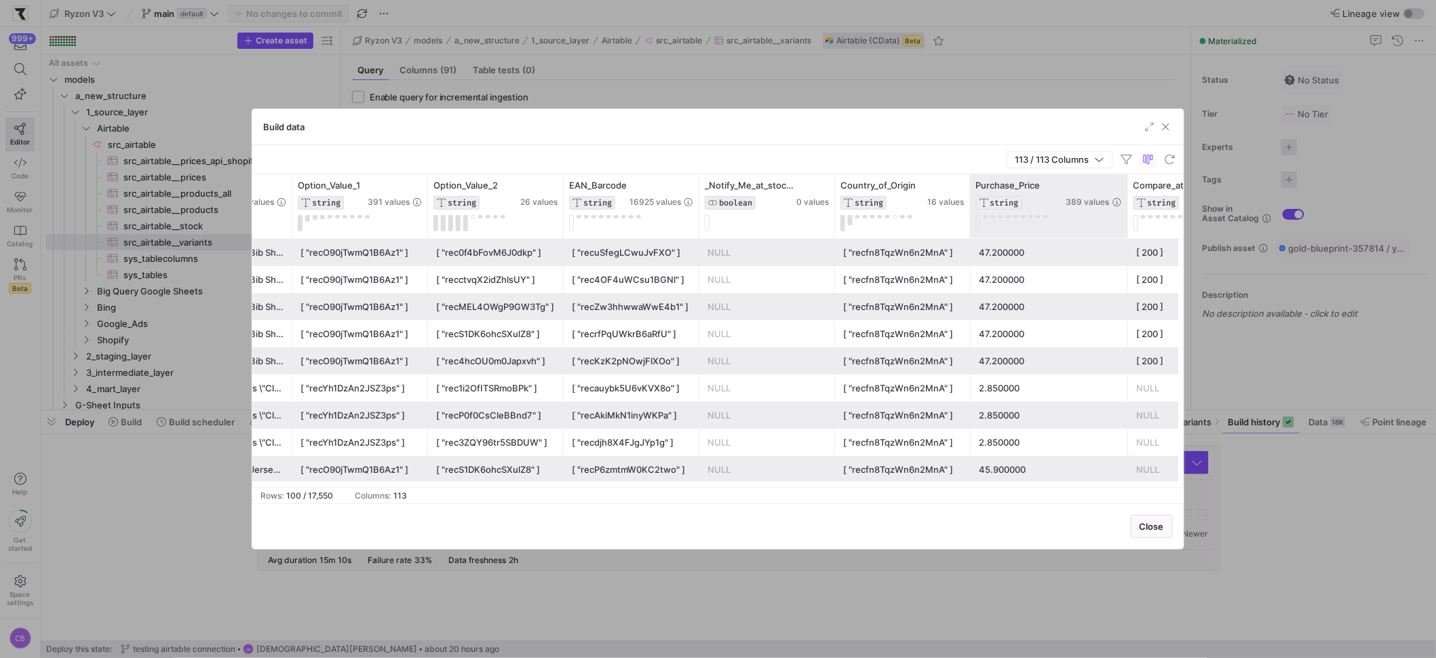
drag, startPoint x: 1106, startPoint y: 225, endPoint x: 1125, endPoint y: 224, distance: 19.7
click at [1125, 224] on div at bounding box center [1127, 206] width 5 height 64
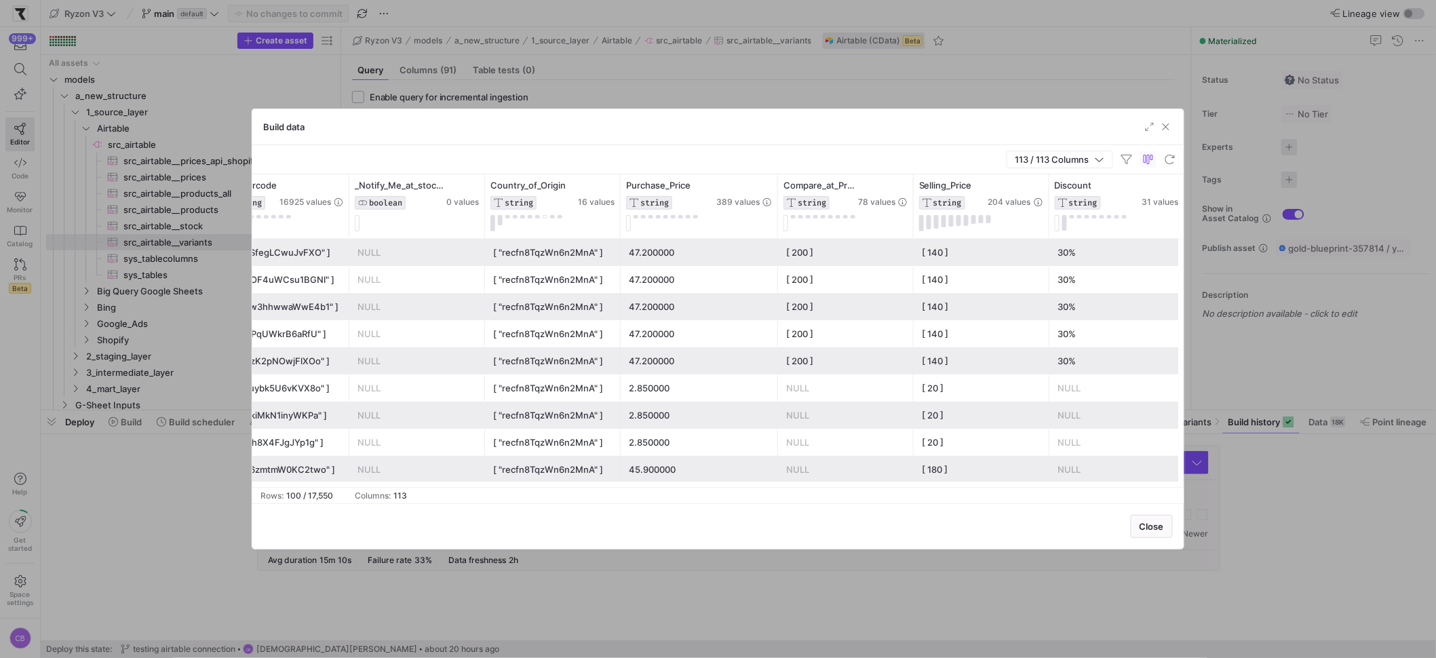
scroll to position [0, 1443]
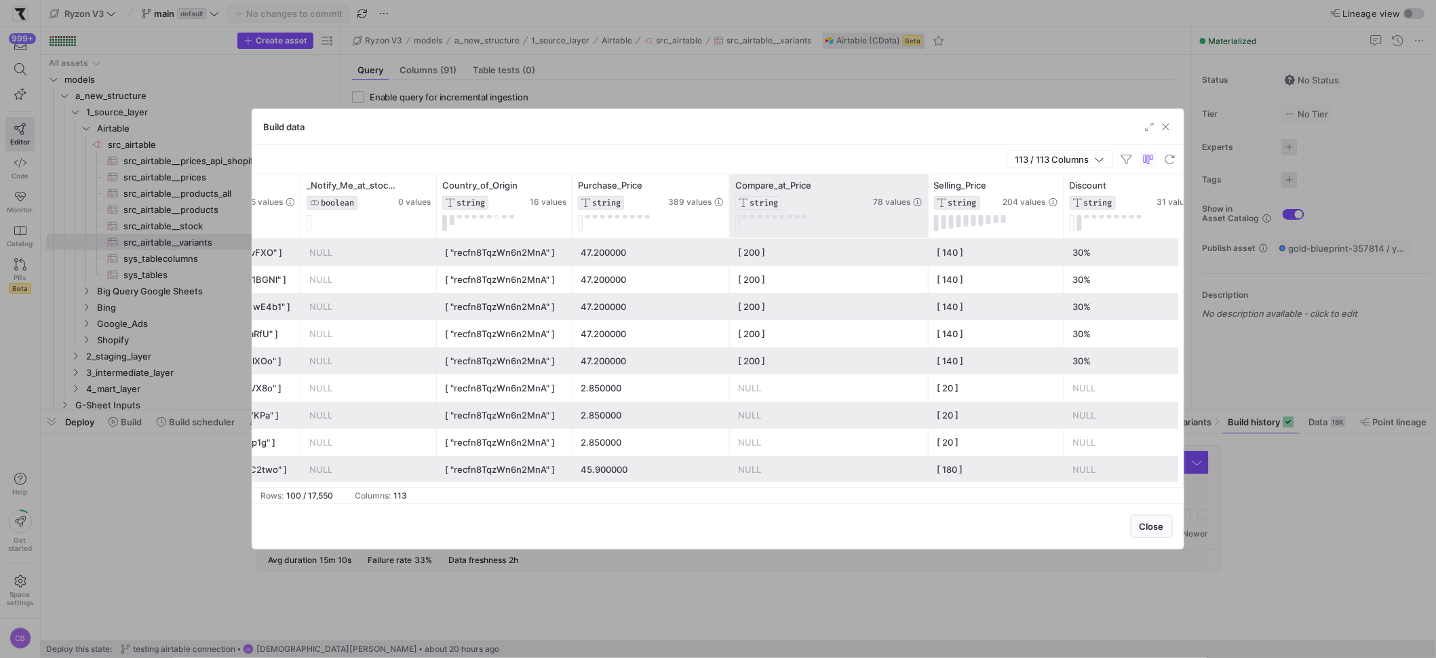
drag, startPoint x: 863, startPoint y: 208, endPoint x: 926, endPoint y: 210, distance: 63.1
click at [926, 210] on div at bounding box center [927, 206] width 5 height 64
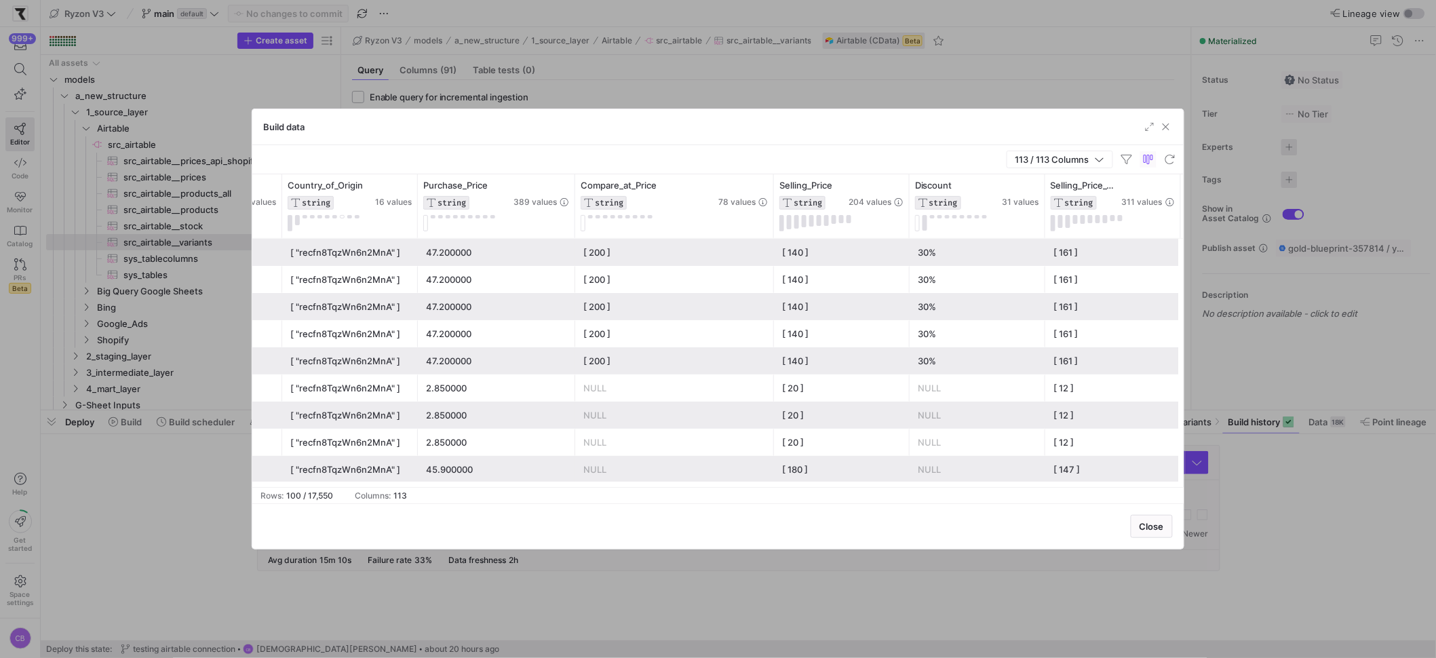
scroll to position [0, 1614]
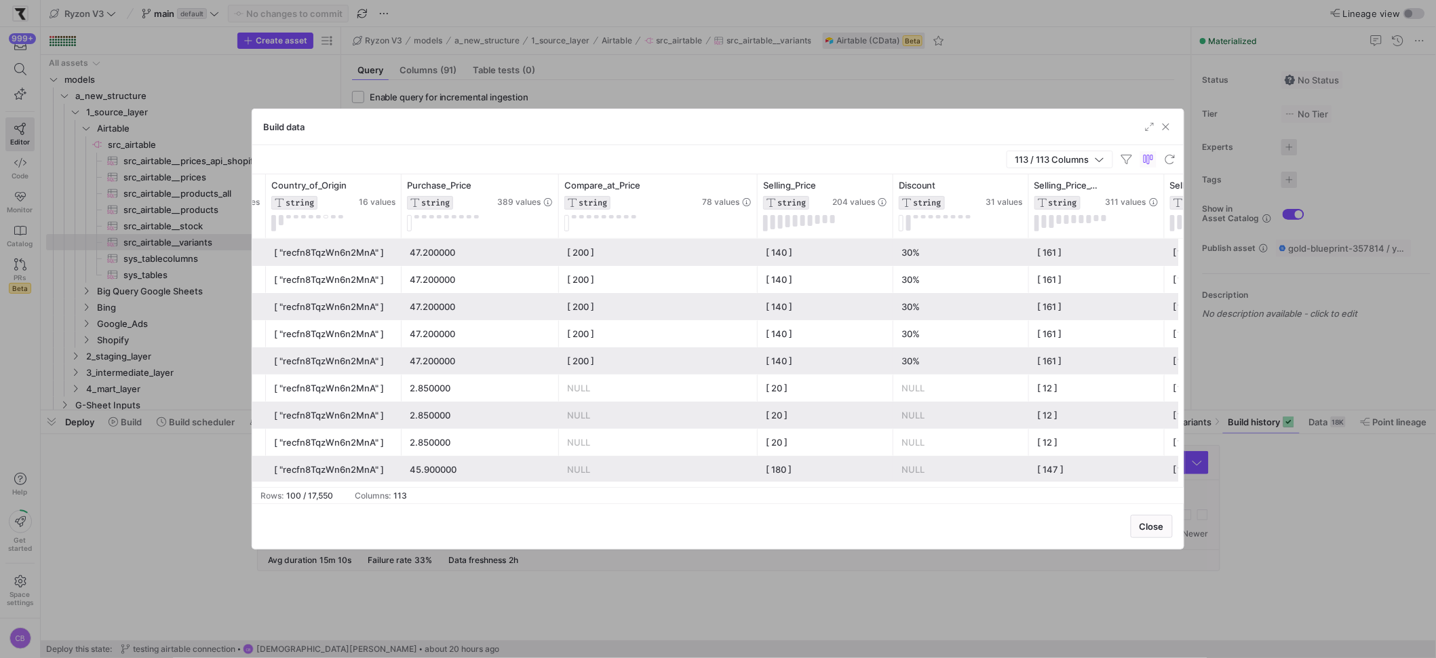
click at [816, 250] on div "[ 140 ]" at bounding box center [825, 252] width 119 height 26
click at [813, 262] on div "[ 140 ]" at bounding box center [825, 252] width 119 height 26
click at [817, 288] on div "[ 140 ]" at bounding box center [825, 280] width 119 height 26
click at [819, 298] on div "[ 140 ]" at bounding box center [825, 307] width 119 height 26
click at [828, 331] on div "[ 140 ]" at bounding box center [825, 334] width 119 height 26
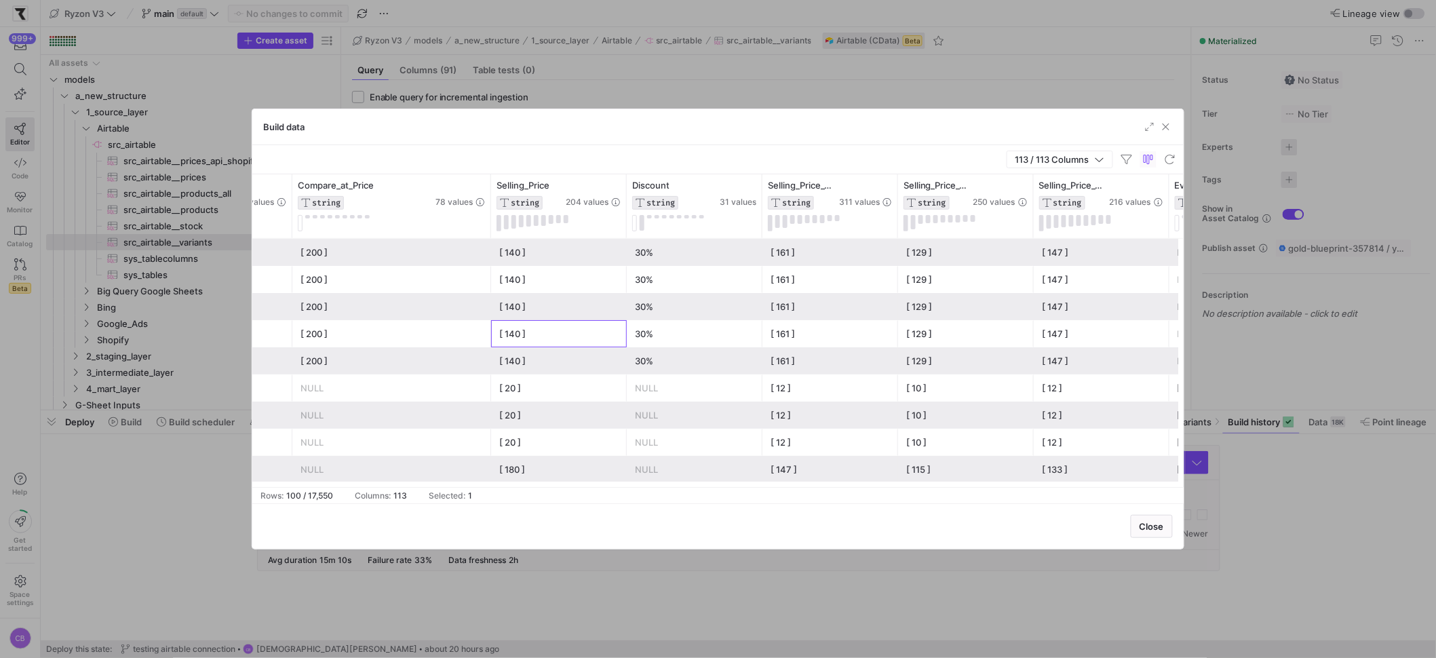
scroll to position [0, 1888]
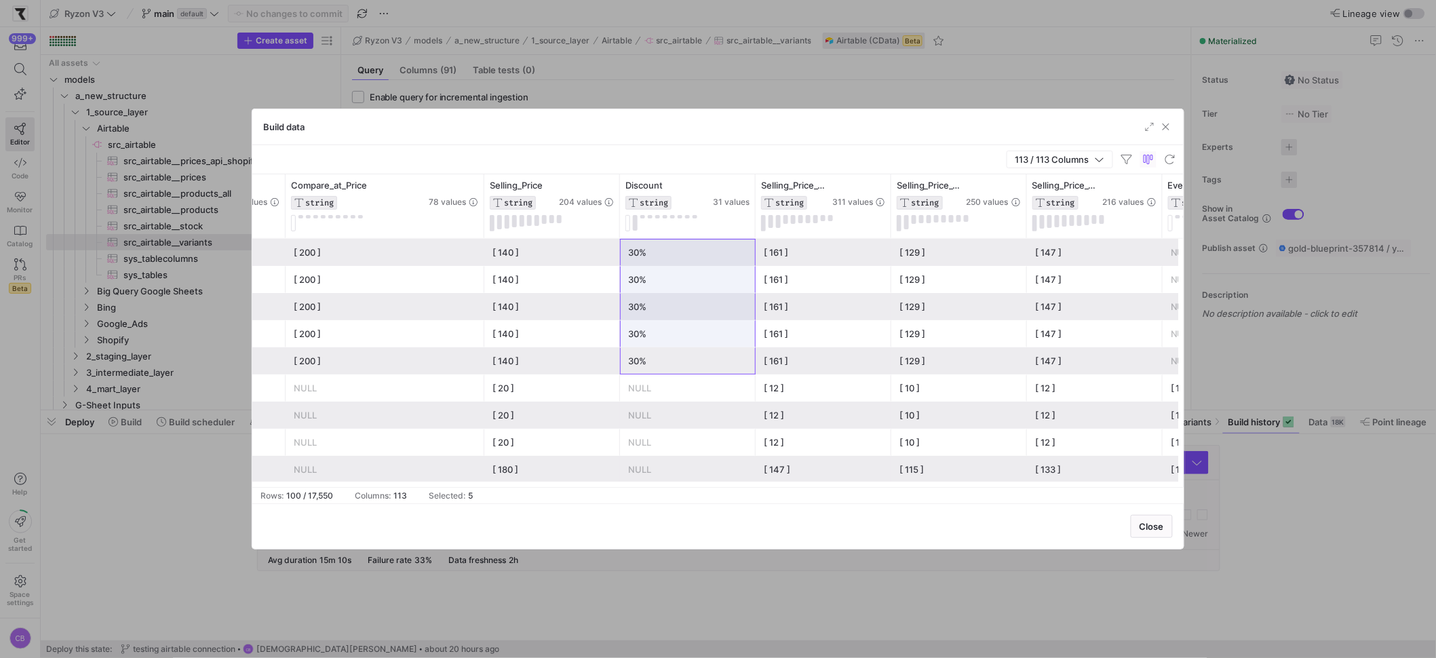
drag, startPoint x: 708, startPoint y: 356, endPoint x: 704, endPoint y: 259, distance: 97.1
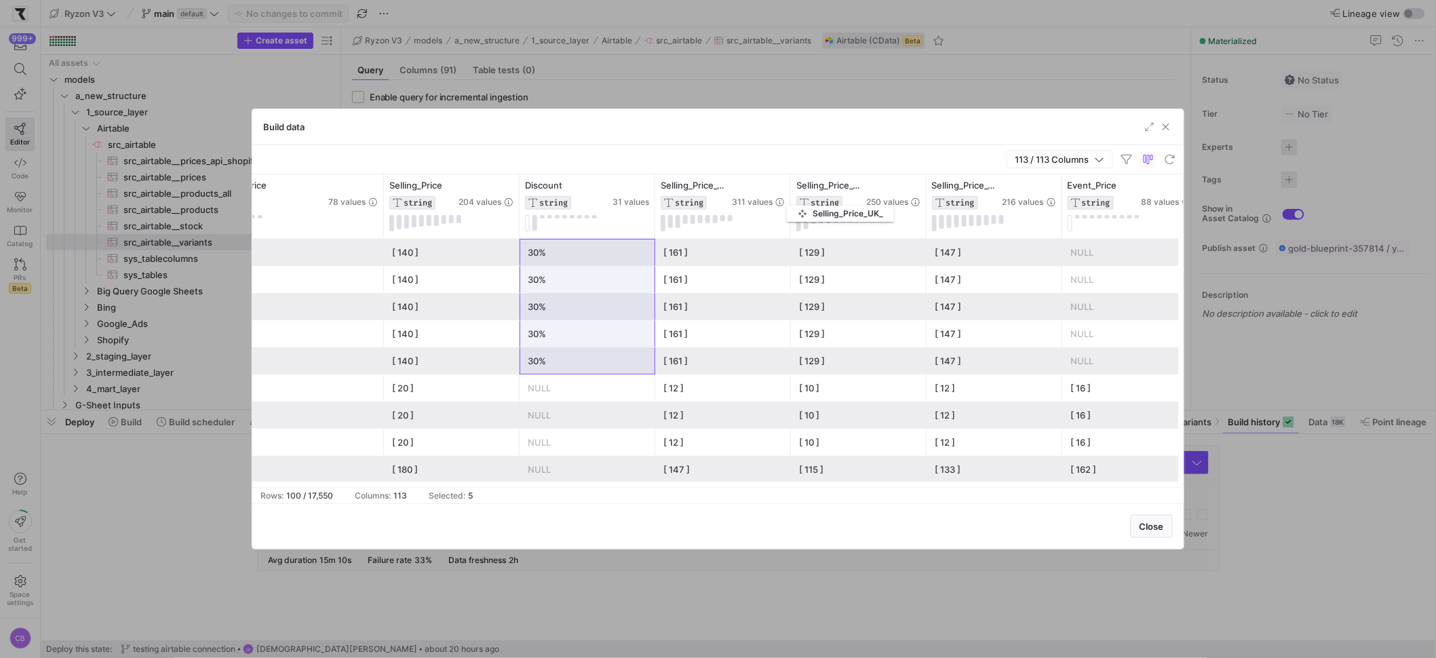
click at [794, 203] on div "Selling_Price_UK_ STRING 250 values" at bounding box center [859, 206] width 136 height 64
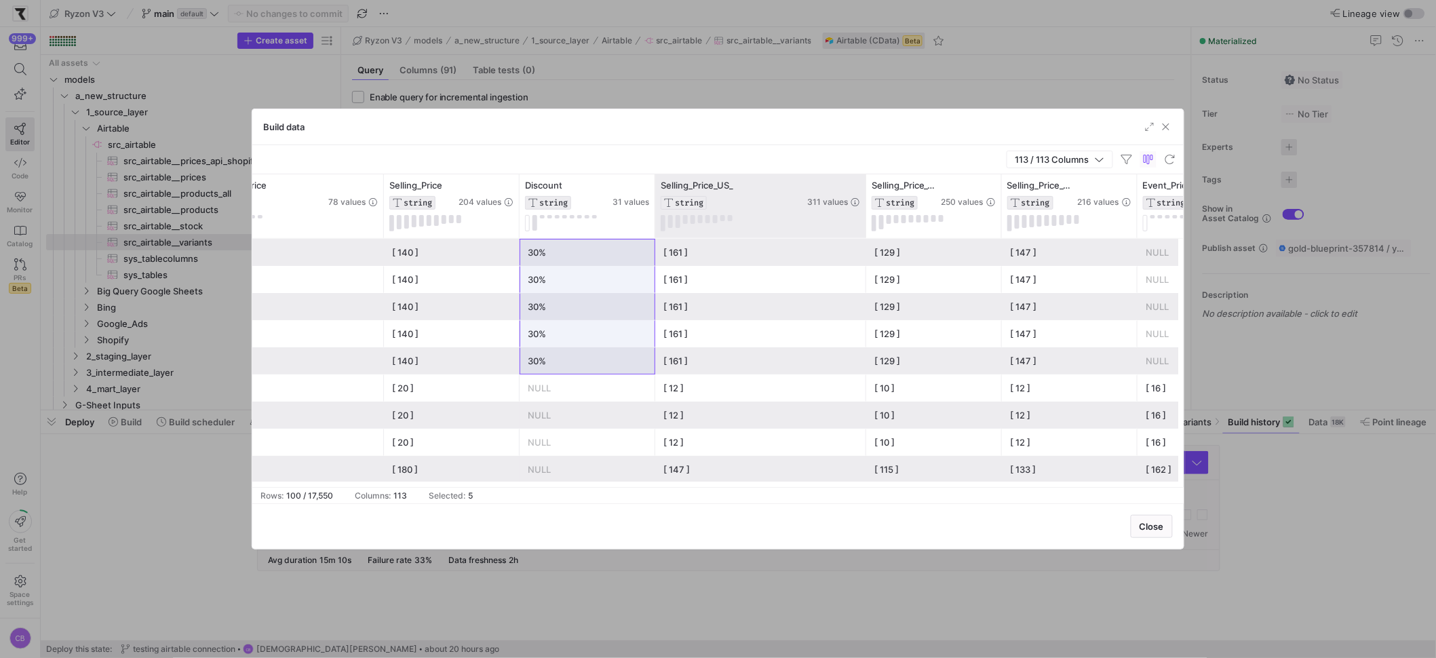
drag, startPoint x: 788, startPoint y: 198, endPoint x: 863, endPoint y: 215, distance: 77.2
click at [863, 215] on div at bounding box center [865, 206] width 5 height 64
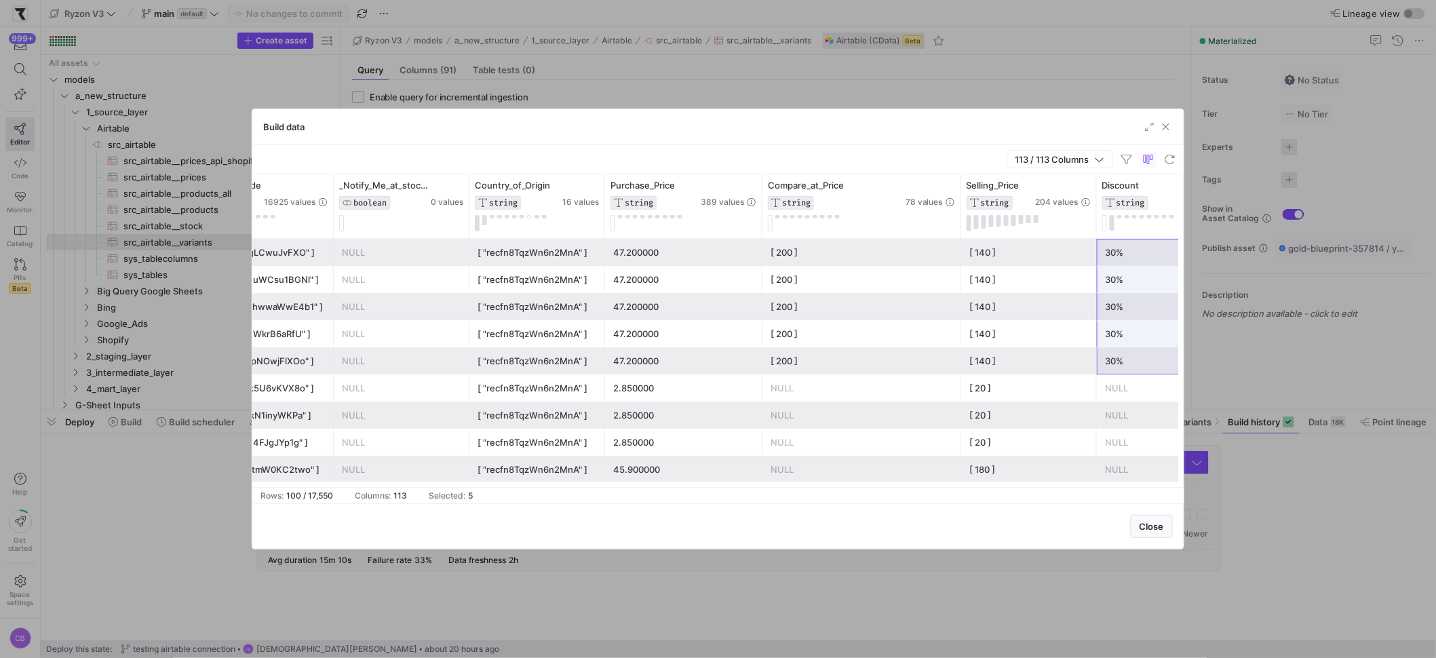
click at [659, 322] on div "47.200000" at bounding box center [683, 334] width 141 height 26
click at [844, 332] on div "[ 200 ]" at bounding box center [862, 334] width 182 height 26
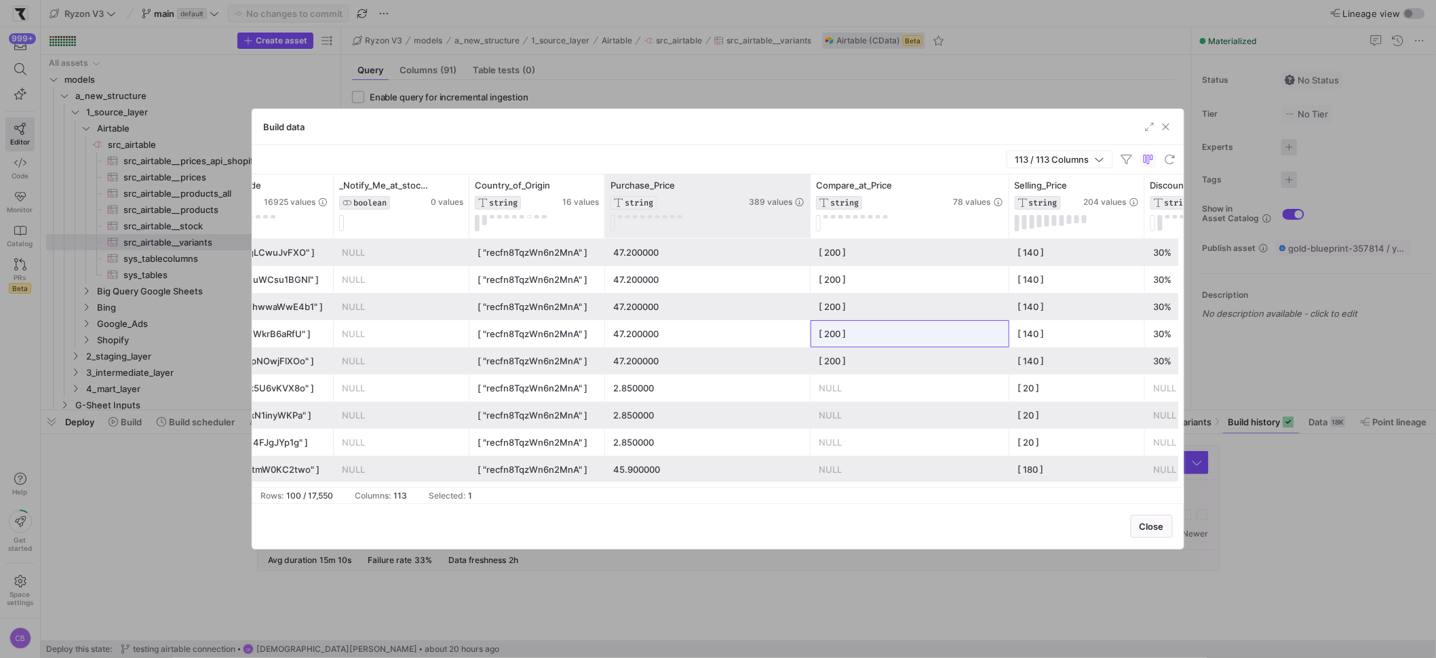
drag, startPoint x: 759, startPoint y: 192, endPoint x: 807, endPoint y: 200, distance: 48.8
click at [807, 200] on div at bounding box center [809, 206] width 5 height 64
click at [733, 325] on div "47.200000" at bounding box center [707, 334] width 189 height 26
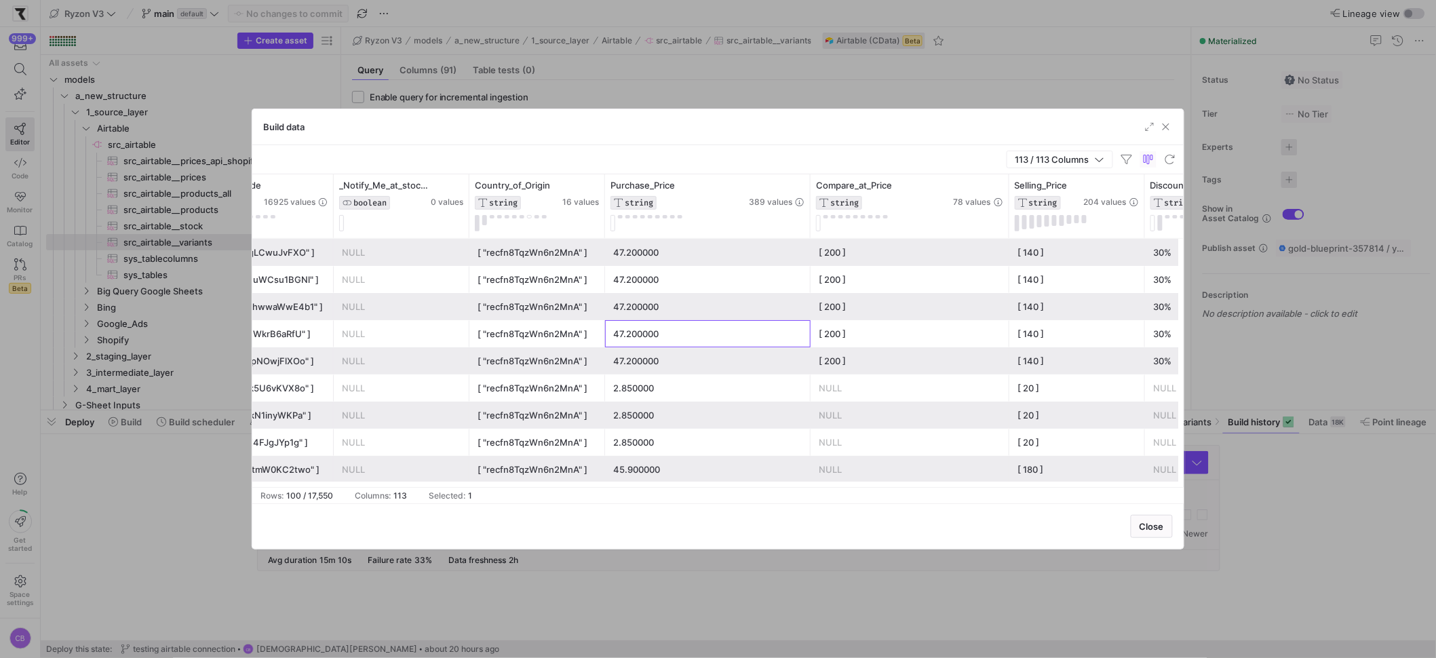
click at [733, 325] on div "47.200000" at bounding box center [707, 334] width 189 height 26
click at [726, 334] on div "47.200000" at bounding box center [707, 334] width 189 height 26
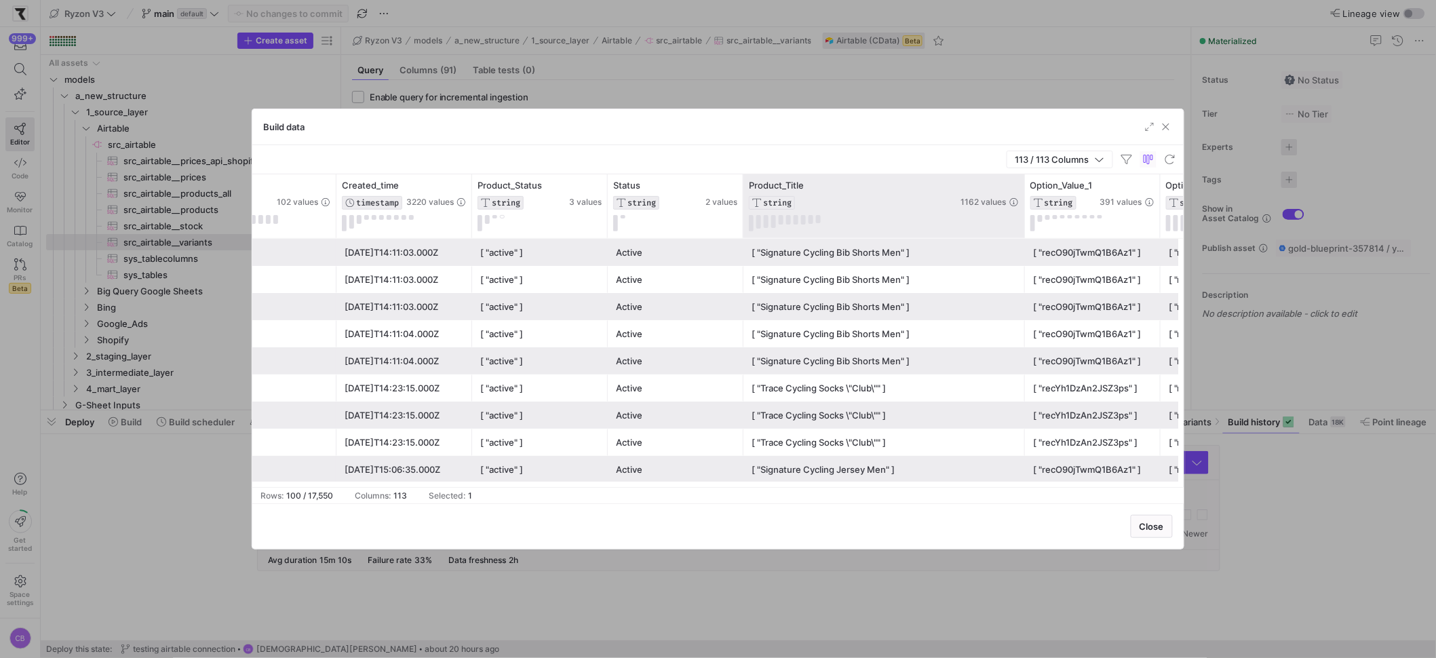
drag, startPoint x: 875, startPoint y: 218, endPoint x: 1021, endPoint y: 234, distance: 146.7
click at [1022, 234] on div at bounding box center [1024, 206] width 5 height 64
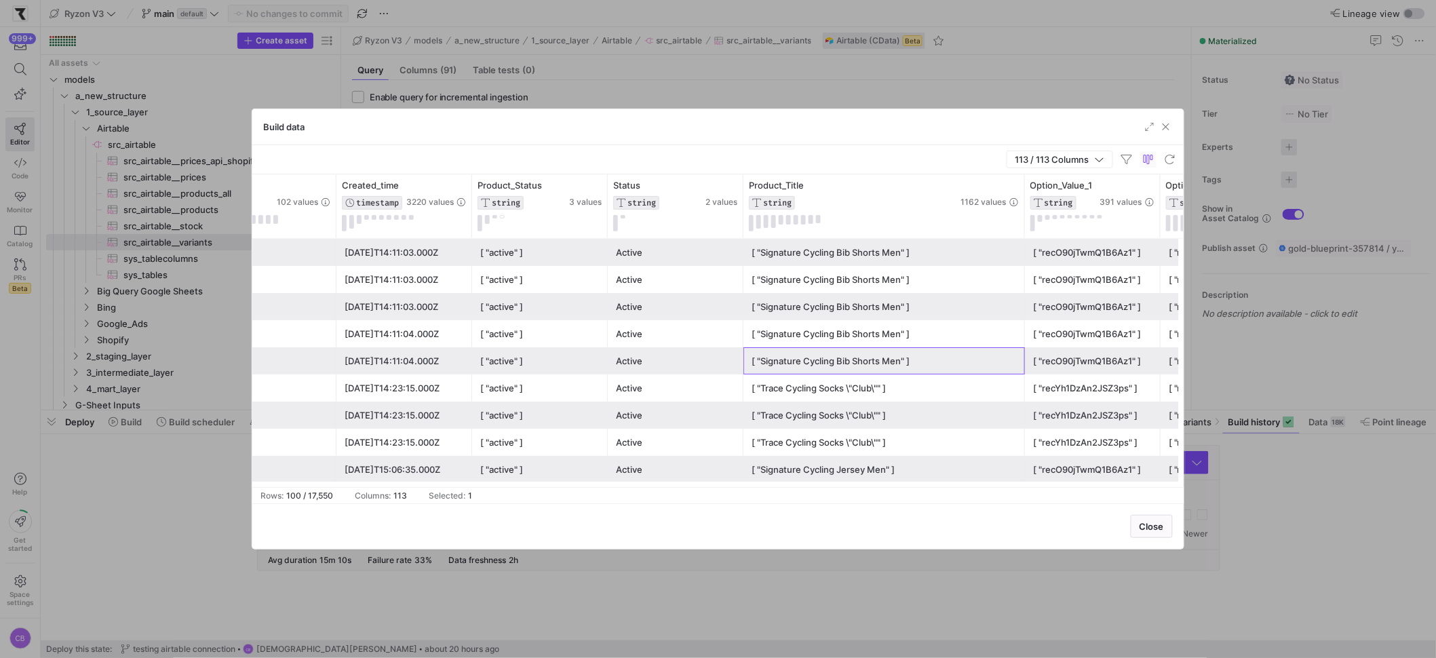
click at [916, 361] on div "[ "Signature Cycling Bib Shorts Men" ]" at bounding box center [884, 361] width 265 height 26
click at [814, 365] on div "[ "Signature Cycling Bib Shorts Men" ]" at bounding box center [884, 361] width 265 height 26
drag, startPoint x: 760, startPoint y: 361, endPoint x: 843, endPoint y: 365, distance: 82.9
click at [843, 365] on div "[ "Signature Cycling Bib Shorts Men" ]" at bounding box center [884, 361] width 265 height 26
drag, startPoint x: 861, startPoint y: 367, endPoint x: 794, endPoint y: 361, distance: 66.8
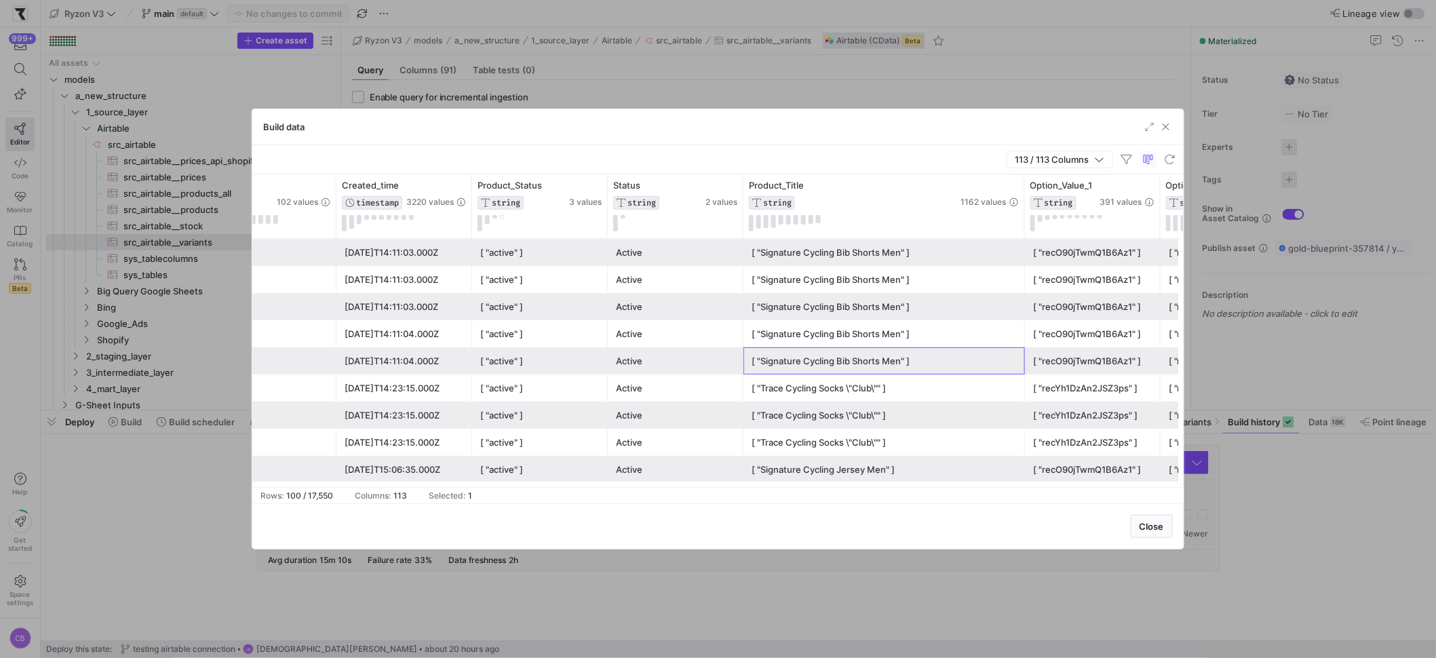
click at [794, 361] on div "[ "Signature Cycling Bib Shorts Men" ]" at bounding box center [884, 361] width 265 height 26
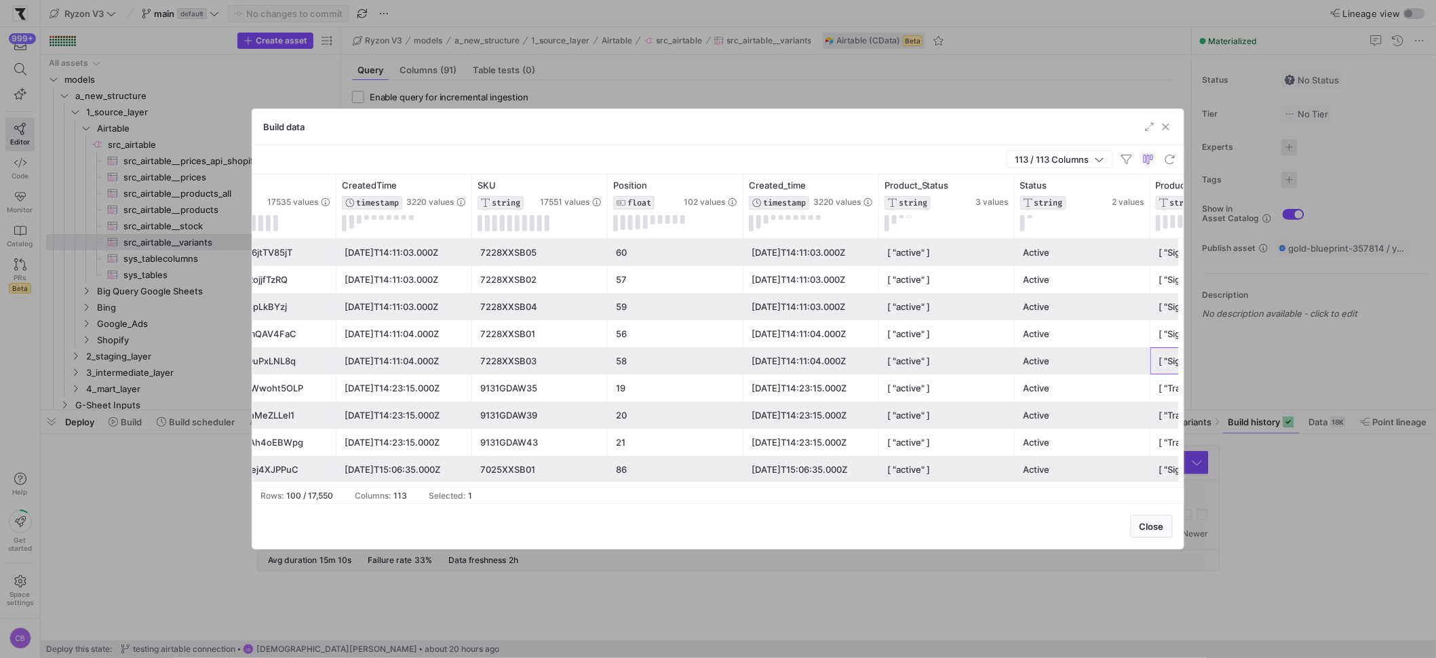
scroll to position [0, 0]
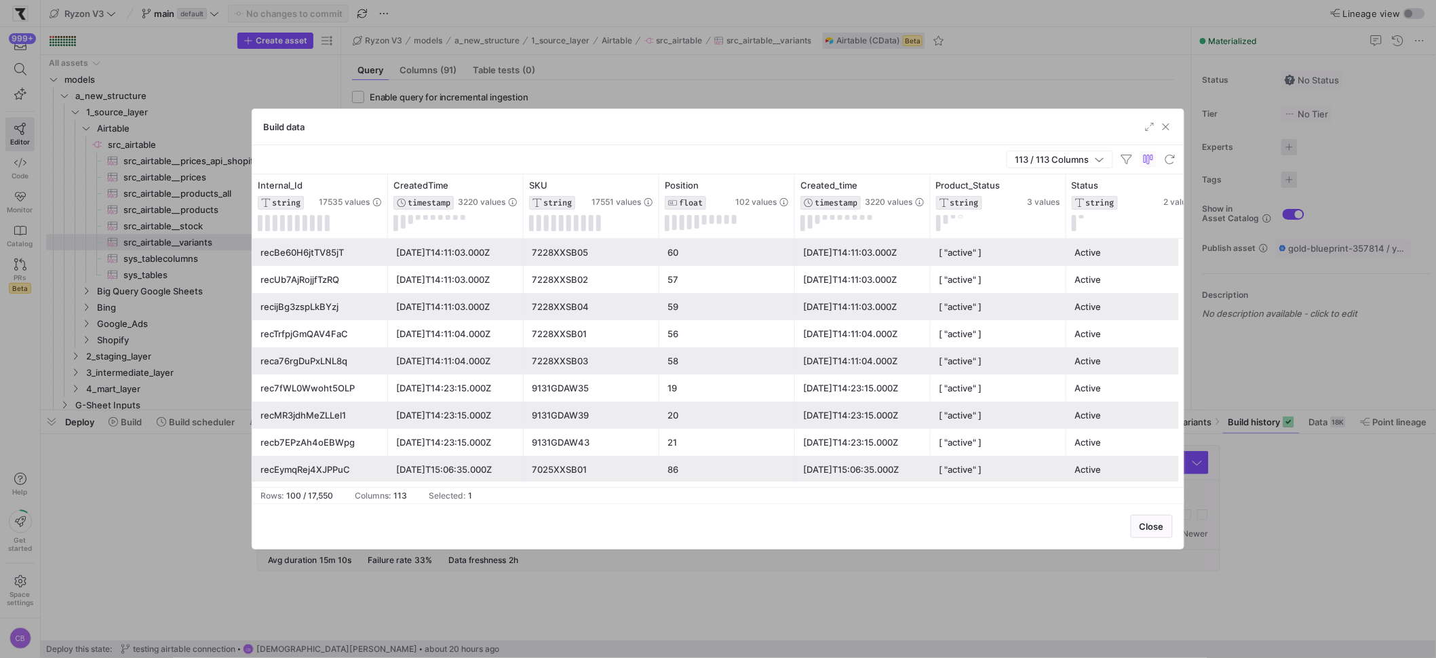
click at [600, 362] on div "7228XXSB03" at bounding box center [591, 361] width 119 height 26
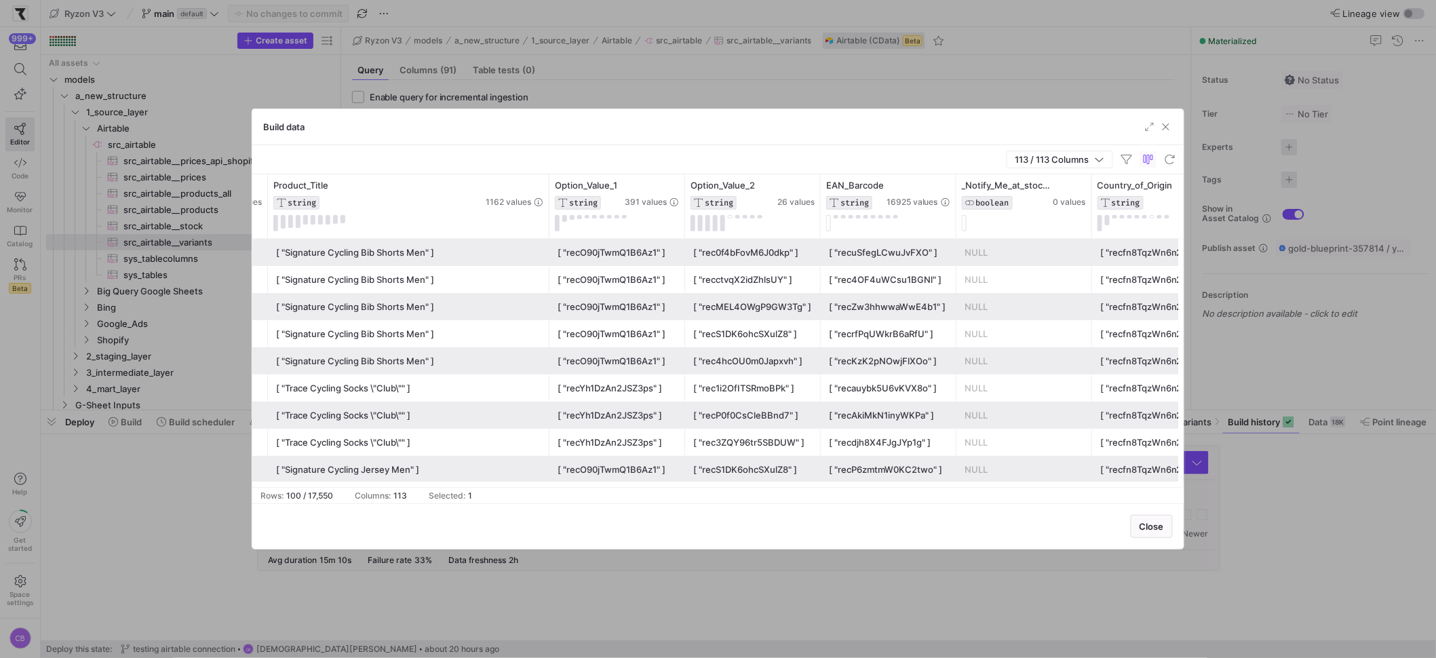
scroll to position [0, 1118]
